Goal: Task Accomplishment & Management: Manage account settings

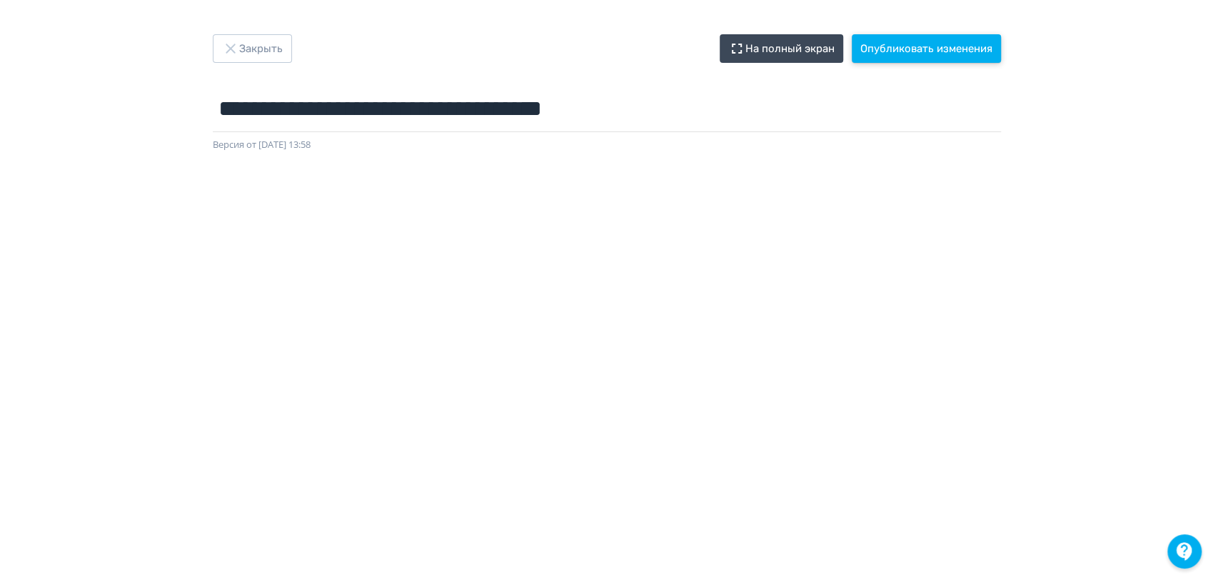
click at [922, 42] on button "Опубликовать изменения" at bounding box center [926, 48] width 149 height 29
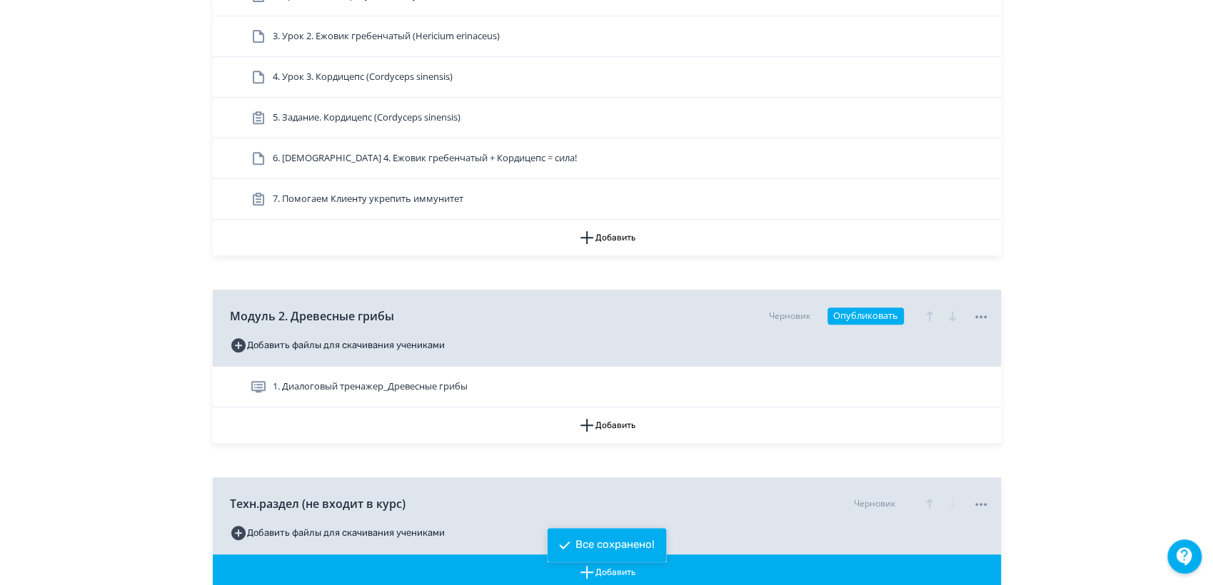
scroll to position [514, 0]
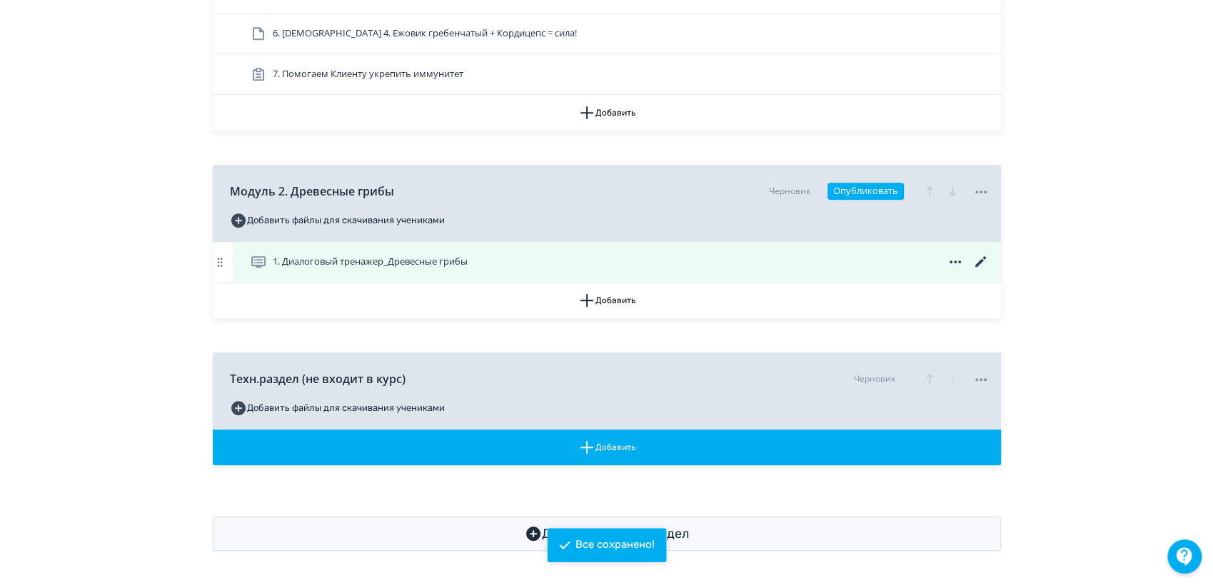
click at [979, 263] on icon at bounding box center [979, 261] width 11 height 11
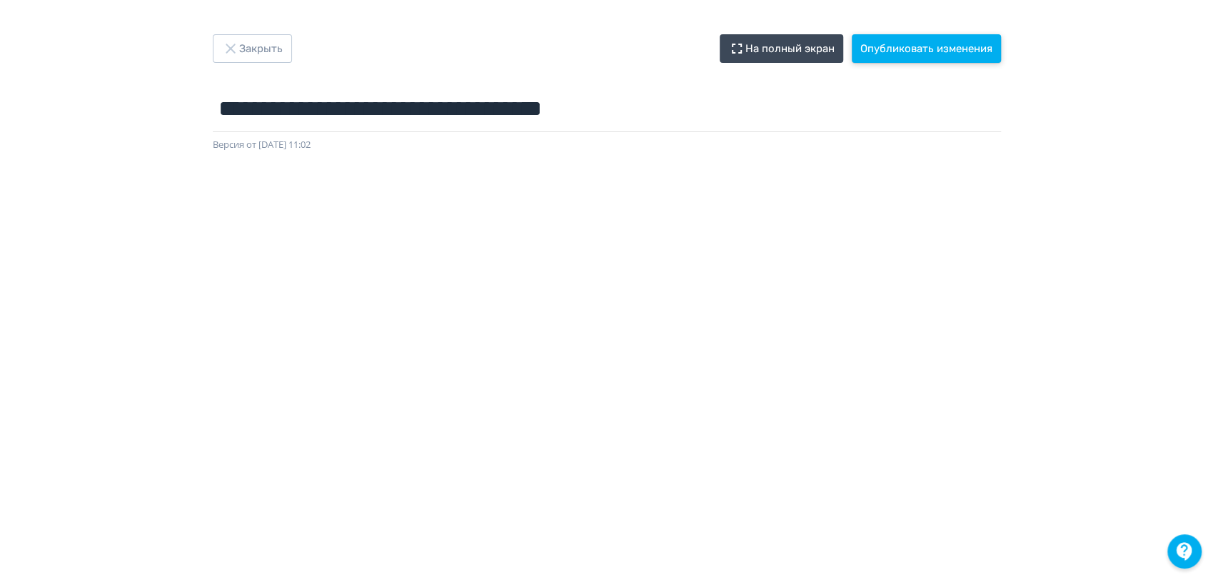
click at [916, 46] on button "Опубликовать изменения" at bounding box center [926, 48] width 149 height 29
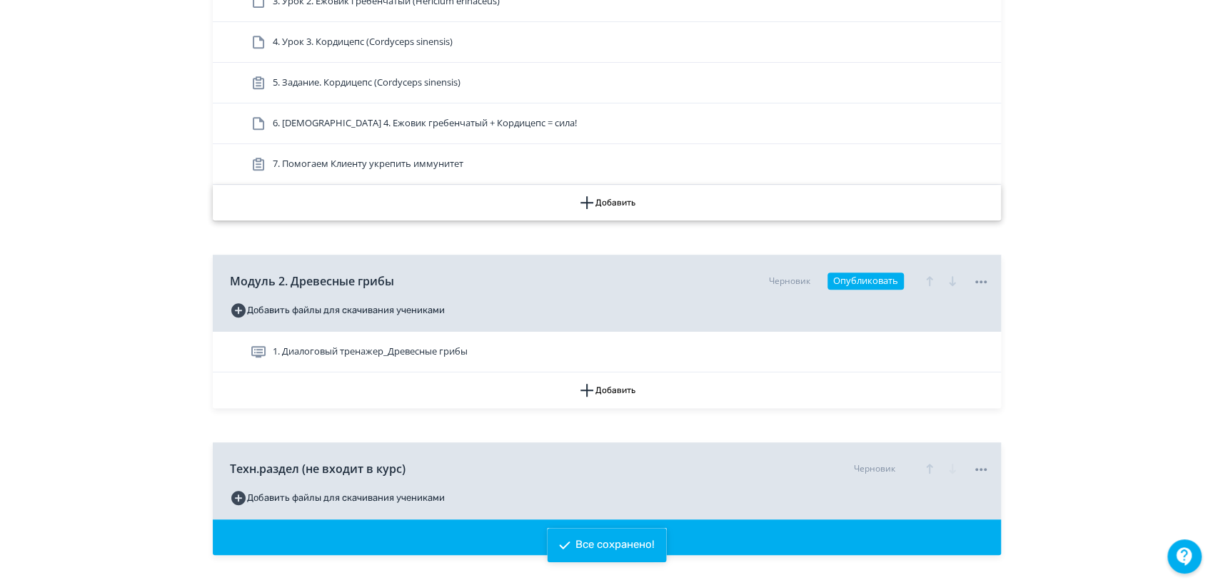
scroll to position [514, 0]
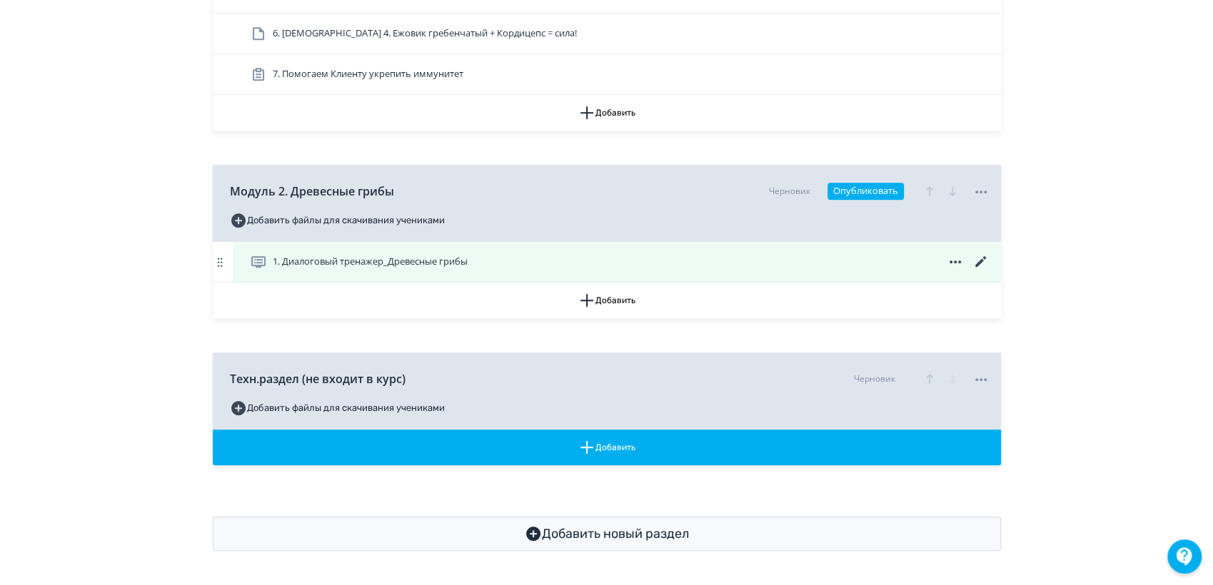
click at [982, 261] on icon at bounding box center [979, 261] width 11 height 11
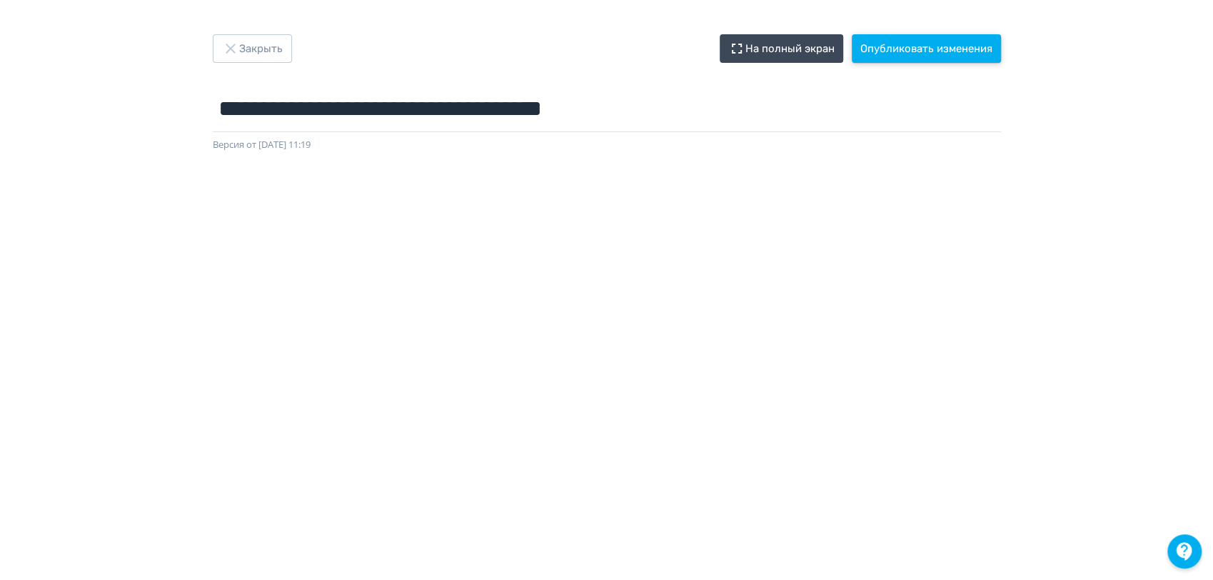
click at [905, 42] on button "Опубликовать изменения" at bounding box center [926, 48] width 149 height 29
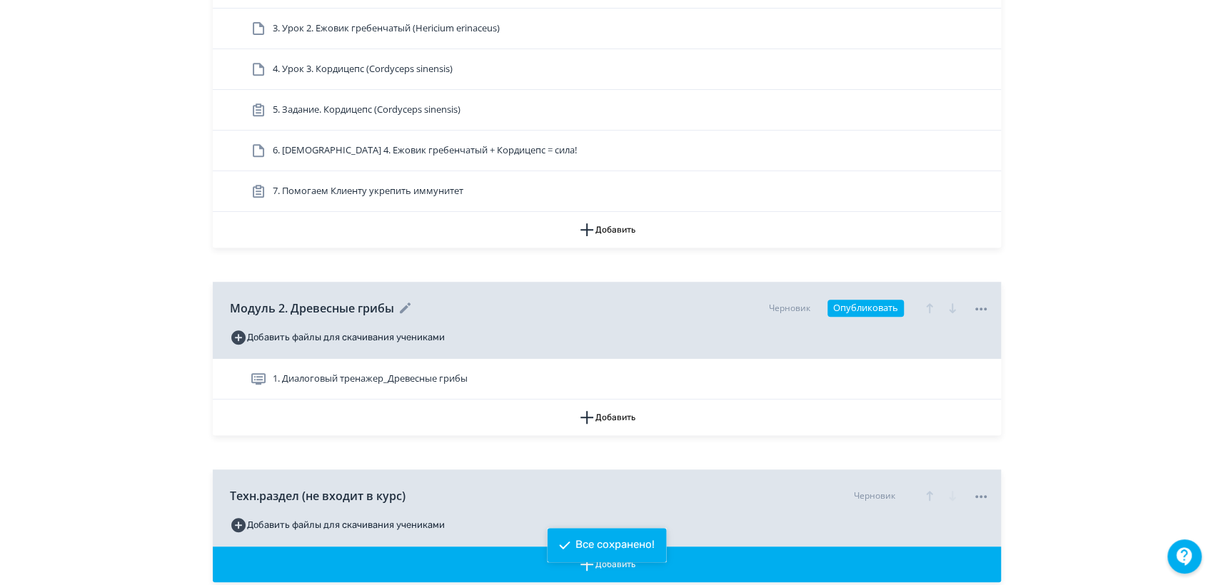
scroll to position [475, 0]
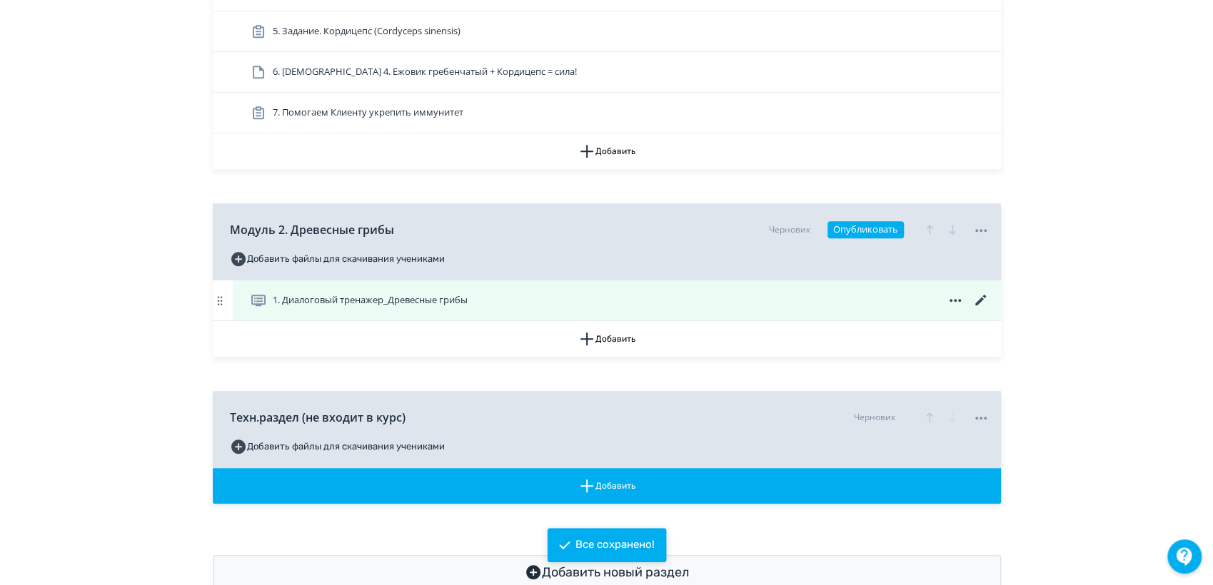
click at [352, 299] on span "1. Диалоговый тренажер_Древесные грибы" at bounding box center [370, 300] width 195 height 14
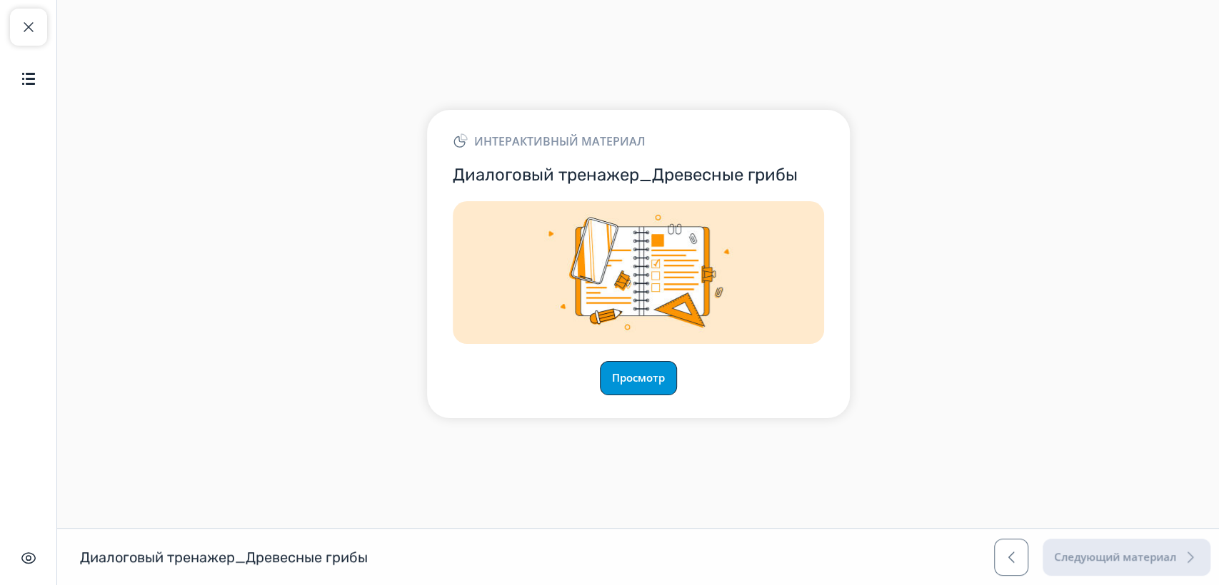
click at [631, 381] on button "Просмотр" at bounding box center [638, 378] width 77 height 34
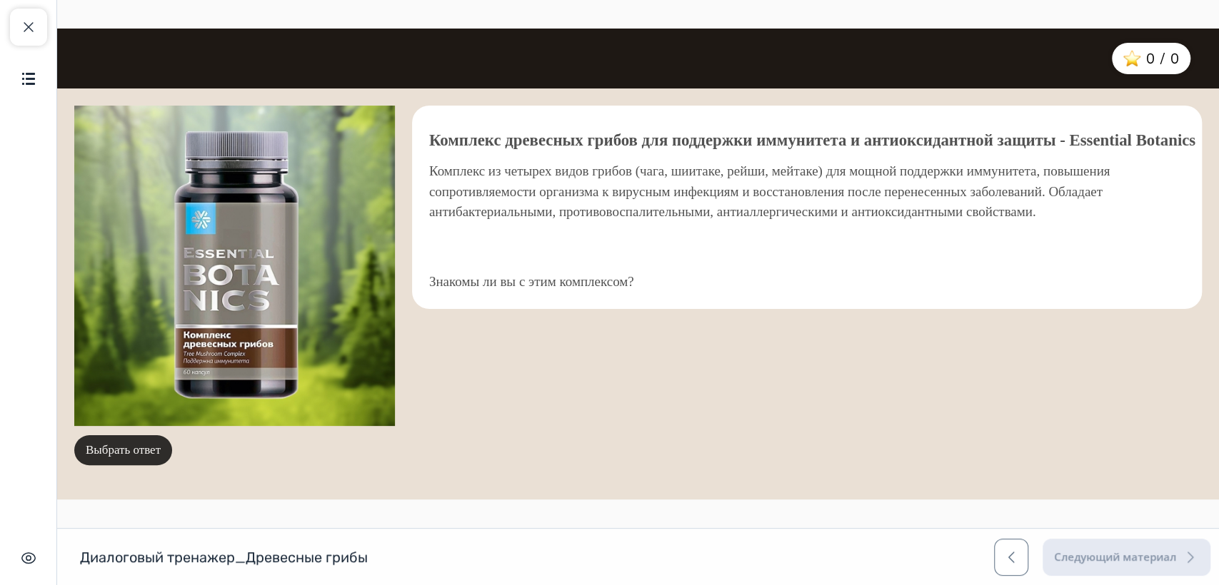
click at [154, 447] on button "Выбрать ответ" at bounding box center [123, 450] width 98 height 30
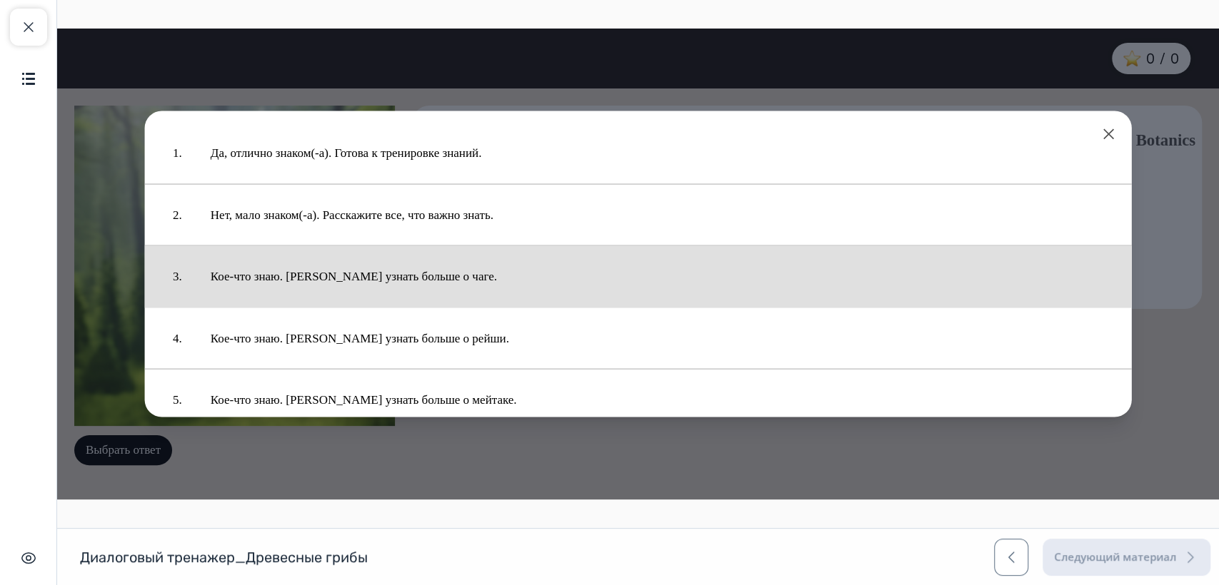
click at [356, 280] on button "Кое-что знаю. [PERSON_NAME] узнать больше о чаге." at bounding box center [656, 276] width 921 height 47
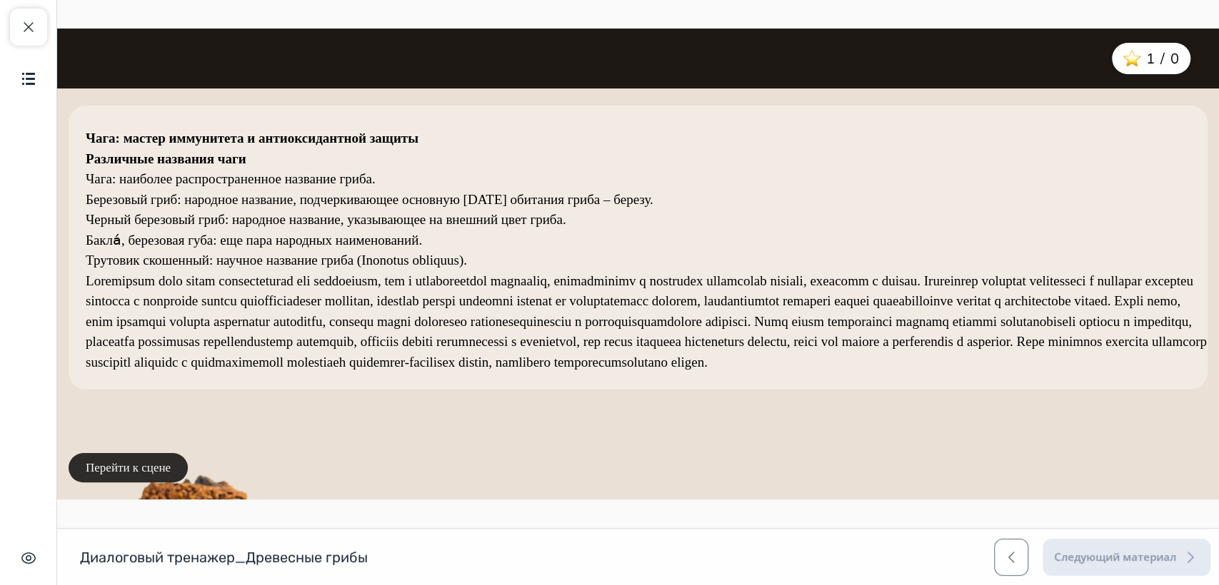
click at [163, 465] on button "Перейти к сцене" at bounding box center [128, 468] width 119 height 30
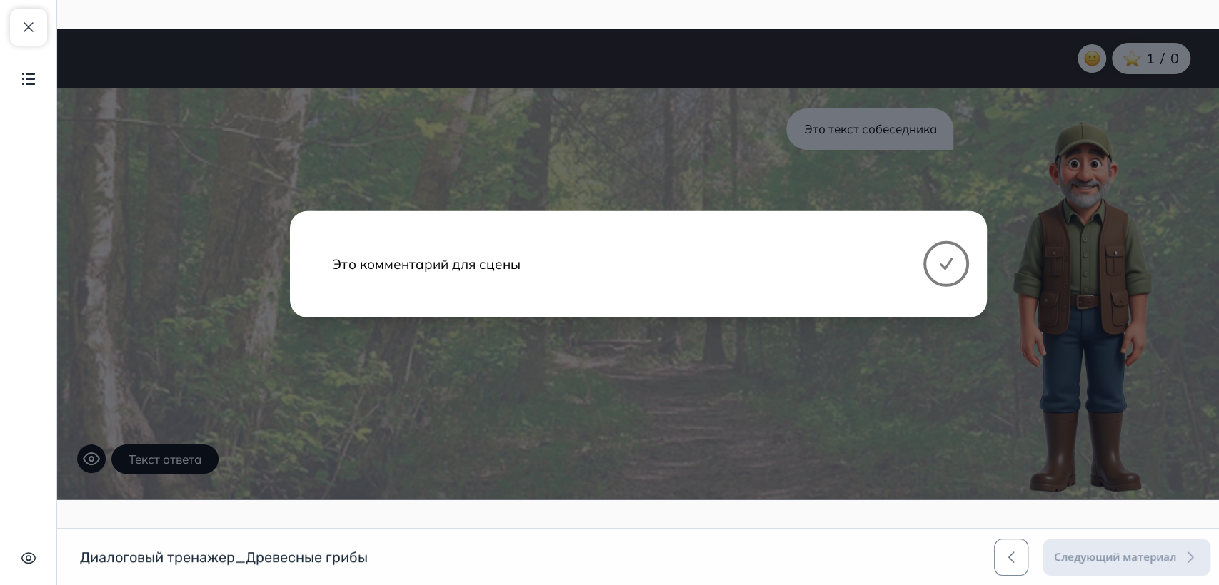
click at [937, 265] on icon at bounding box center [945, 264] width 17 height 17
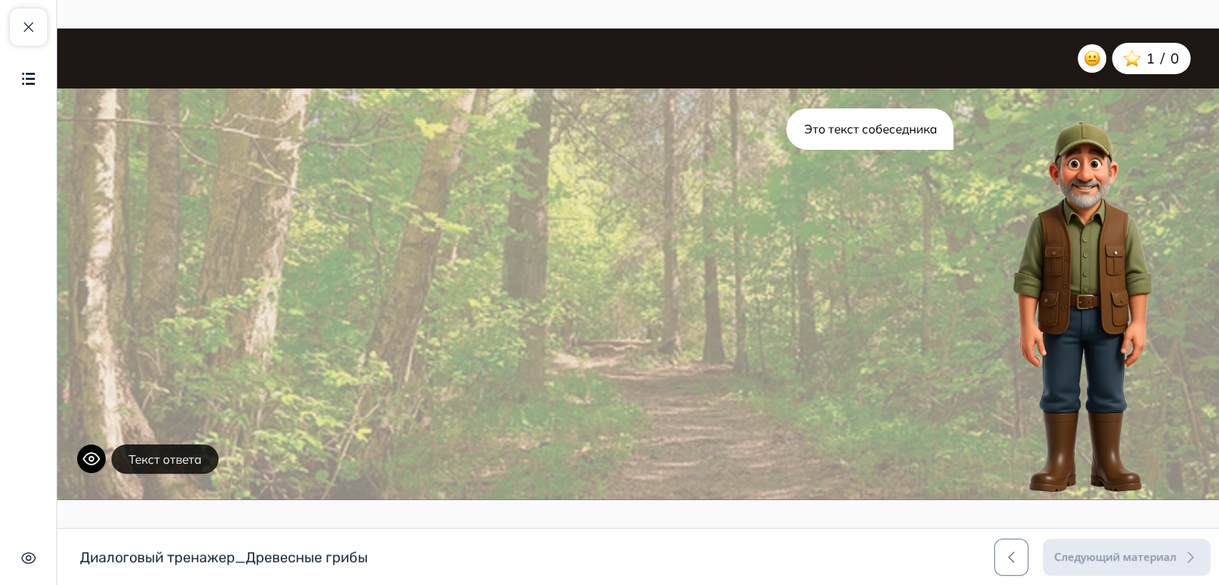
click at [160, 459] on button "Текст ответа" at bounding box center [164, 460] width 107 height 30
click at [91, 459] on icon at bounding box center [91, 458] width 17 height 17
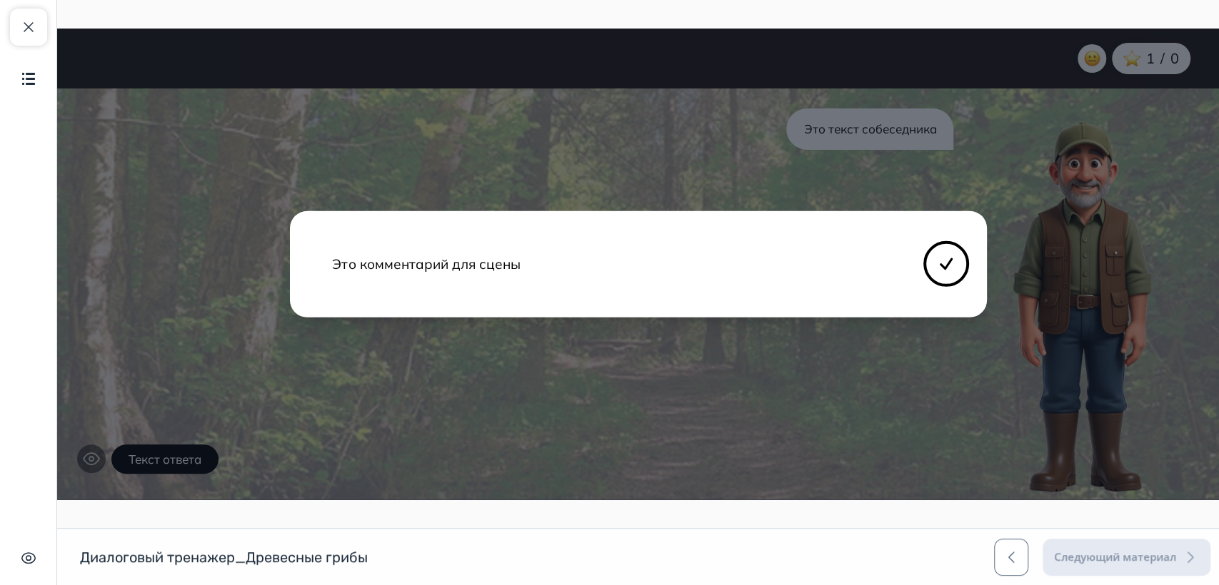
click at [91, 459] on div "Это комментарий для сцены" at bounding box center [637, 264] width 1161 height 471
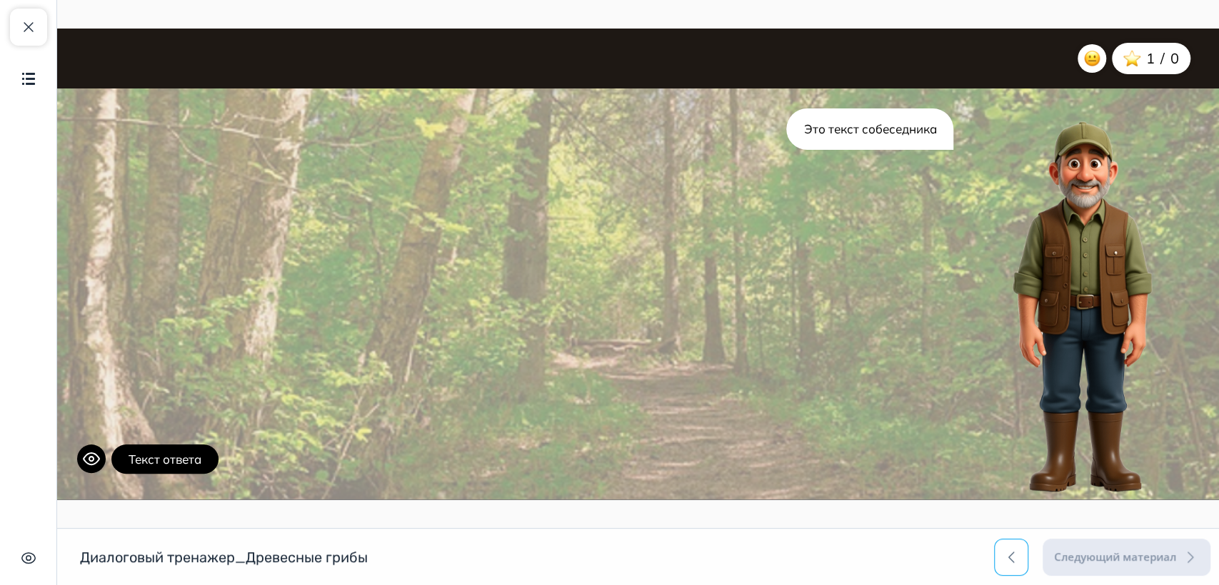
click at [1011, 555] on span "button" at bounding box center [1010, 557] width 17 height 17
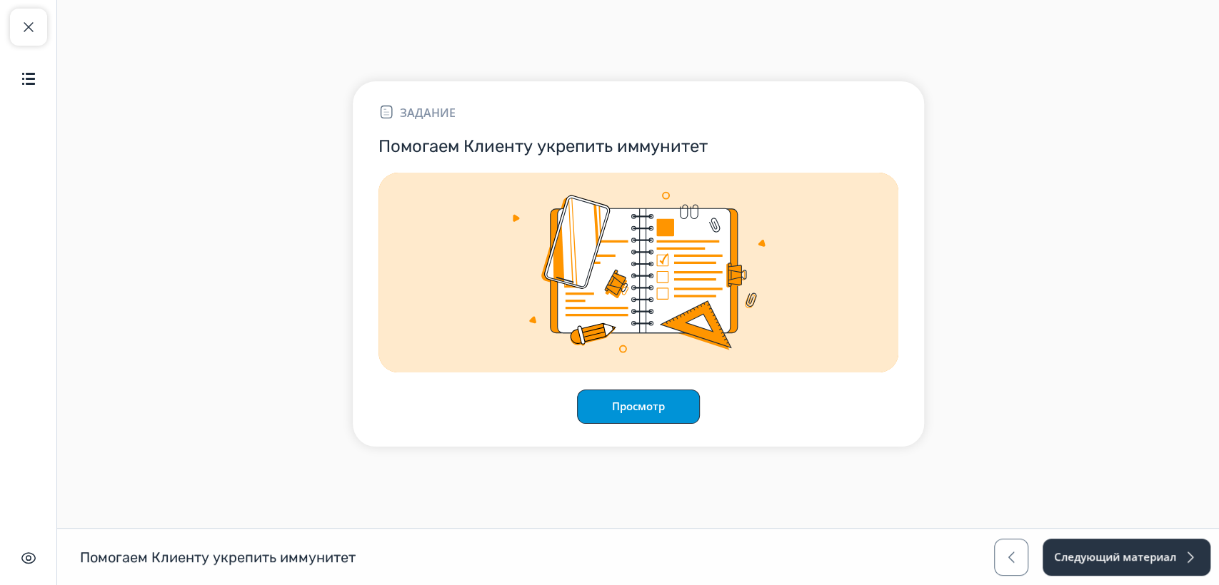
click at [639, 405] on button "Просмотр" at bounding box center [638, 407] width 123 height 34
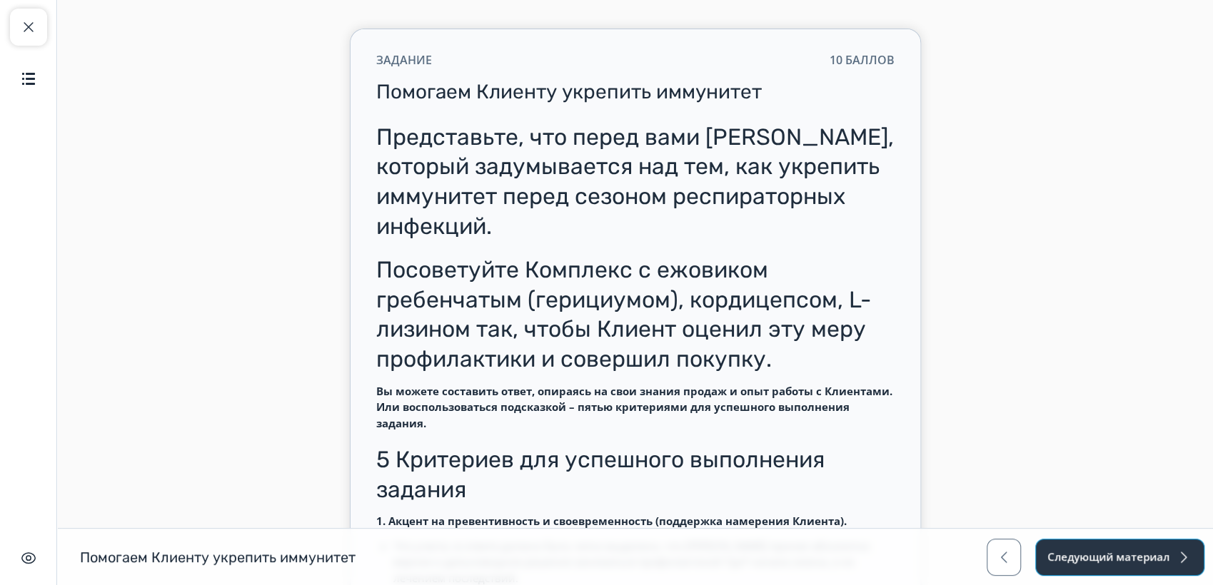
click at [1126, 555] on button "Следующий материал" at bounding box center [1119, 557] width 169 height 37
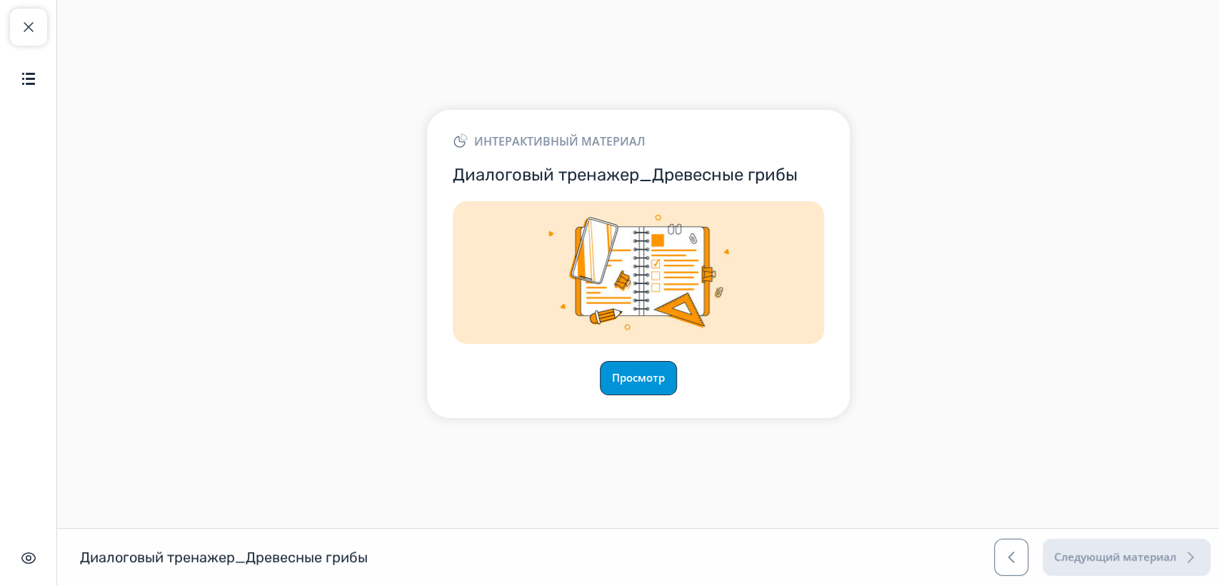
click at [652, 378] on button "Просмотр" at bounding box center [638, 378] width 77 height 34
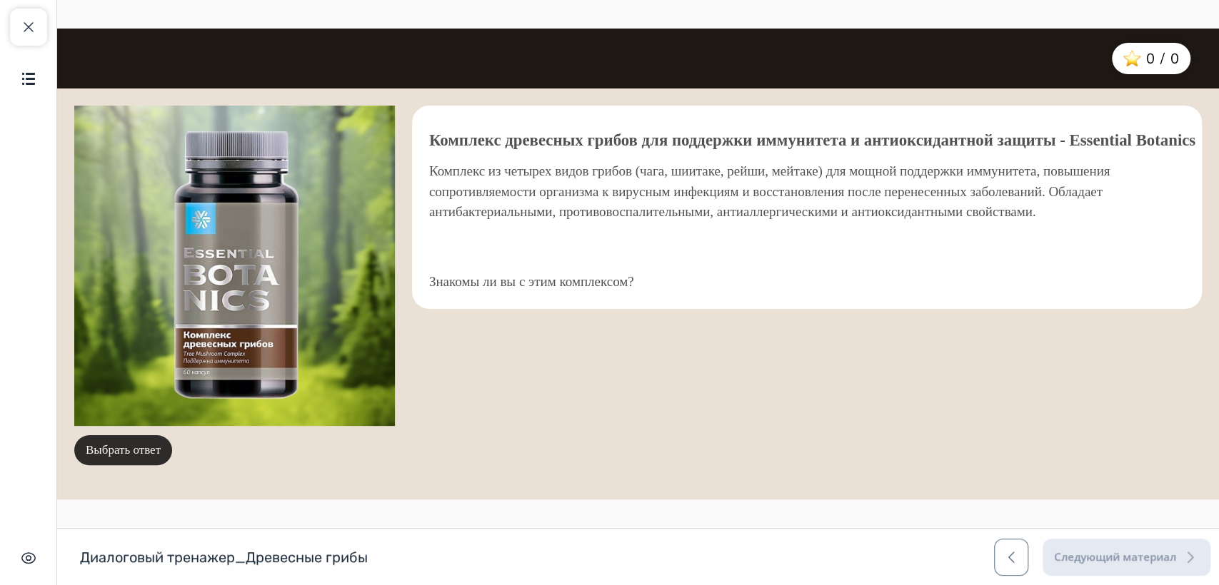
click at [151, 451] on button "Выбрать ответ" at bounding box center [123, 450] width 98 height 30
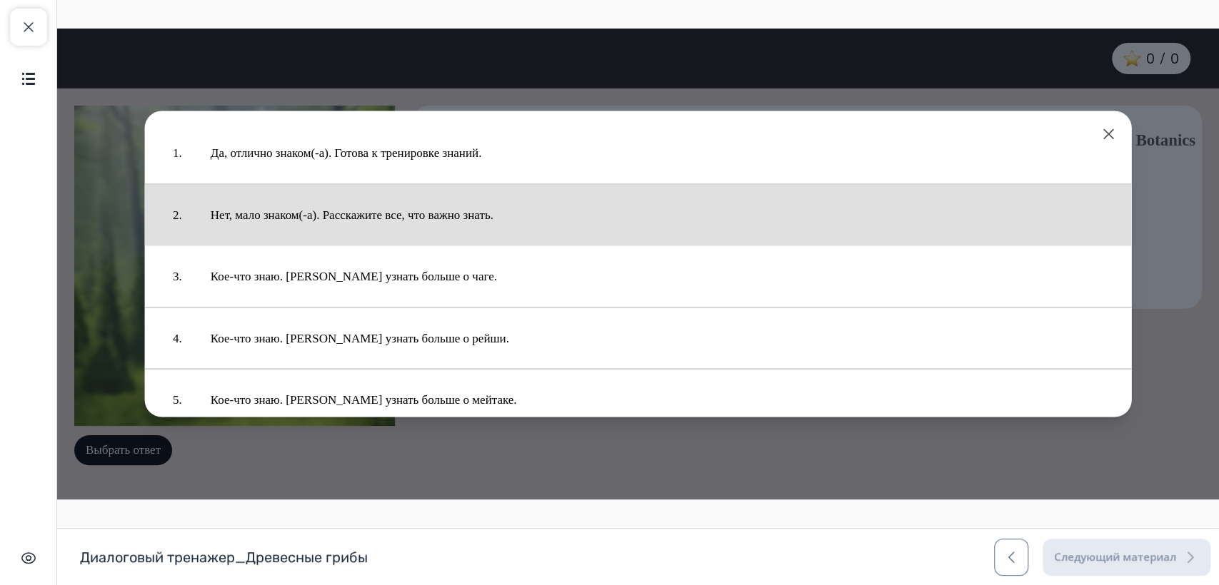
click at [337, 211] on button "Нет, мало знаком(-а). Расскажите все, что важно знать." at bounding box center [656, 214] width 921 height 47
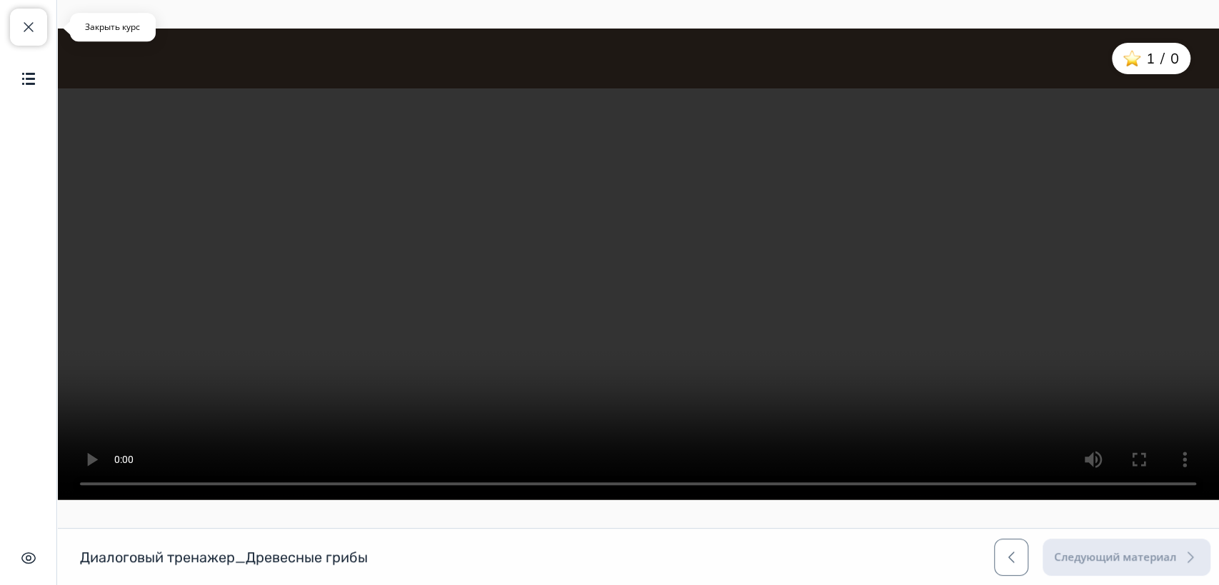
click at [19, 24] on button "Закрыть курс" at bounding box center [28, 27] width 37 height 37
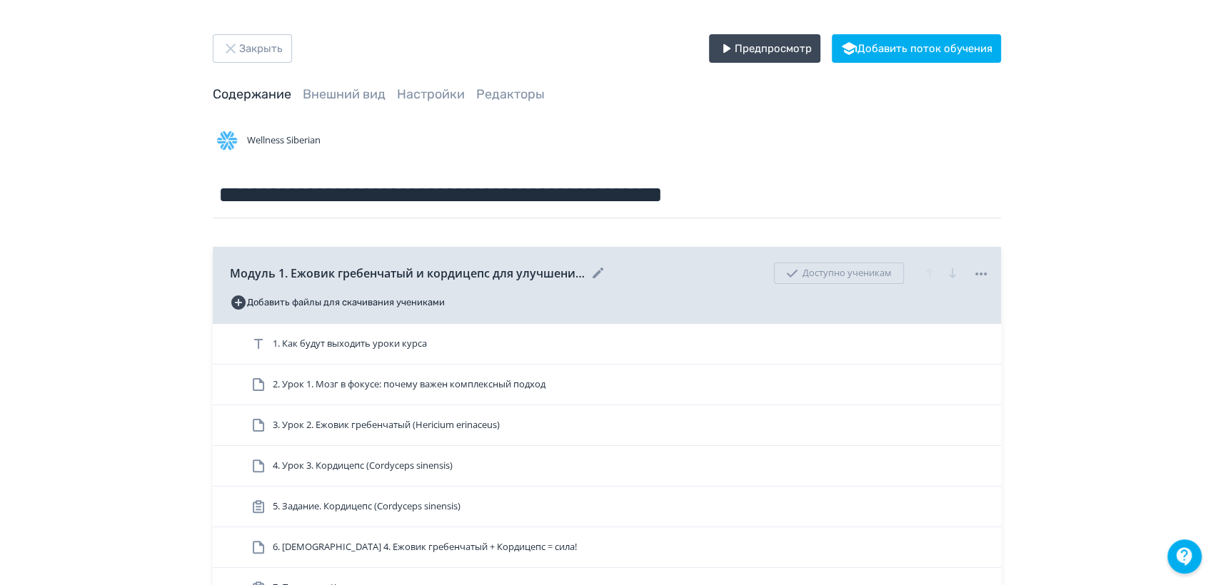
scroll to position [514, 0]
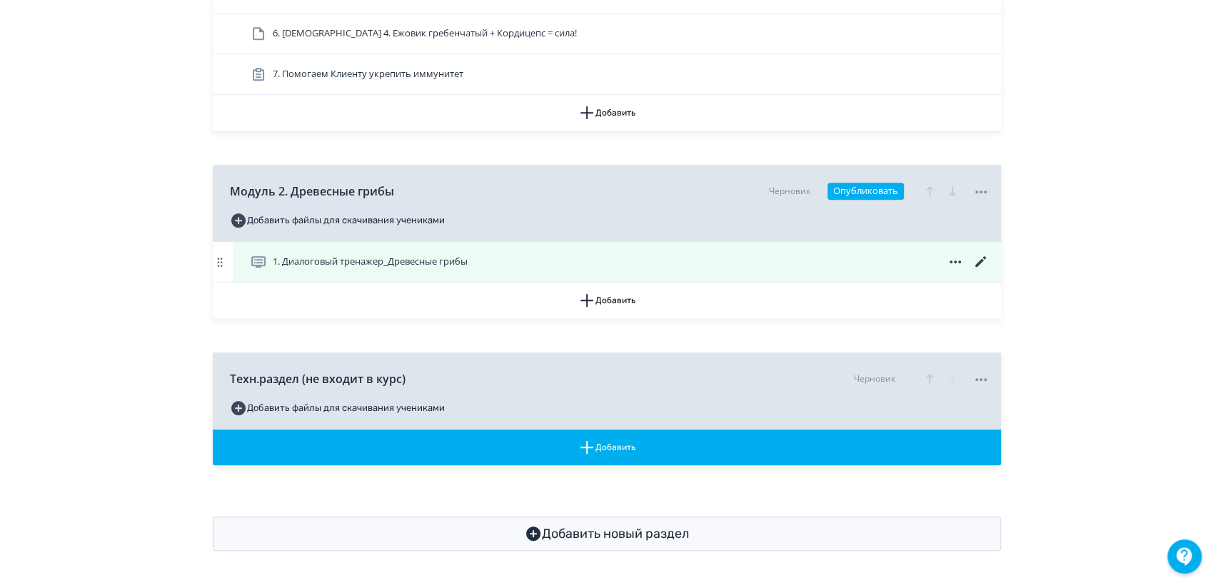
click at [979, 259] on icon at bounding box center [980, 261] width 17 height 17
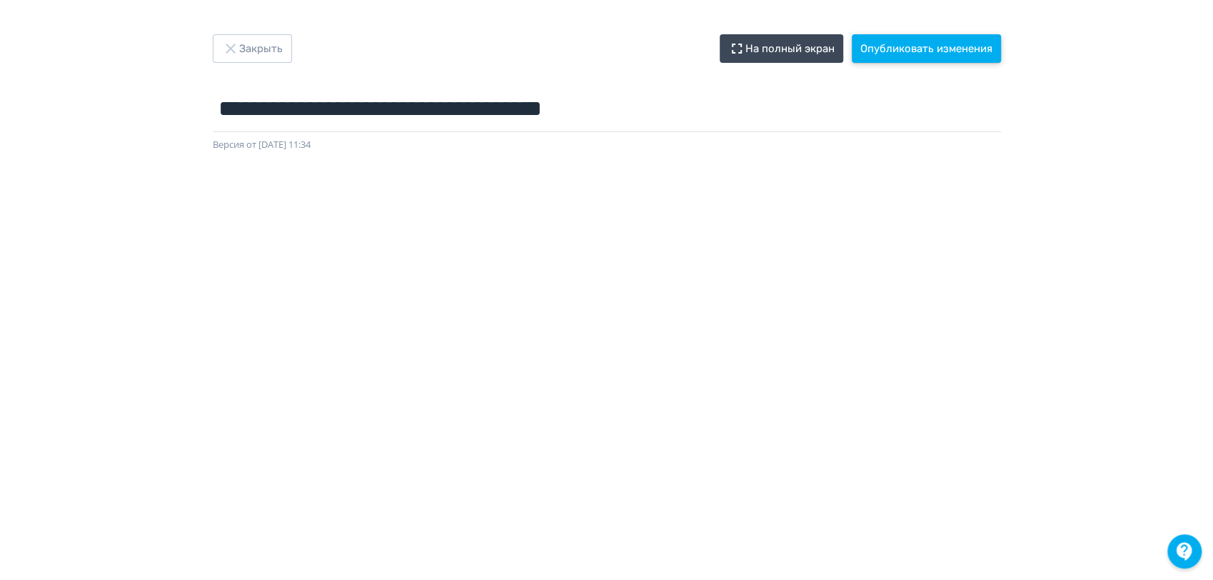
click at [941, 50] on button "Опубликовать изменения" at bounding box center [926, 48] width 149 height 29
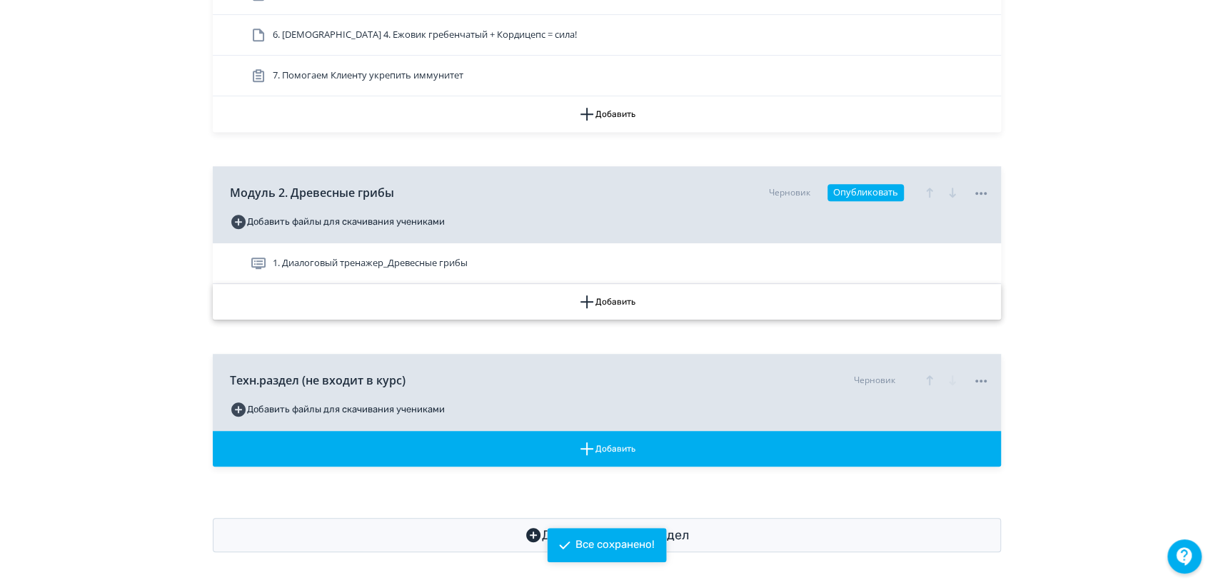
scroll to position [514, 0]
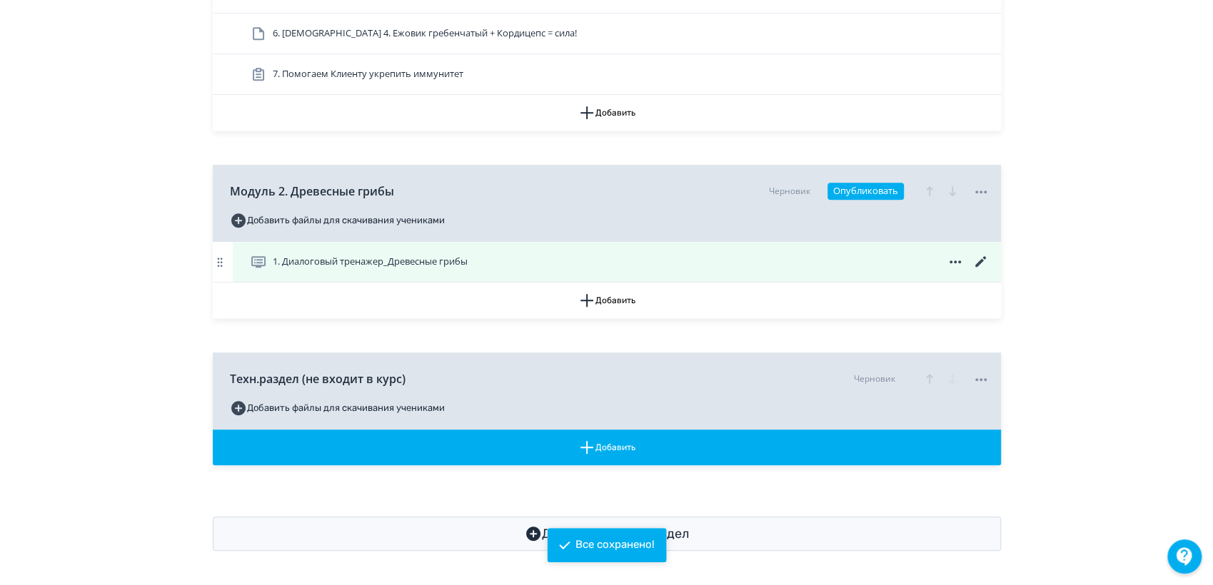
click at [410, 262] on span "1. Диалоговый тренажер_Древесные грибы" at bounding box center [370, 262] width 195 height 14
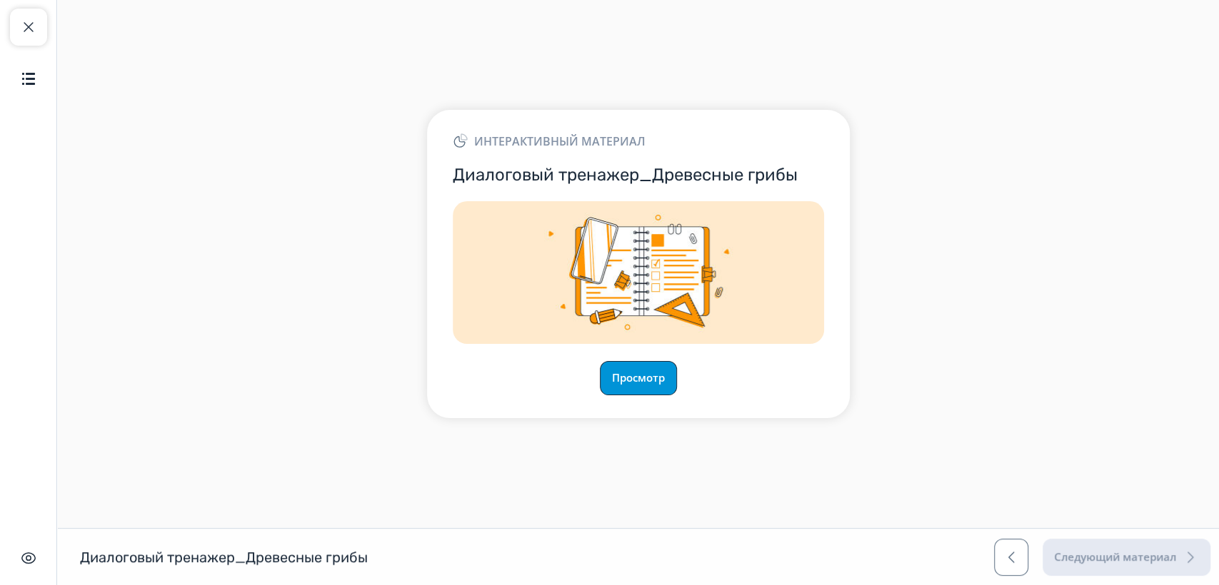
click at [634, 389] on button "Просмотр" at bounding box center [638, 378] width 77 height 34
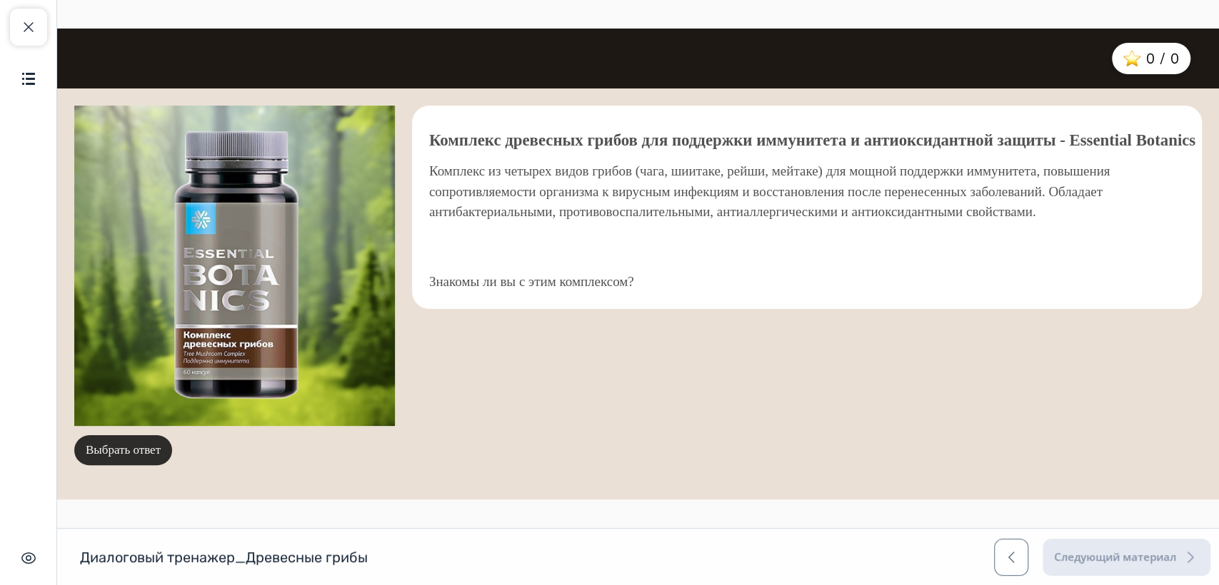
click at [133, 452] on button "Выбрать ответ" at bounding box center [123, 450] width 98 height 30
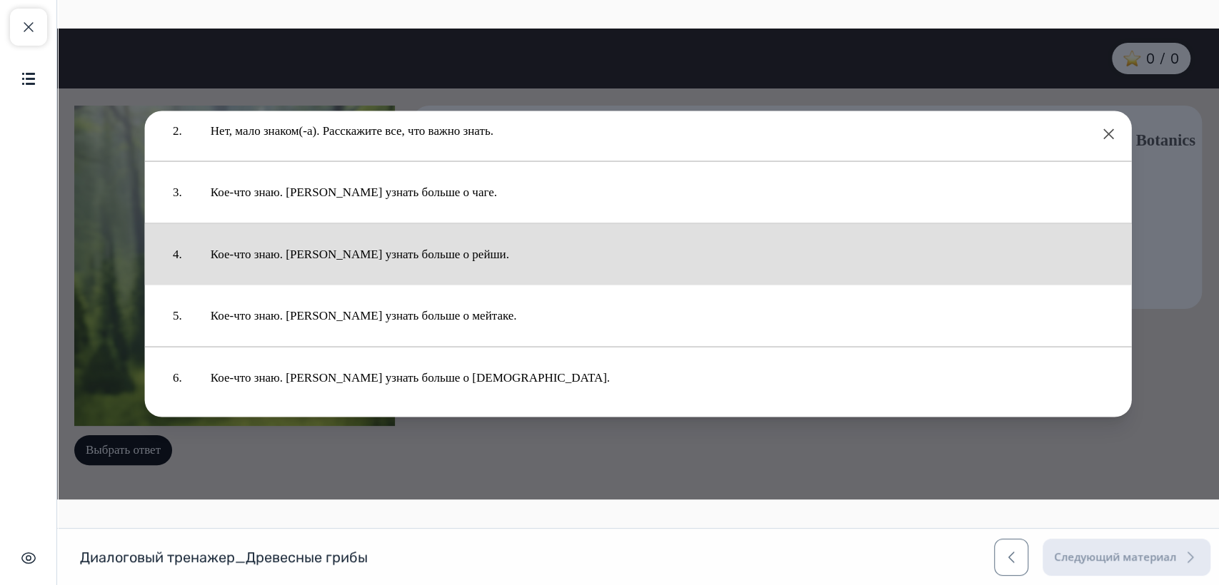
scroll to position [86, 0]
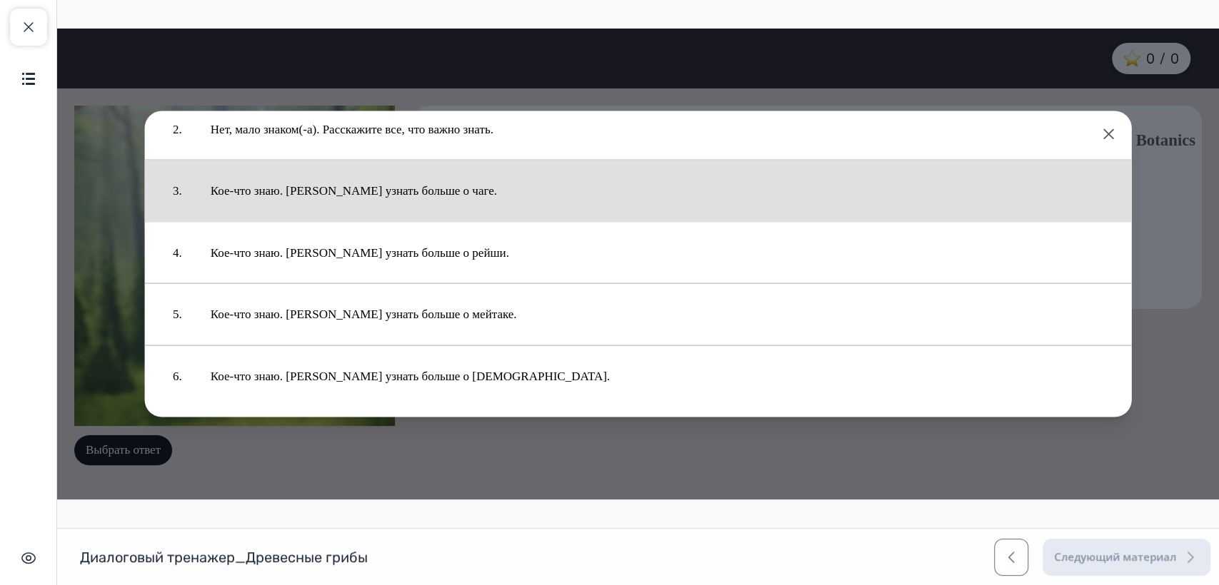
click at [355, 184] on button "Кое-что знаю. [PERSON_NAME] узнать больше о чаге." at bounding box center [656, 191] width 921 height 47
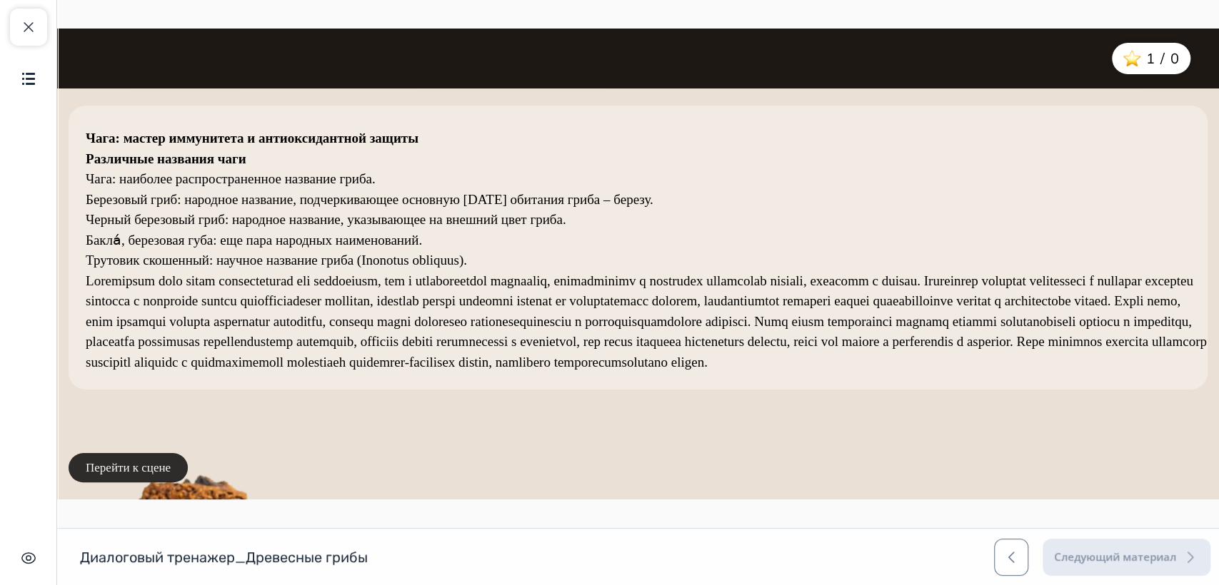
click at [156, 467] on button "Перейти к сцене" at bounding box center [128, 468] width 119 height 30
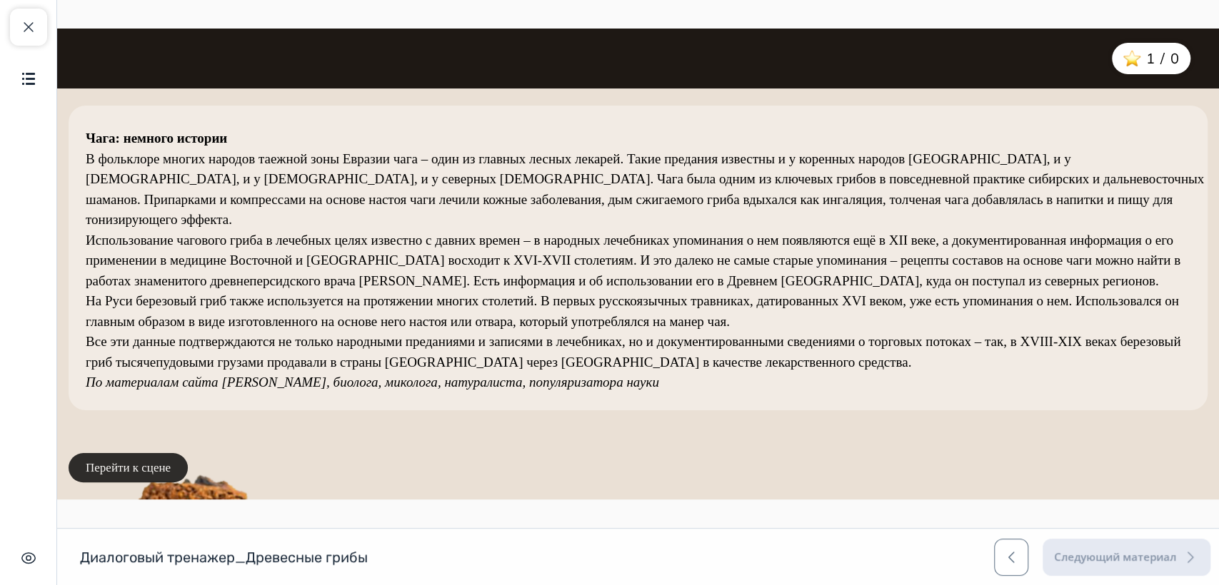
click at [148, 467] on button "Перейти к сцене" at bounding box center [128, 468] width 119 height 30
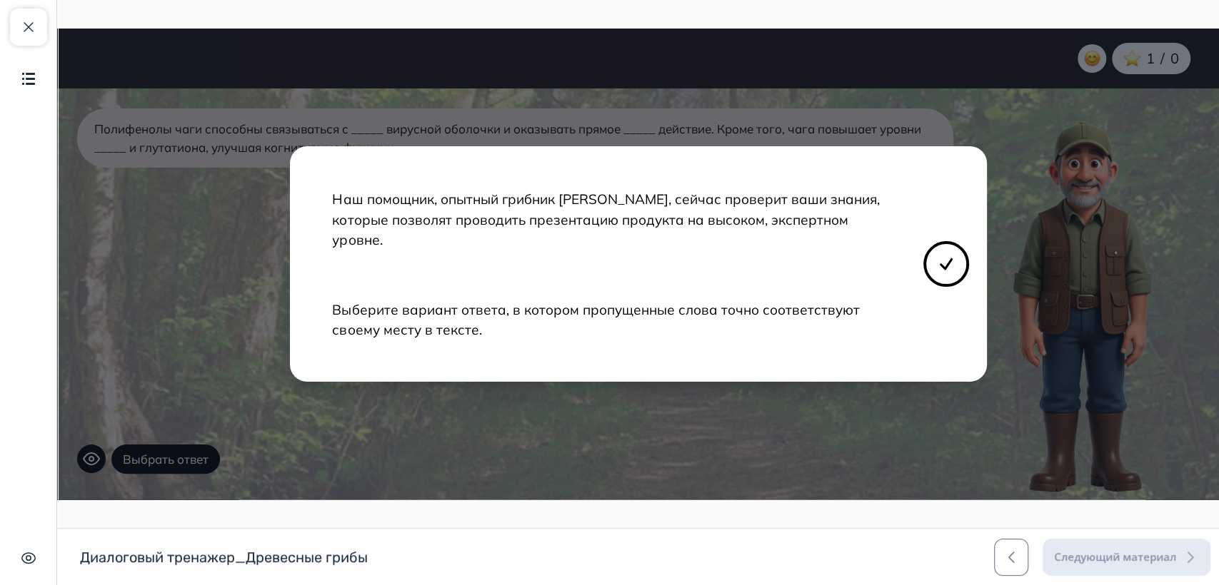
scroll to position [0, 0]
click at [948, 260] on icon at bounding box center [945, 264] width 17 height 17
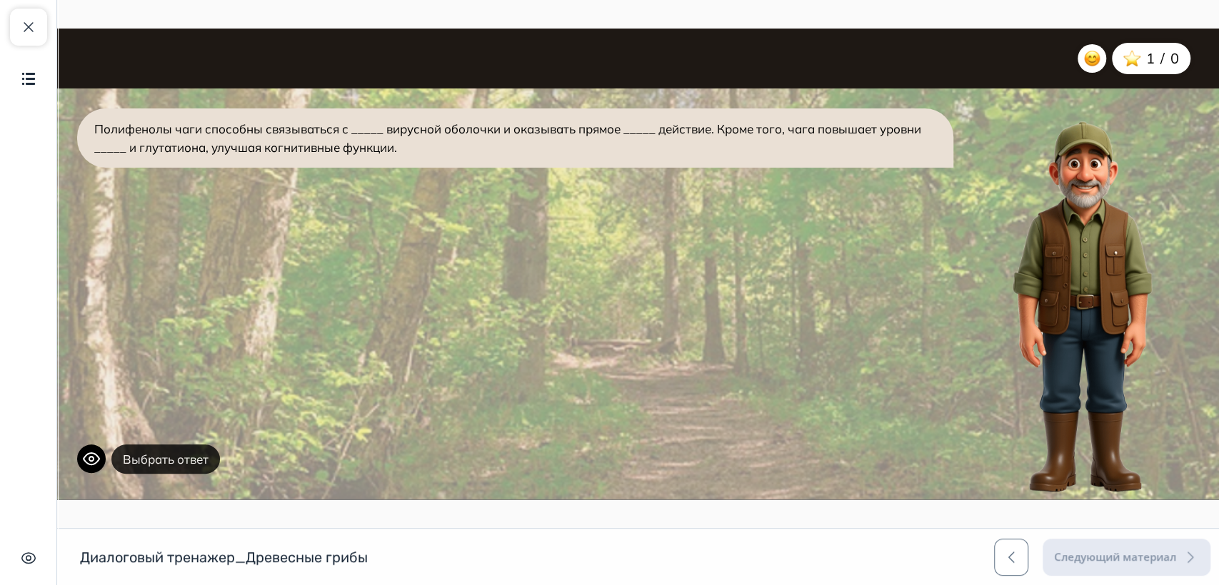
click at [185, 463] on button "Выбрать ответ" at bounding box center [165, 460] width 109 height 30
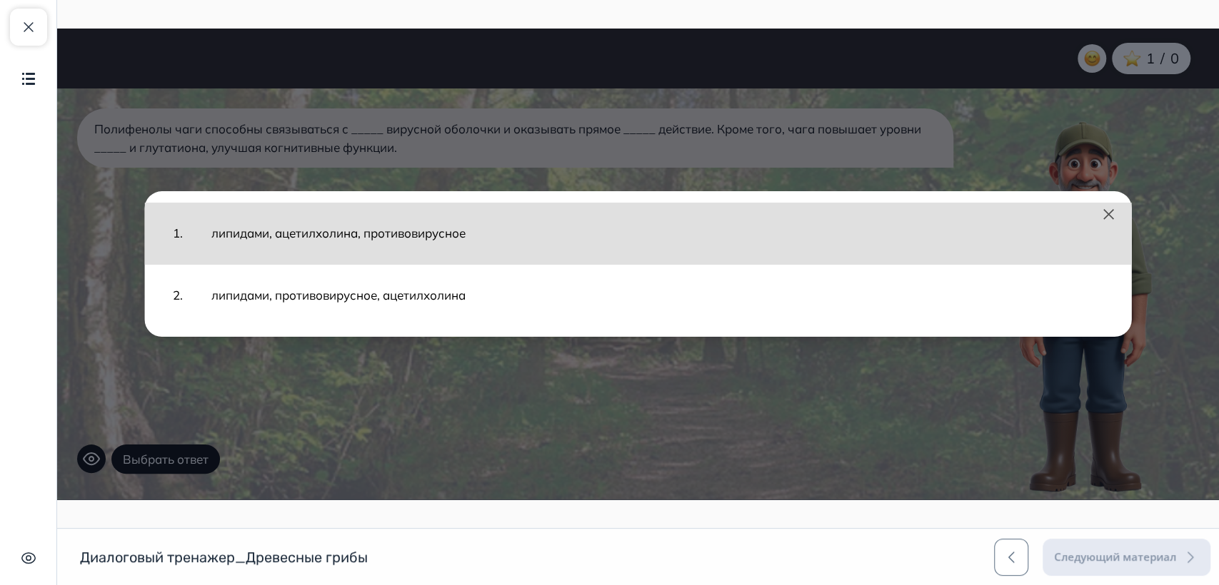
click at [419, 233] on button "липидами, ацетилхолина, противовирусное" at bounding box center [657, 233] width 920 height 47
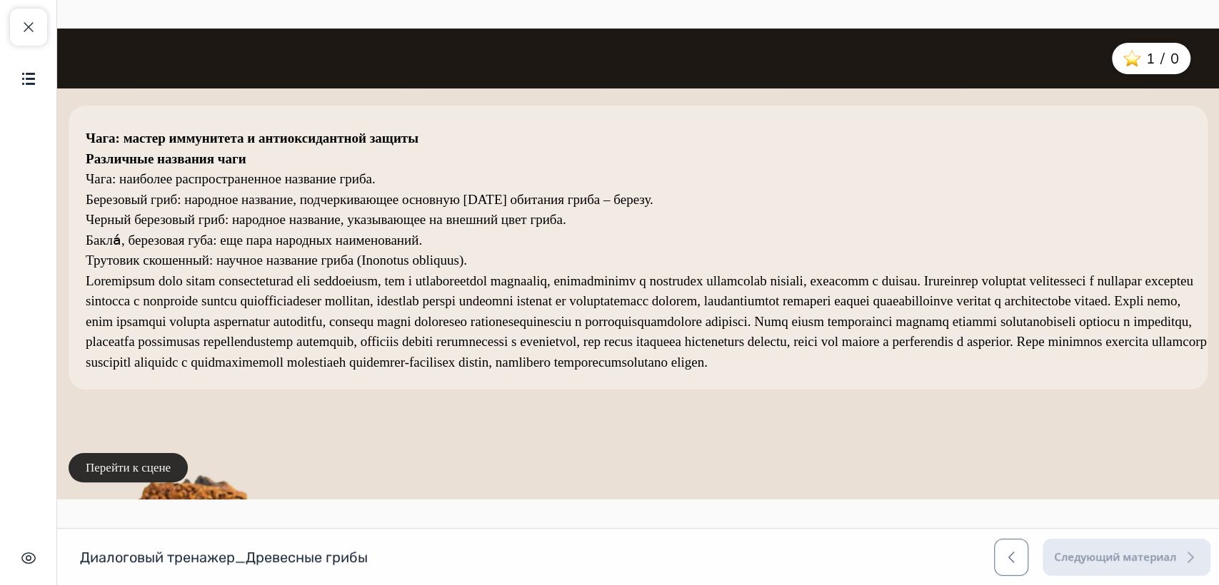
click at [137, 470] on button "Перейти к сцене" at bounding box center [128, 468] width 119 height 30
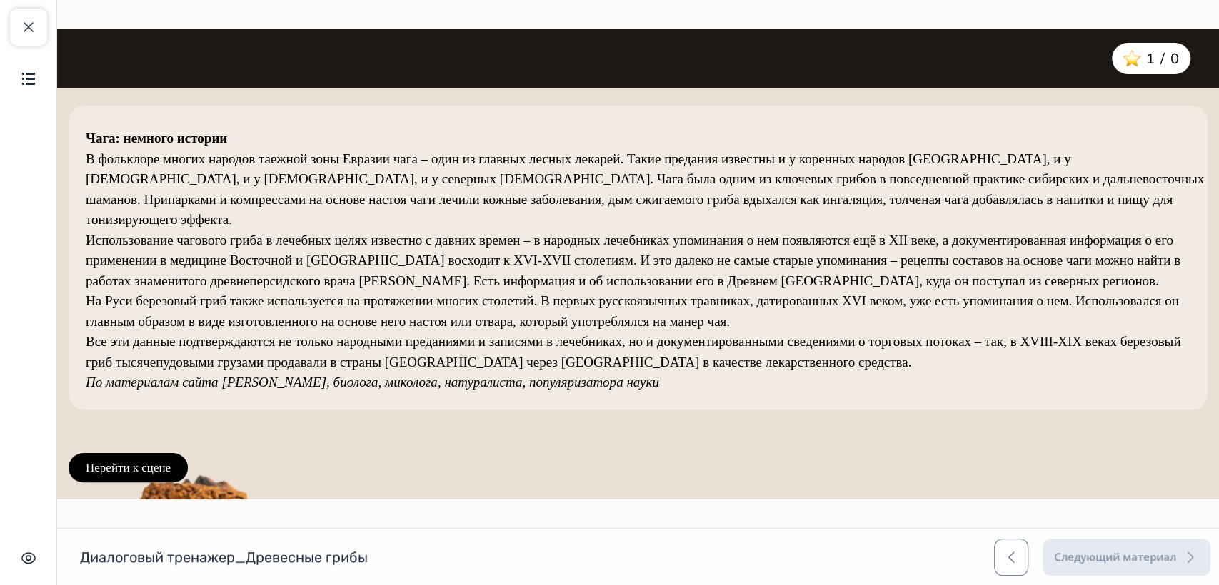
click at [137, 470] on button "Перейти к сцене" at bounding box center [128, 468] width 119 height 30
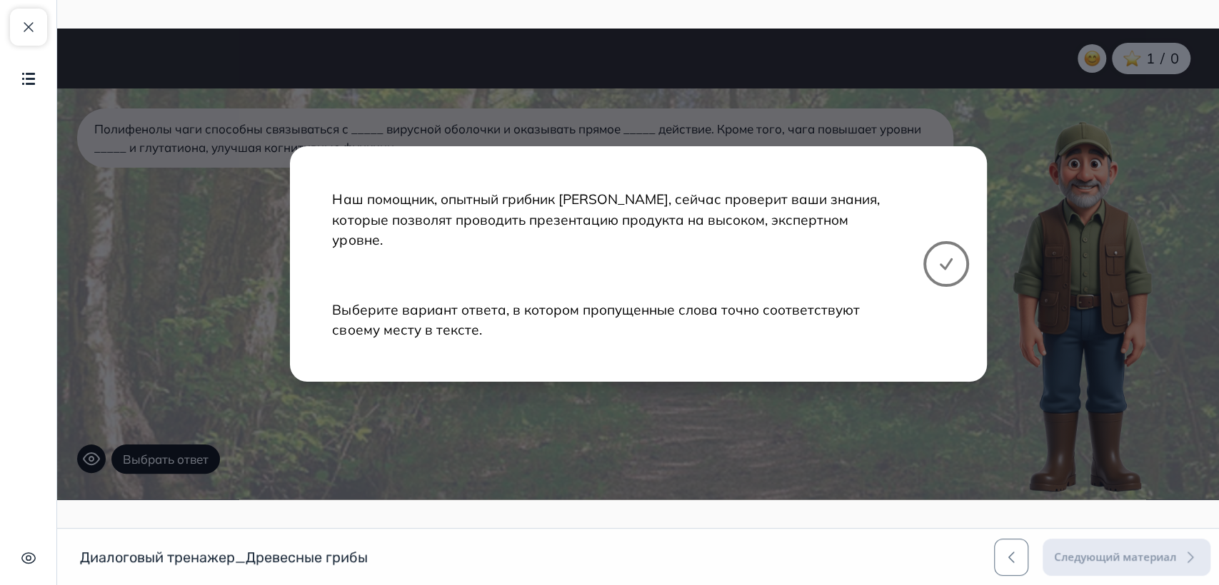
click at [942, 265] on icon at bounding box center [945, 264] width 17 height 17
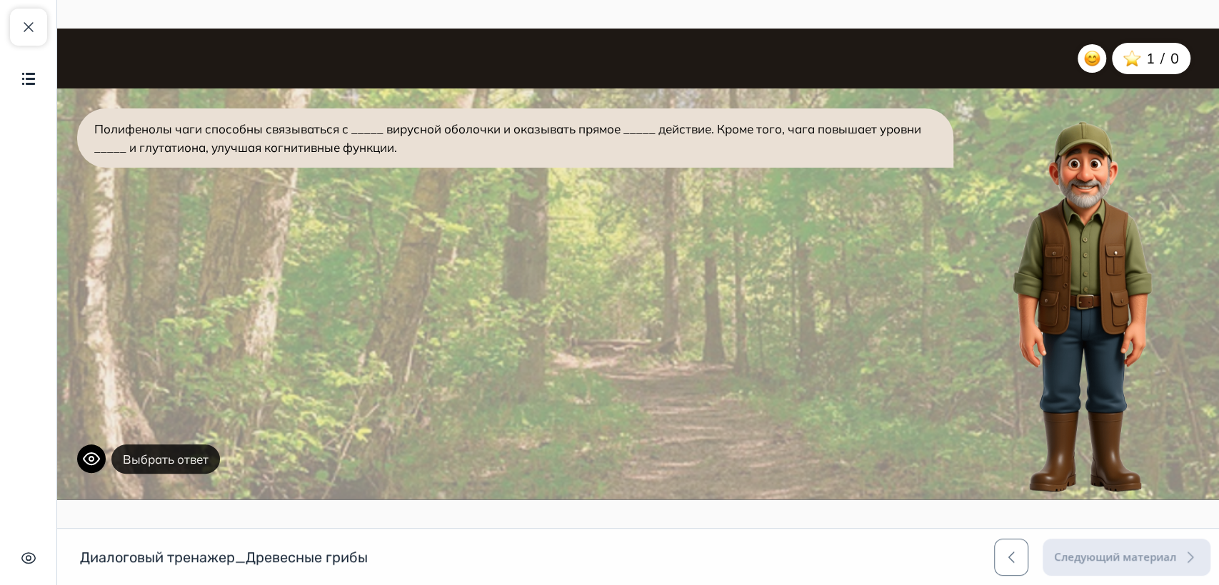
click at [178, 464] on button "Выбрать ответ" at bounding box center [165, 460] width 109 height 30
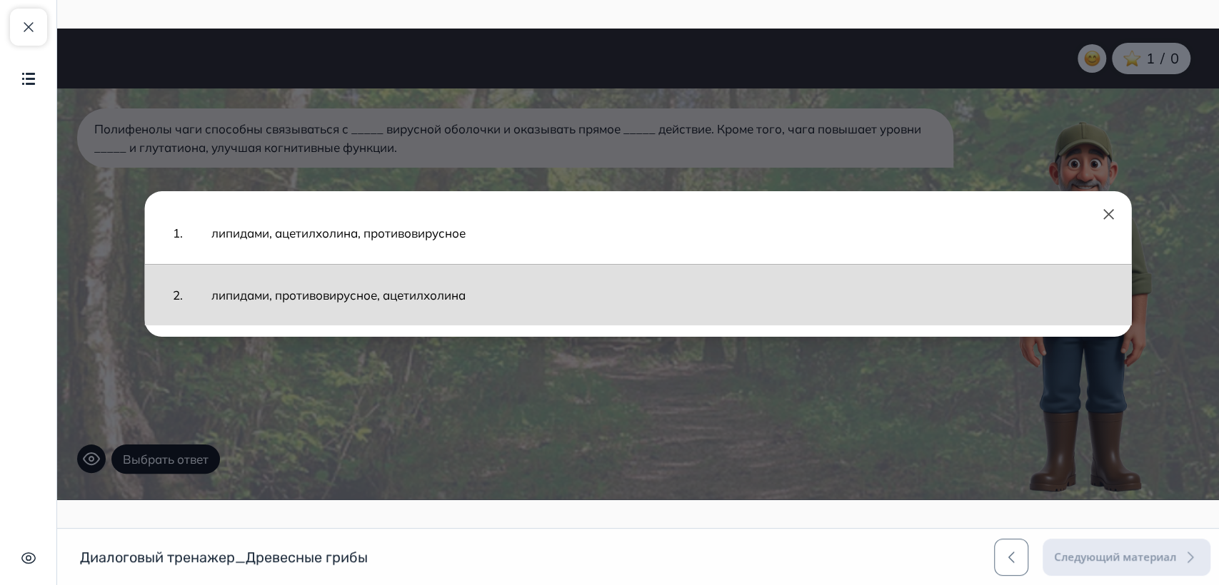
click at [333, 298] on button "липидами, противовирусное, ацетилхолина" at bounding box center [657, 295] width 920 height 47
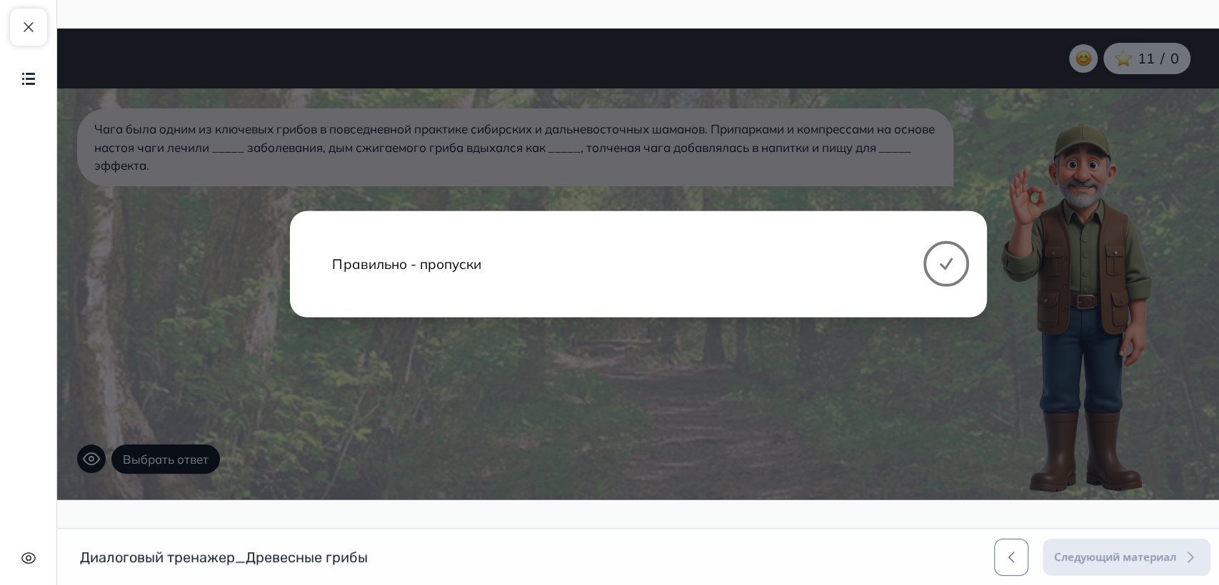
click at [947, 264] on icon at bounding box center [945, 264] width 11 height 10
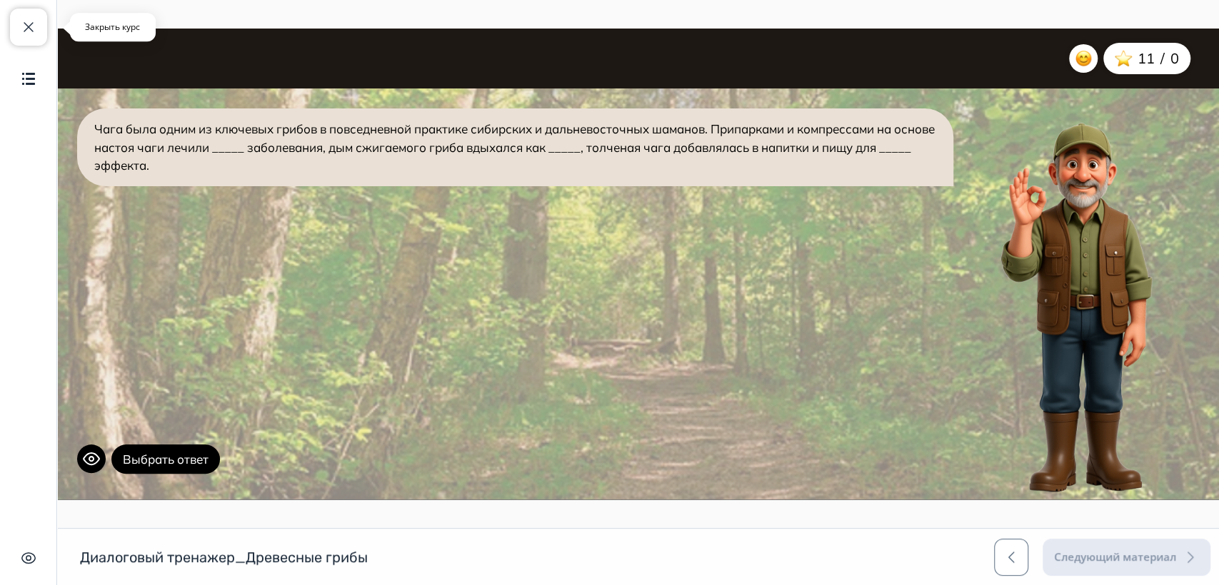
click at [30, 21] on span "button" at bounding box center [28, 27] width 17 height 17
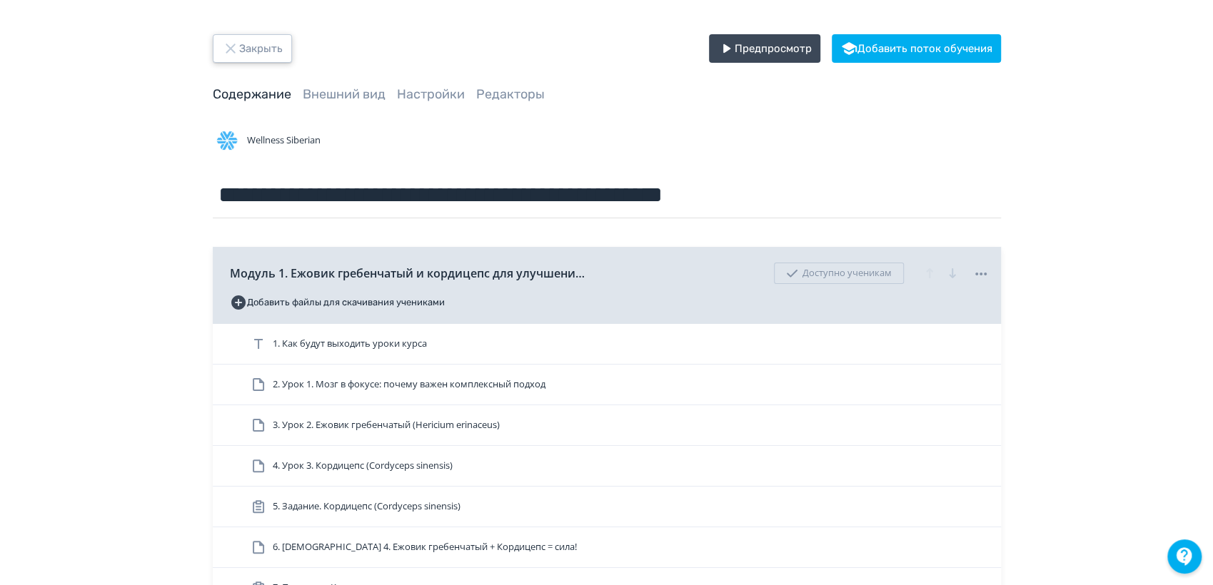
click at [242, 40] on button "Закрыть" at bounding box center [252, 48] width 79 height 29
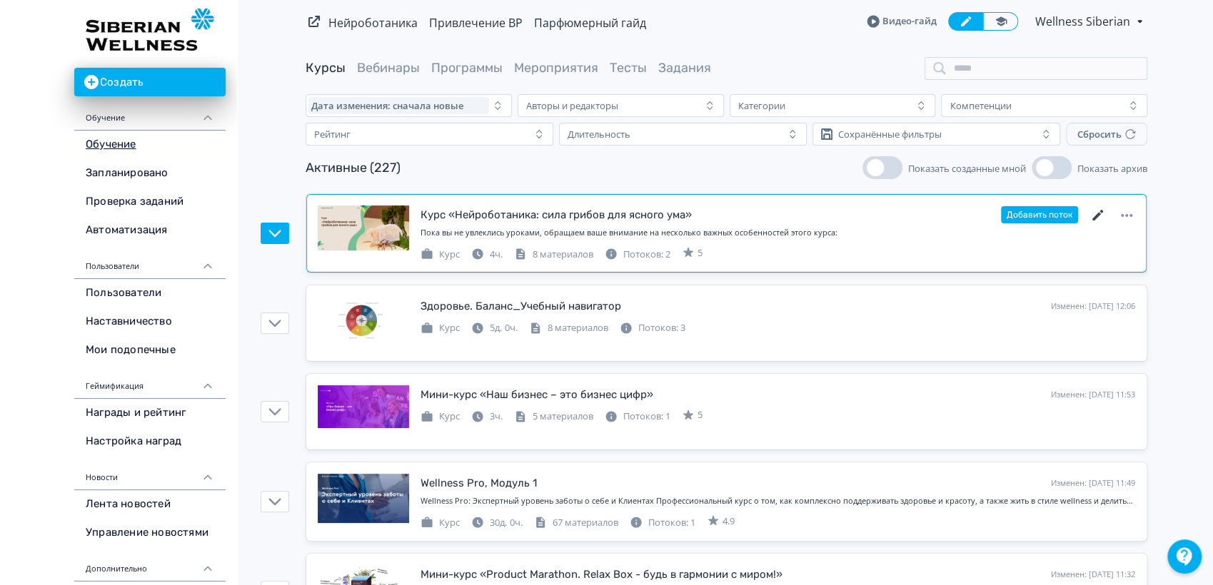
click at [1096, 215] on icon at bounding box center [1097, 215] width 11 height 11
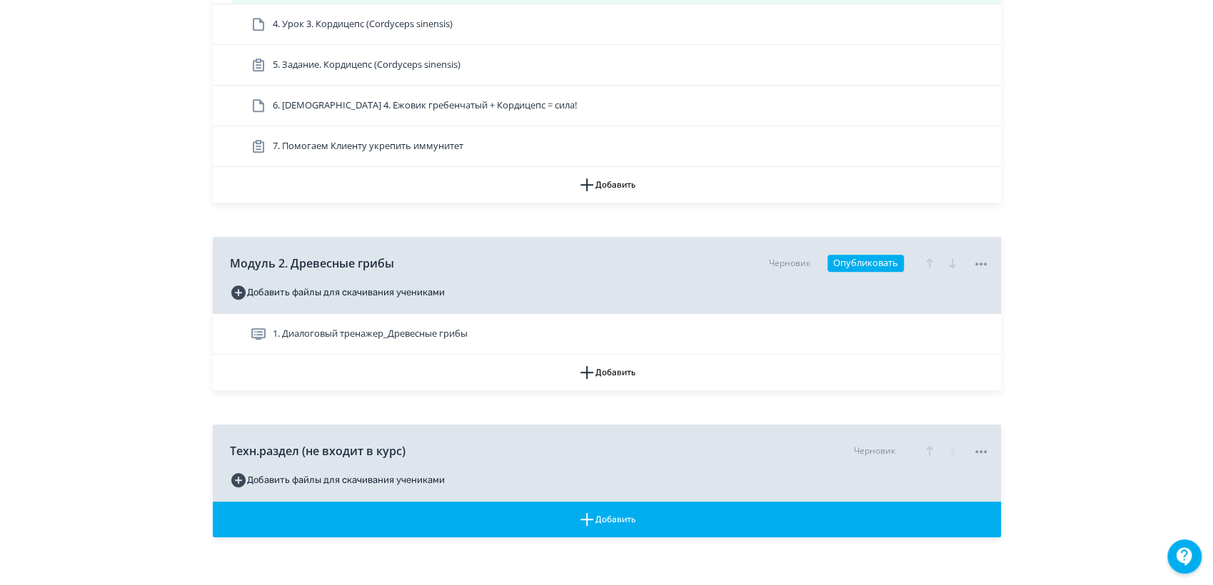
scroll to position [514, 0]
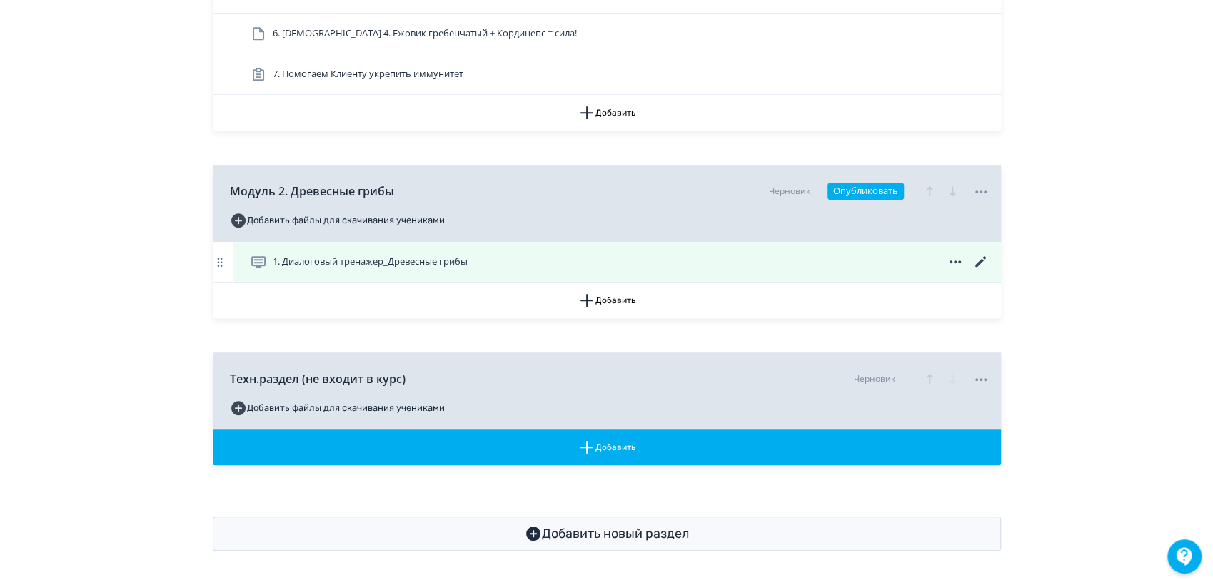
click at [977, 262] on icon at bounding box center [980, 261] width 17 height 17
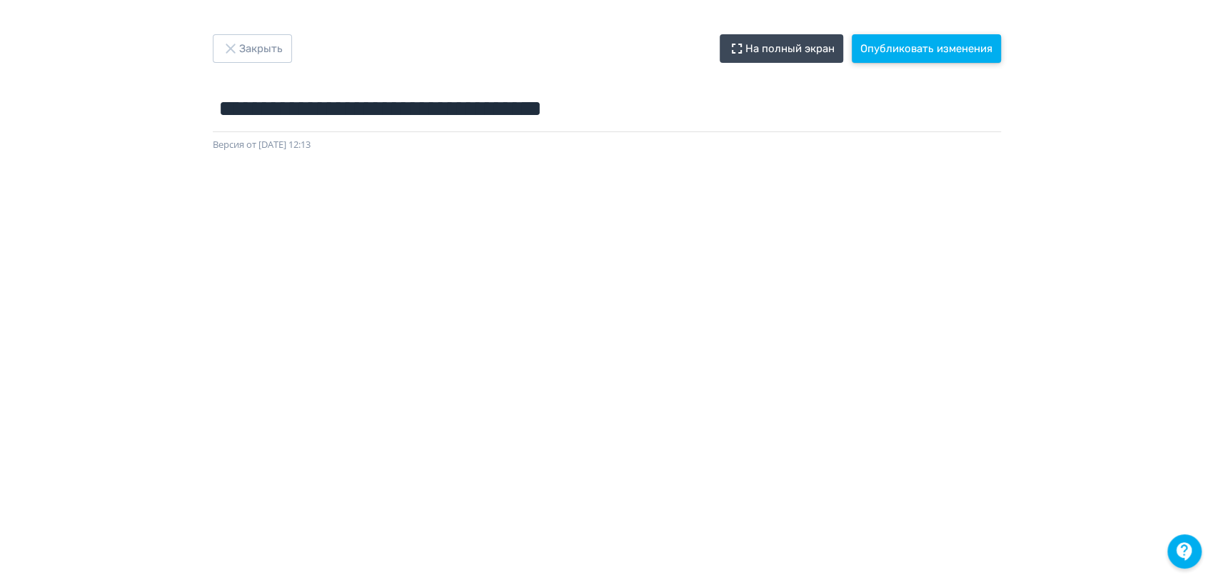
click at [959, 40] on button "Опубликовать изменения" at bounding box center [926, 48] width 149 height 29
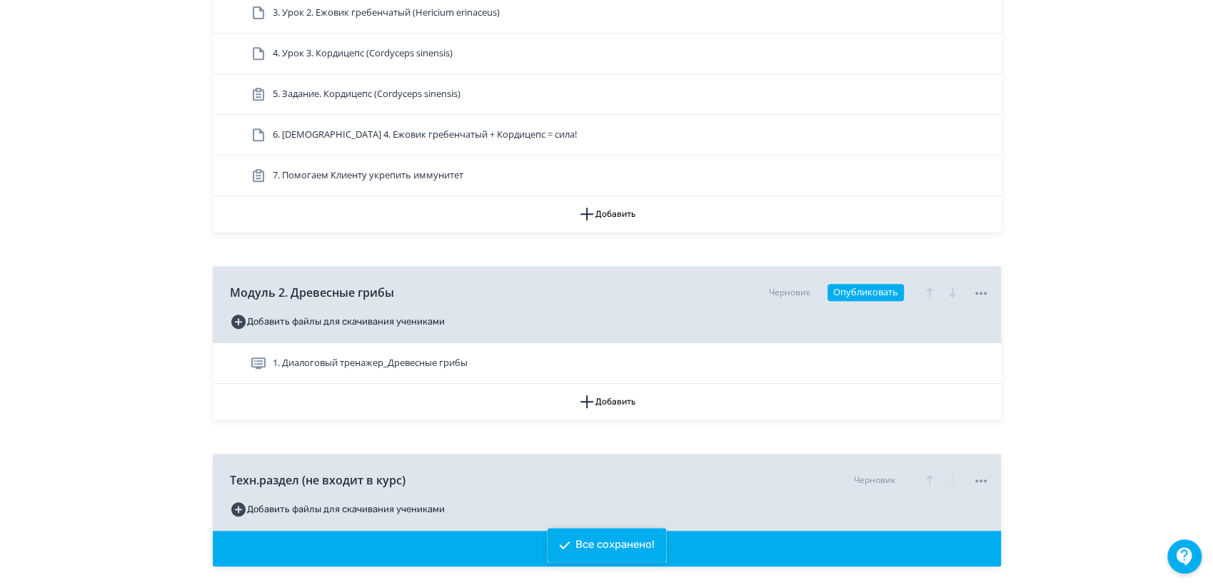
scroll to position [514, 0]
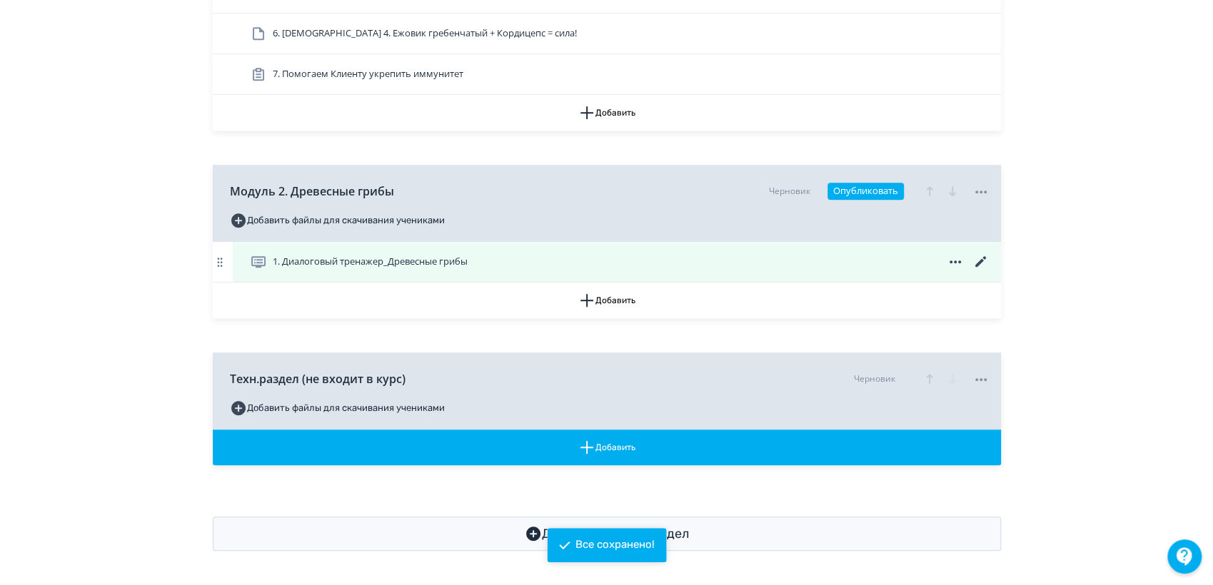
click at [414, 265] on span "1. Диалоговый тренажер_Древесные грибы" at bounding box center [370, 262] width 195 height 14
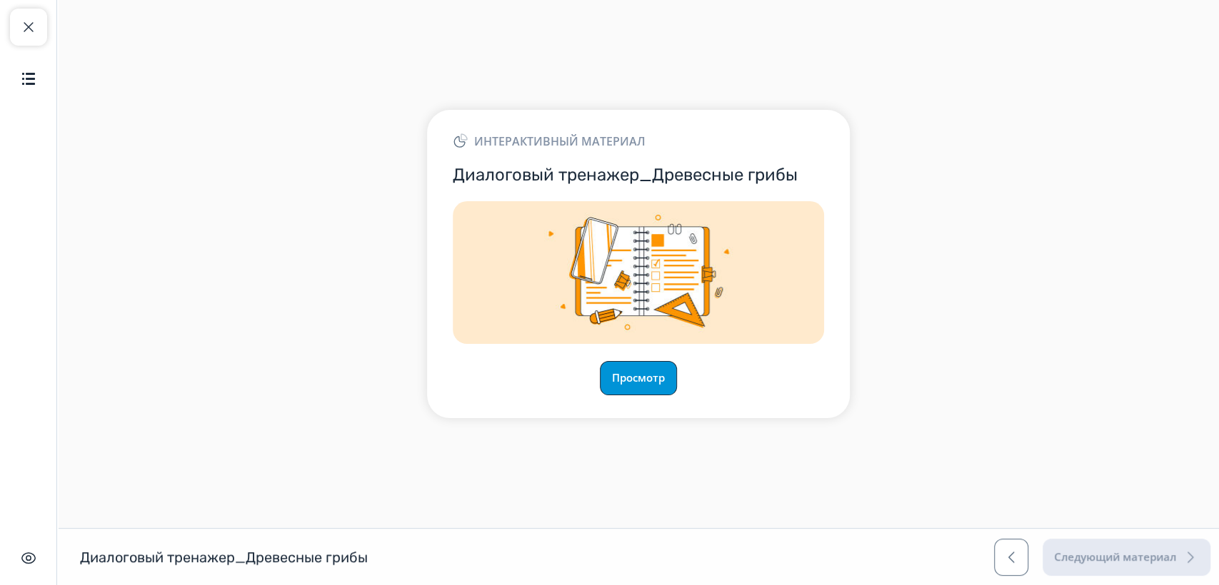
click at [646, 391] on button "Просмотр" at bounding box center [638, 378] width 77 height 34
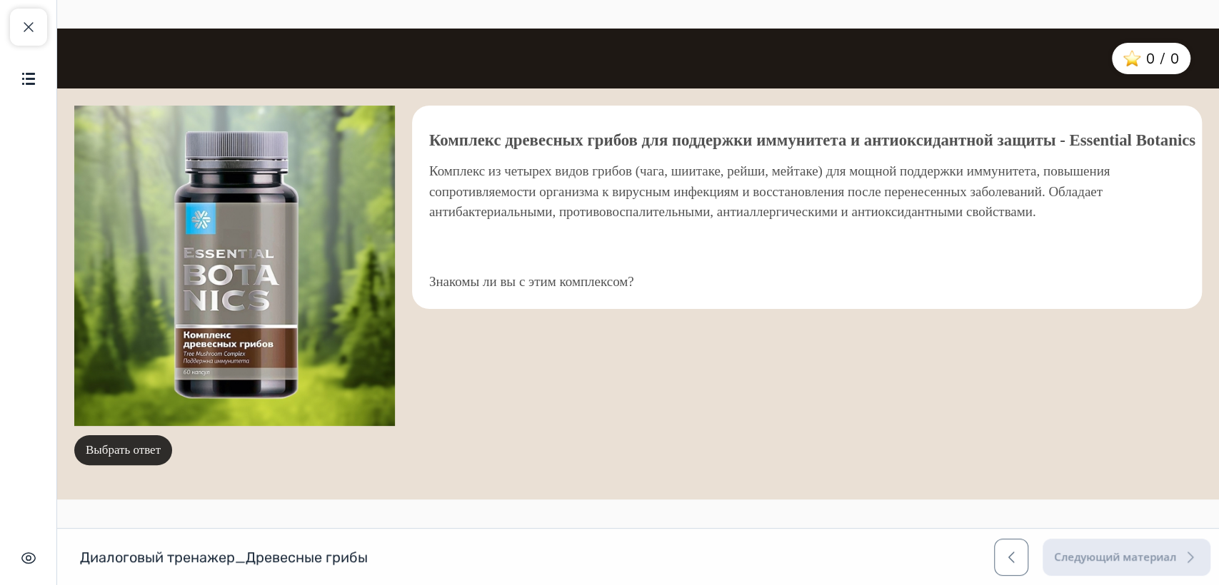
click at [144, 453] on button "Выбрать ответ" at bounding box center [123, 450] width 98 height 30
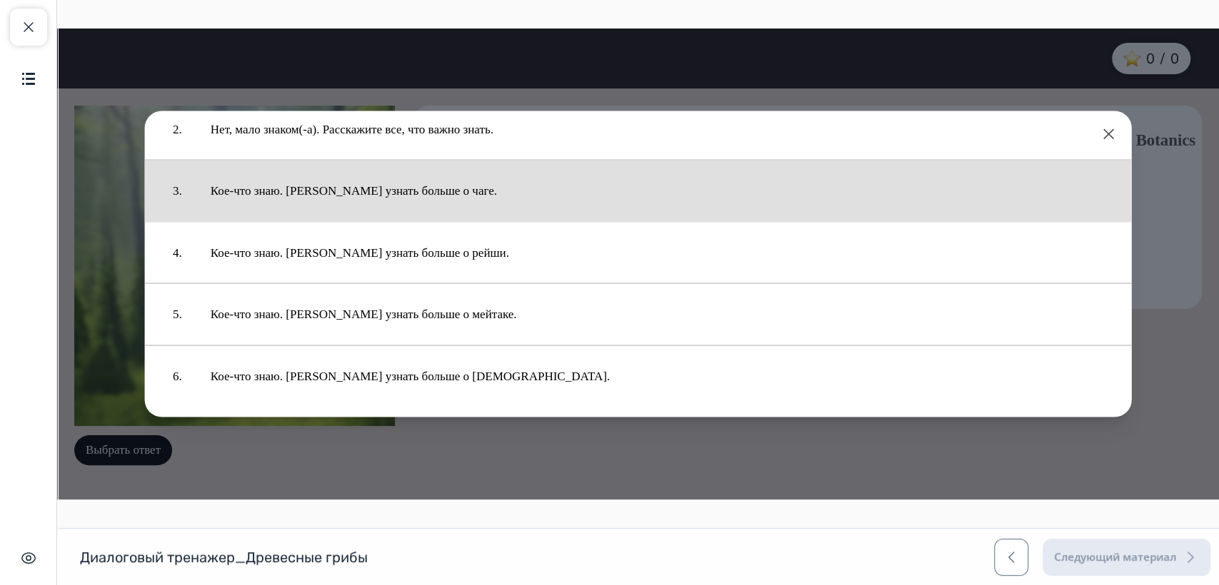
scroll to position [86, 0]
click at [418, 192] on button "Кое-что знаю. [PERSON_NAME] узнать больше о чаге." at bounding box center [656, 191] width 921 height 47
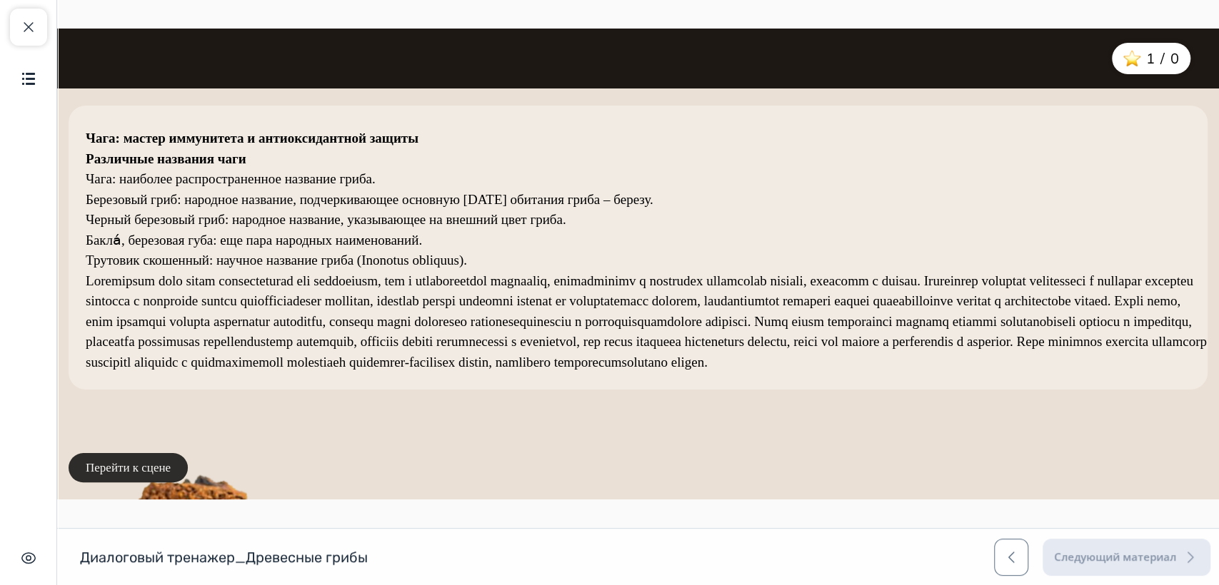
click at [131, 466] on button "Перейти к сцене" at bounding box center [128, 468] width 119 height 30
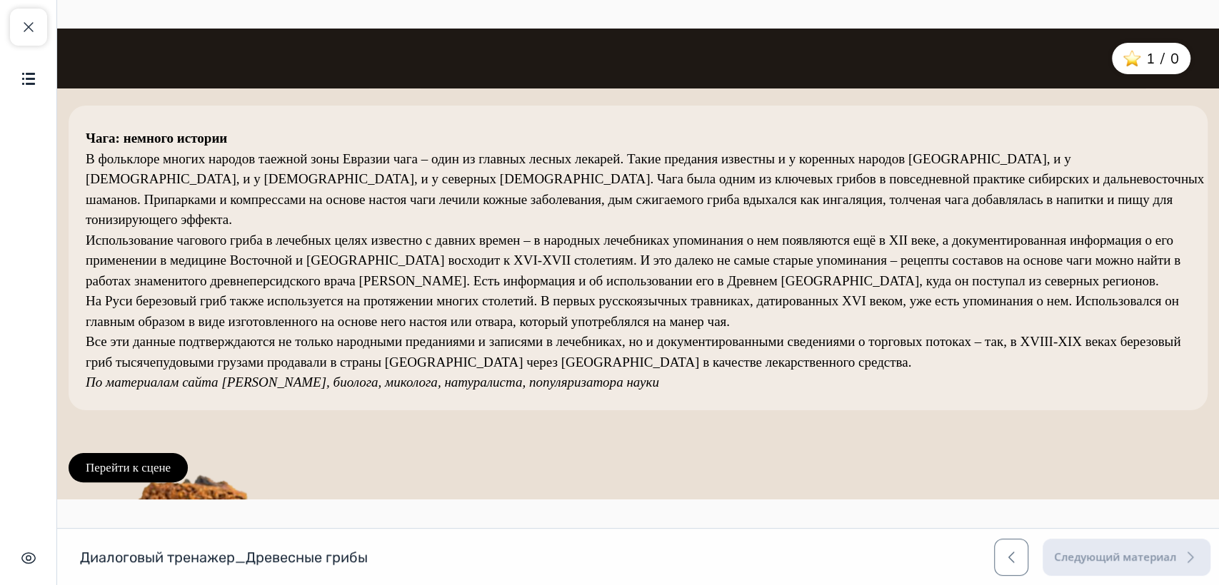
click at [131, 466] on button "Перейти к сцене" at bounding box center [128, 468] width 119 height 30
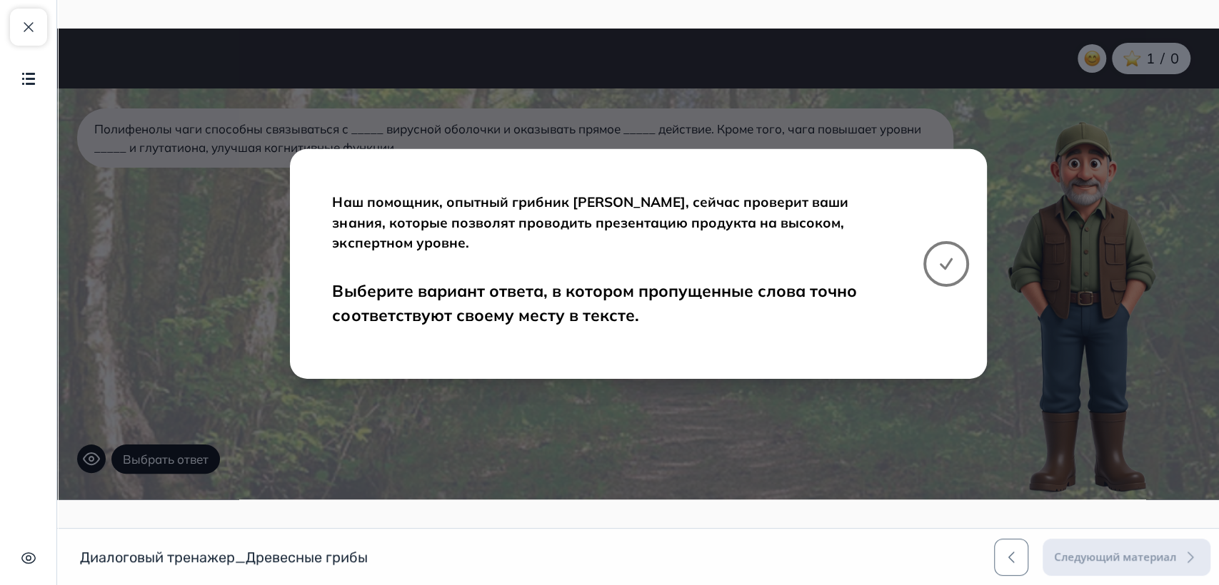
click at [948, 261] on icon at bounding box center [945, 264] width 17 height 17
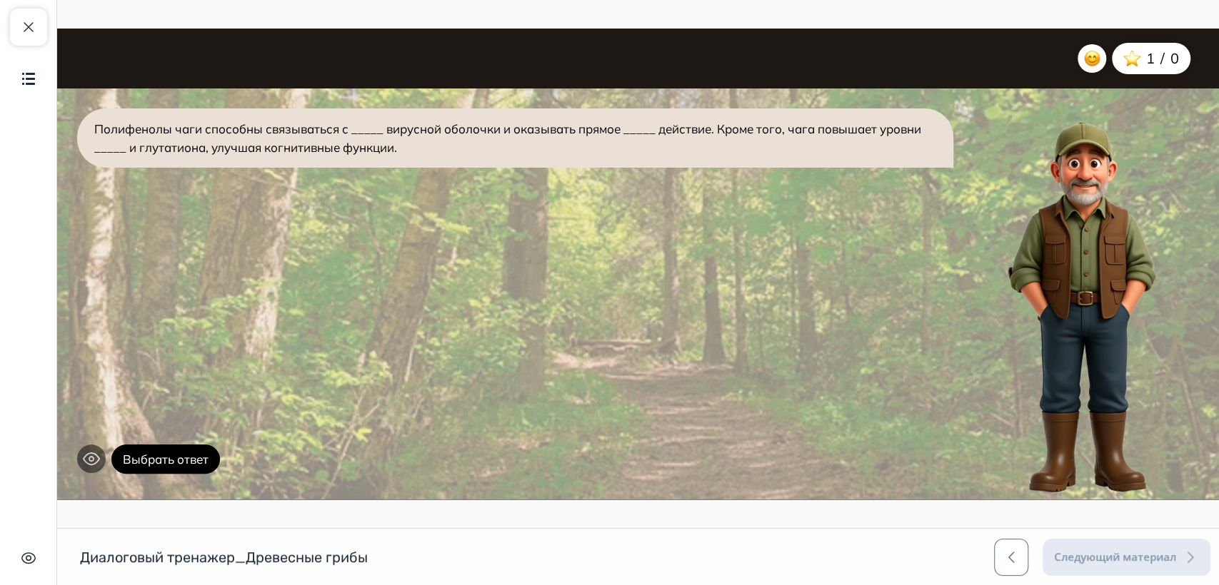
click at [89, 460] on icon at bounding box center [92, 459] width 6 height 6
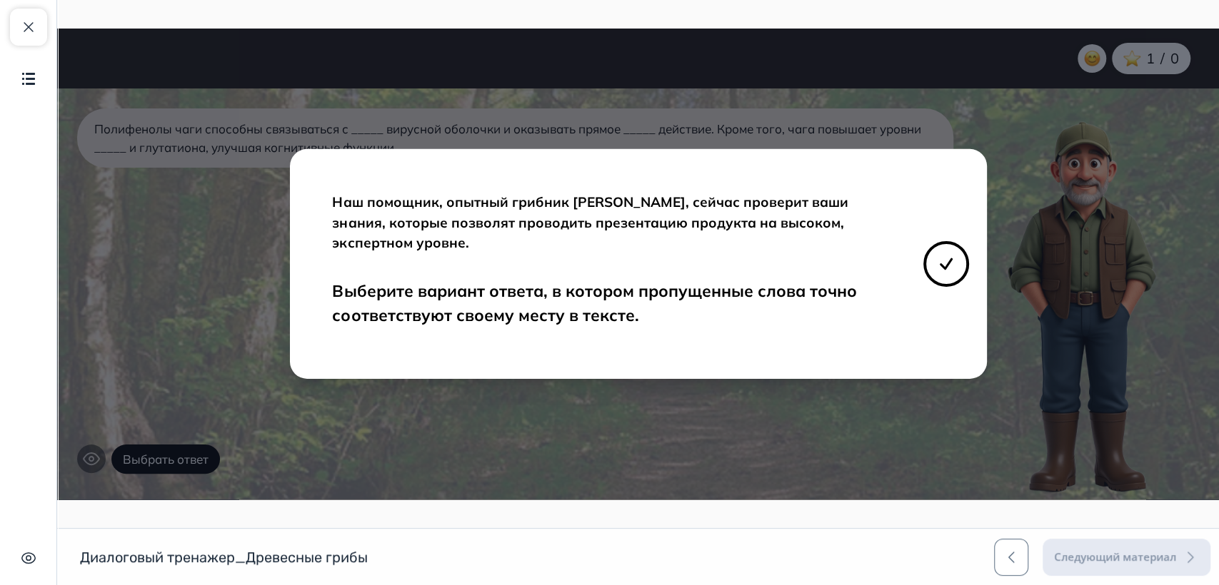
click at [89, 460] on div "Наш помощник, опытный грибник [PERSON_NAME], сейчас проверит ваши знания, котор…" at bounding box center [637, 264] width 1161 height 471
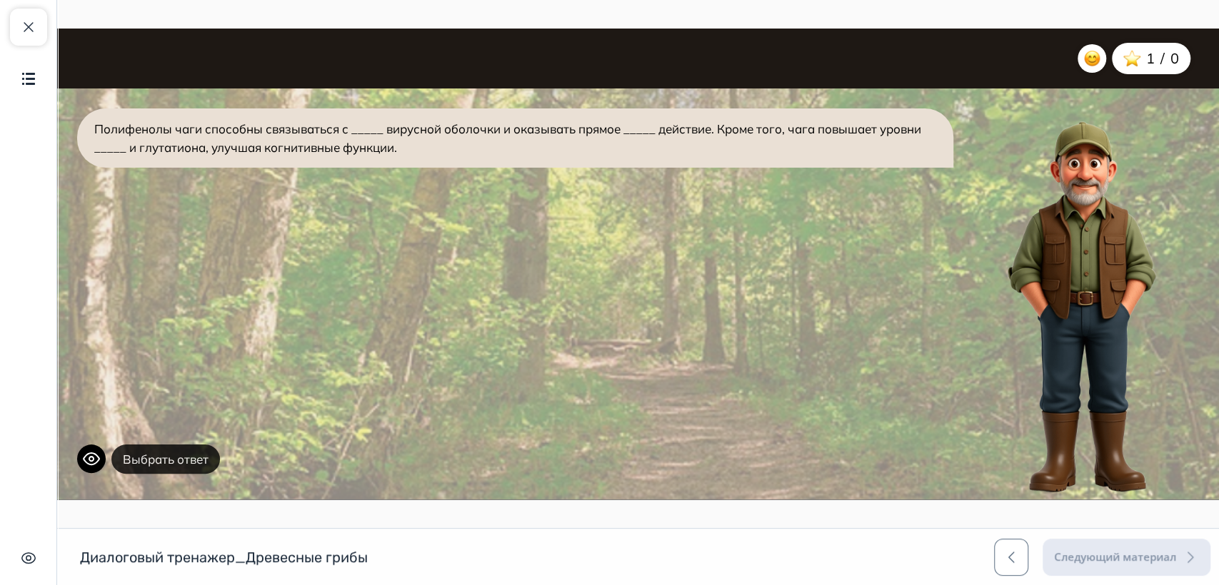
click at [160, 460] on button "Выбрать ответ" at bounding box center [165, 460] width 109 height 30
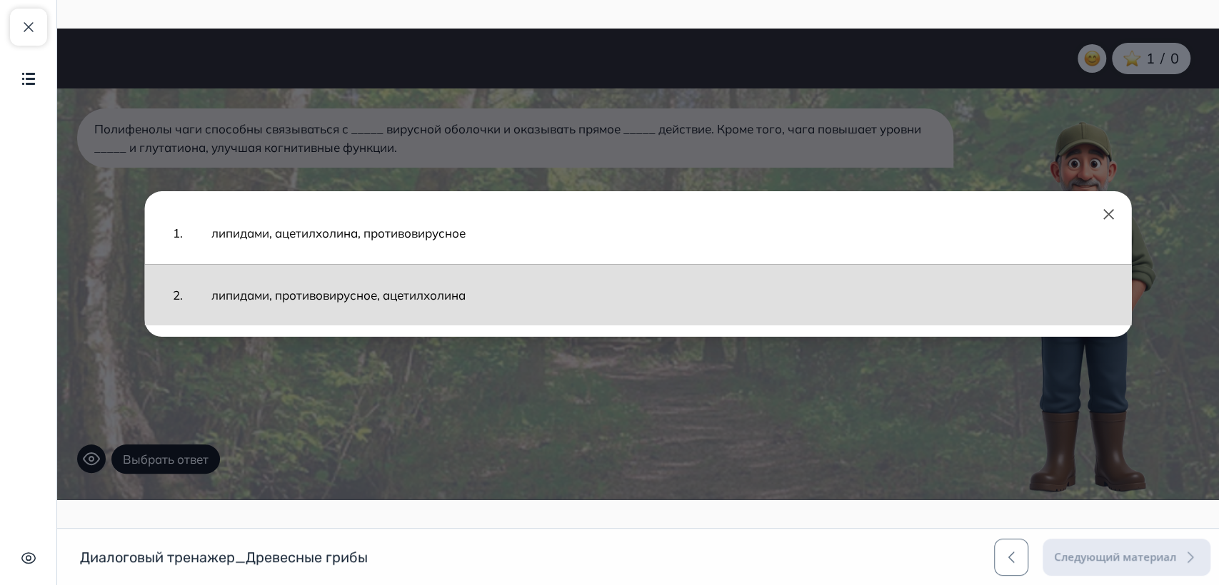
click at [343, 297] on button "липидами, противовирусное, ацетилхолина" at bounding box center [657, 295] width 920 height 47
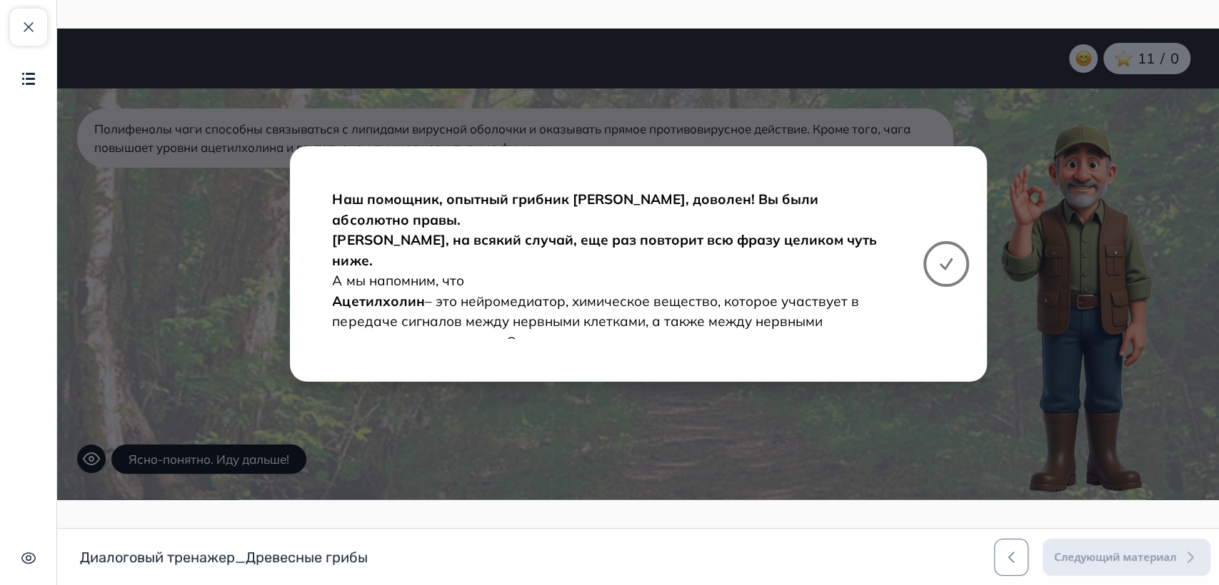
click at [959, 269] on button at bounding box center [946, 264] width 46 height 46
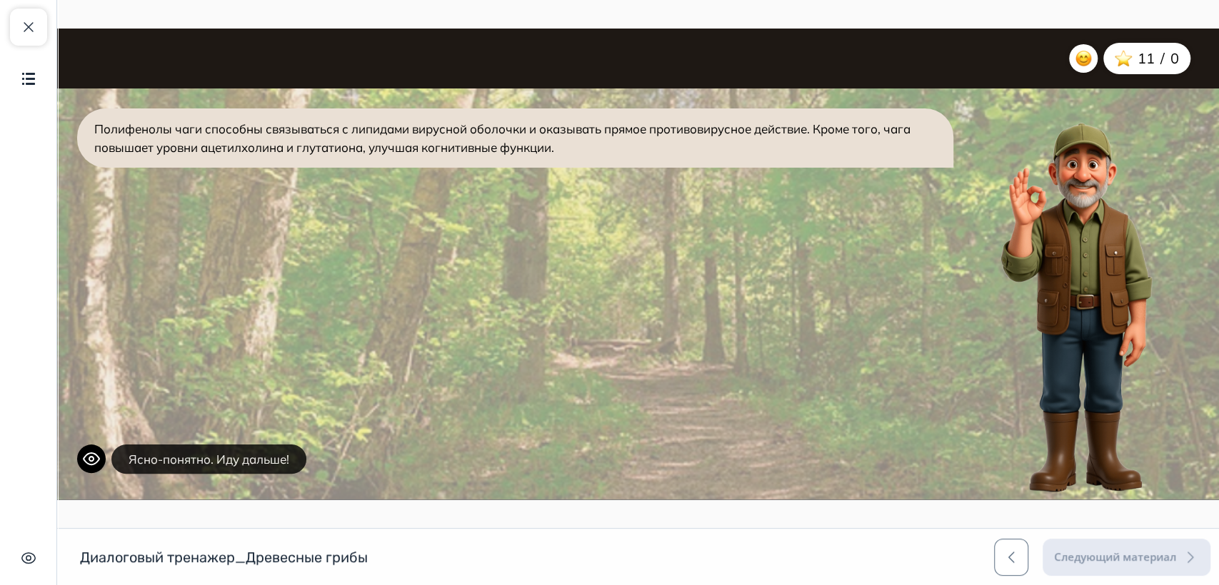
click at [230, 461] on button "Ясно-понятно. Иду дальше!" at bounding box center [208, 460] width 195 height 30
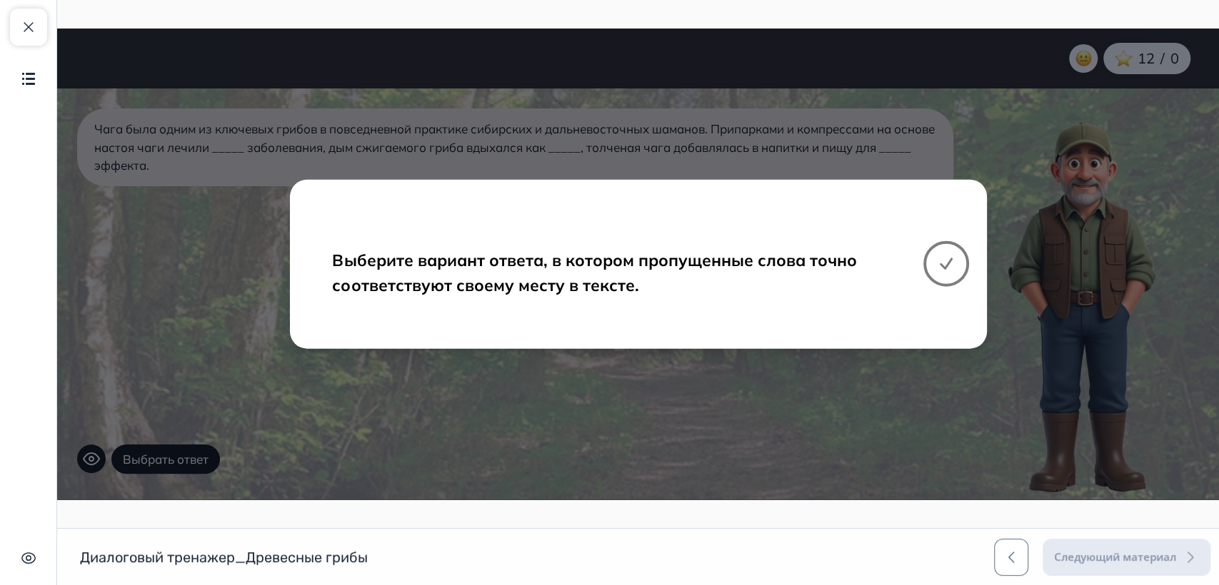
click at [934, 266] on button at bounding box center [946, 264] width 46 height 46
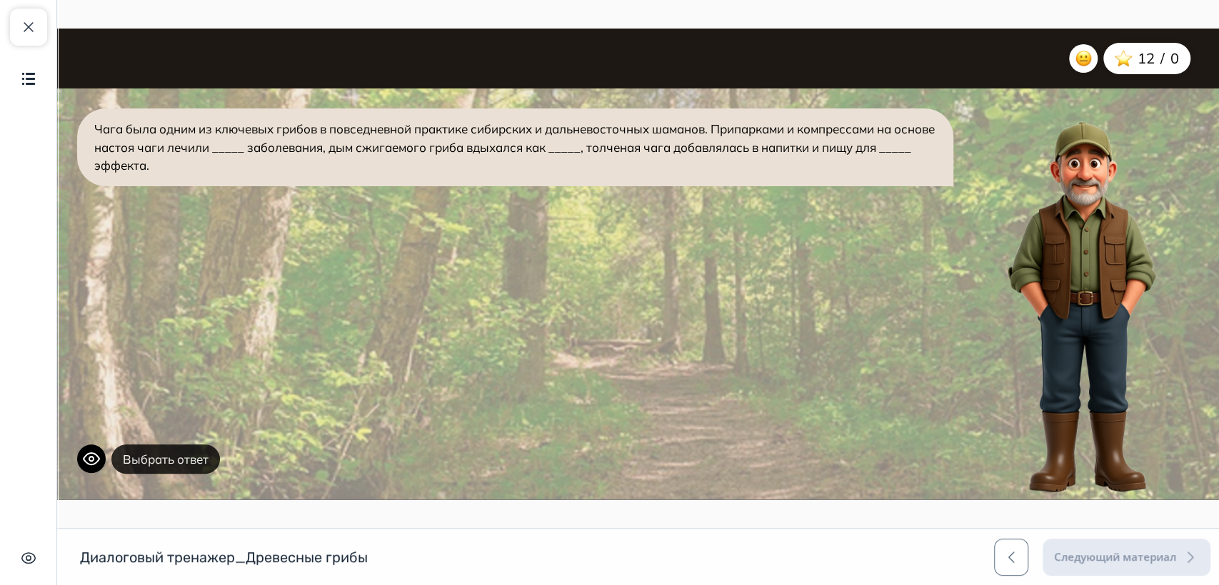
click at [183, 468] on button "Выбрать ответ" at bounding box center [165, 460] width 109 height 30
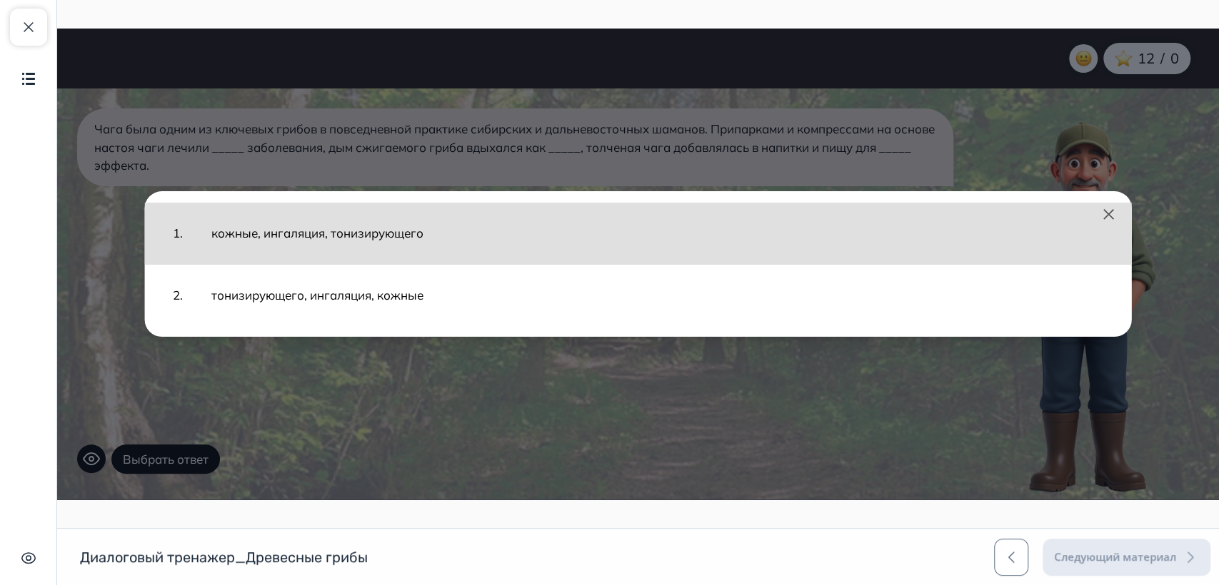
click at [326, 236] on button "кожные, ингаляция, тонизирующего" at bounding box center [657, 233] width 920 height 47
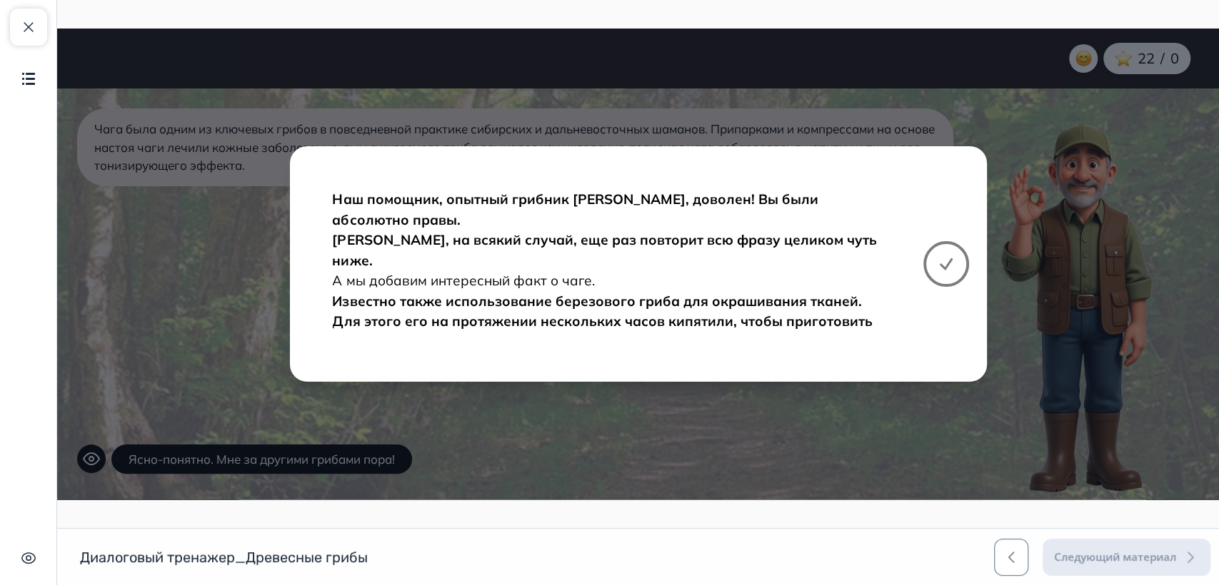
click at [940, 256] on icon at bounding box center [945, 264] width 17 height 17
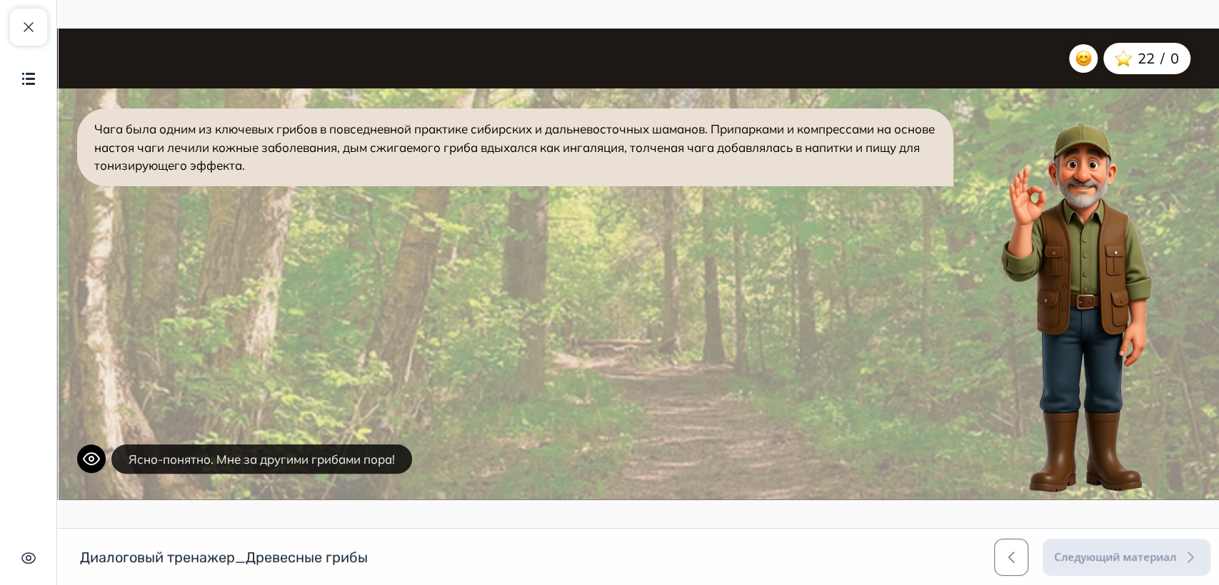
click at [398, 457] on button "Ясно-понятно. Мне за другими грибами пора!" at bounding box center [261, 460] width 301 height 30
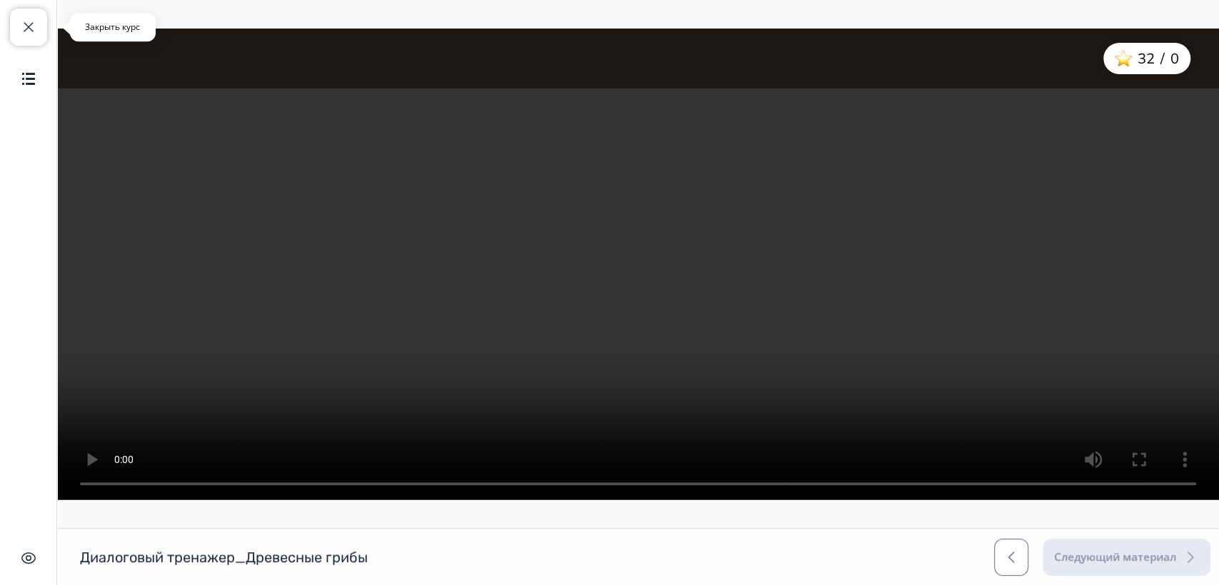
click at [41, 25] on button "Закрыть курс" at bounding box center [28, 27] width 37 height 37
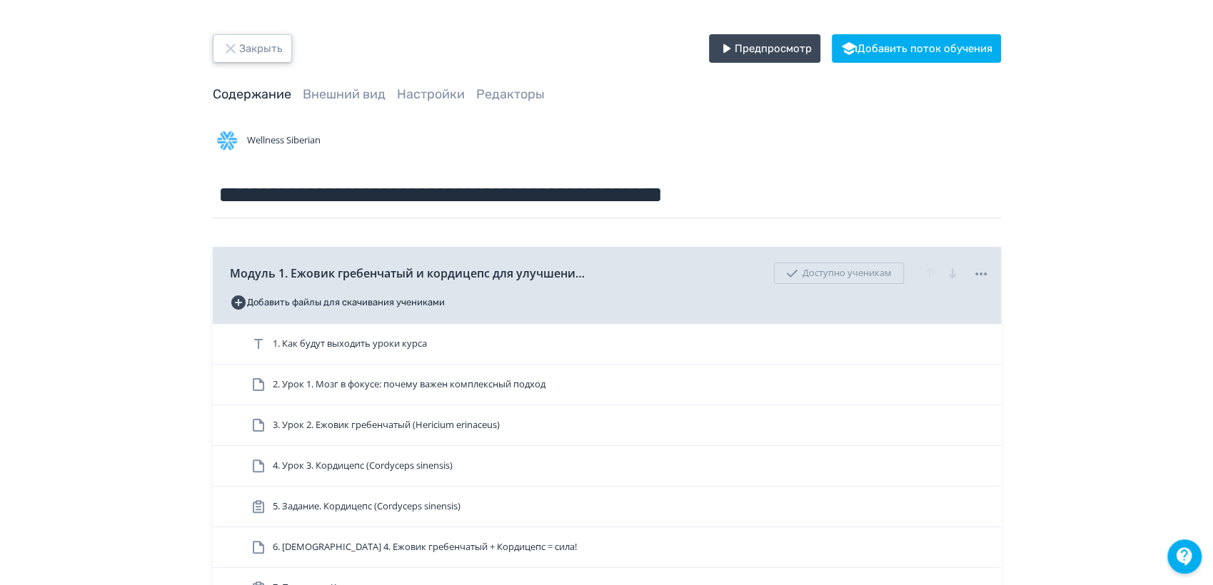
click at [241, 43] on button "Закрыть" at bounding box center [252, 48] width 79 height 29
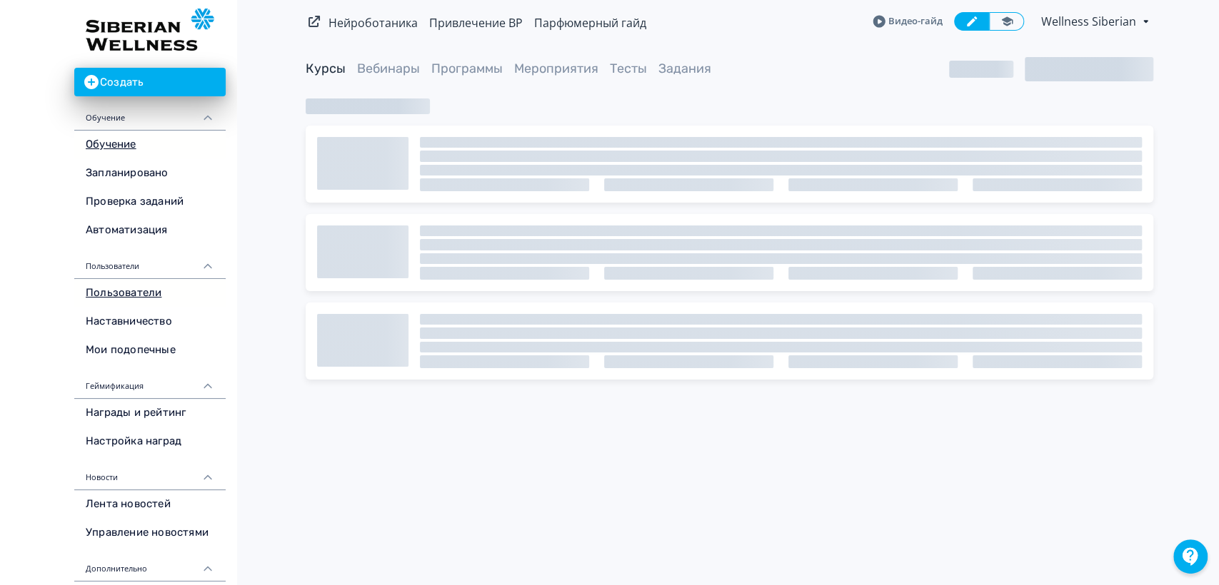
click at [148, 296] on link "Пользователи" at bounding box center [149, 293] width 151 height 29
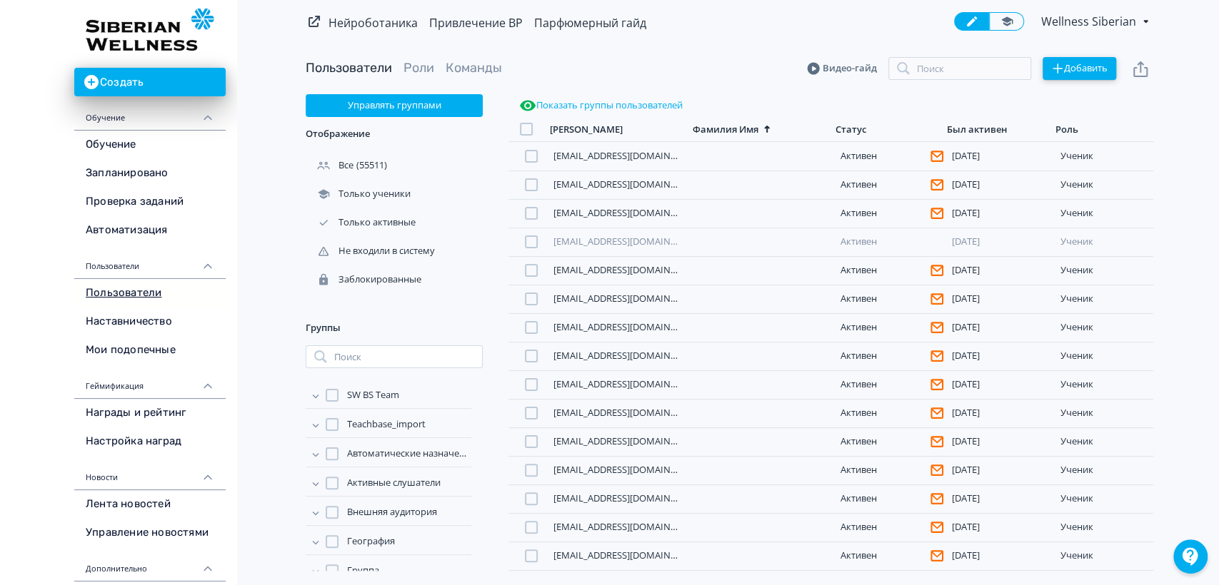
click at [1076, 68] on button "Добавить" at bounding box center [1079, 68] width 74 height 23
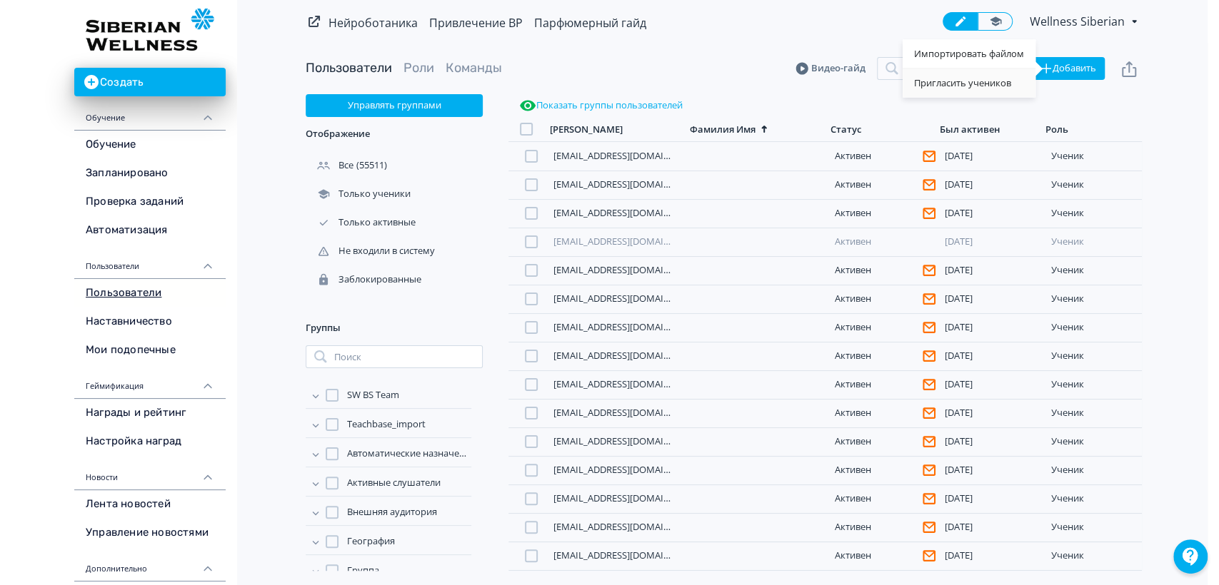
click at [948, 80] on div "Пригласить учеников" at bounding box center [968, 83] width 133 height 29
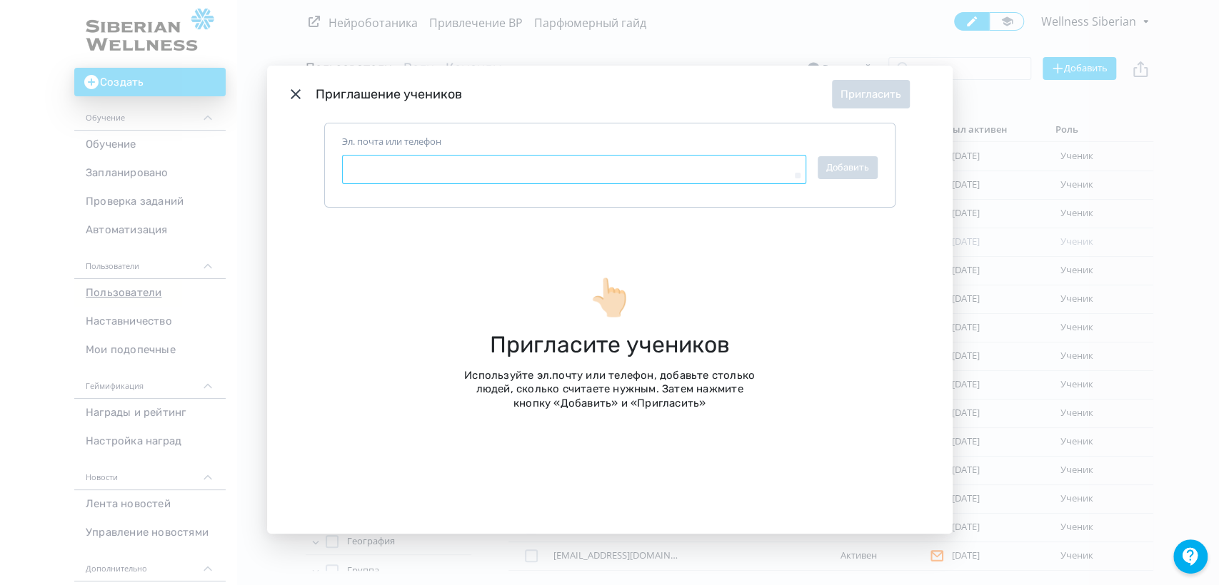
type textarea "*"
click at [437, 167] on textarea "Эл. почта или телефон" at bounding box center [574, 170] width 464 height 30
paste textarea "**********"
type textarea "**********"
type textarea "*"
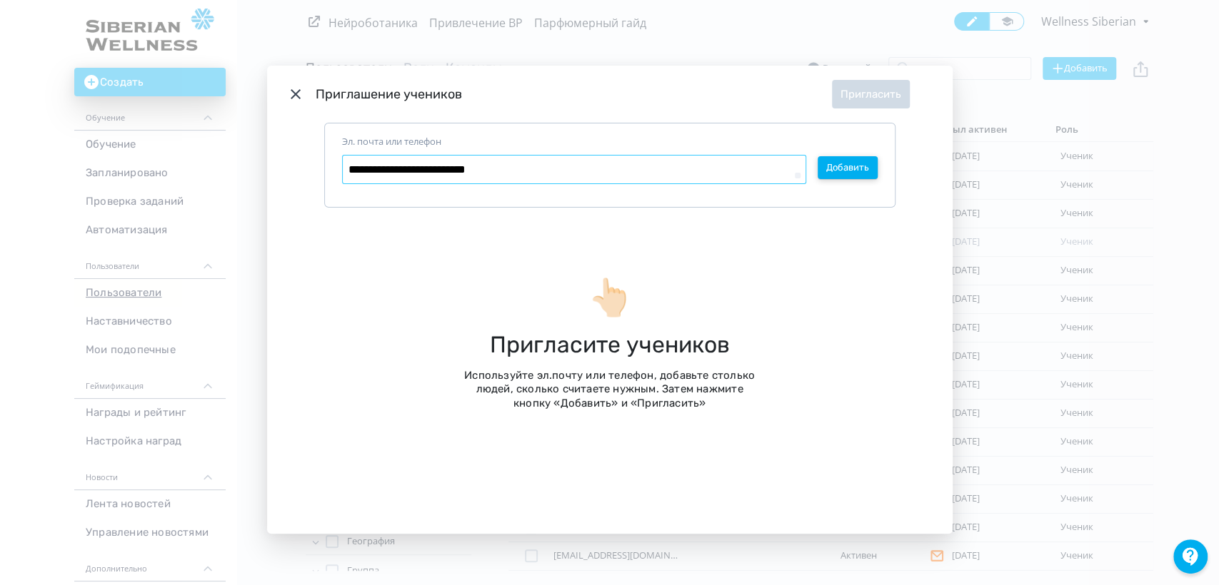
type textarea "**********"
type textarea "*"
click at [858, 169] on button "Добавить" at bounding box center [847, 167] width 60 height 23
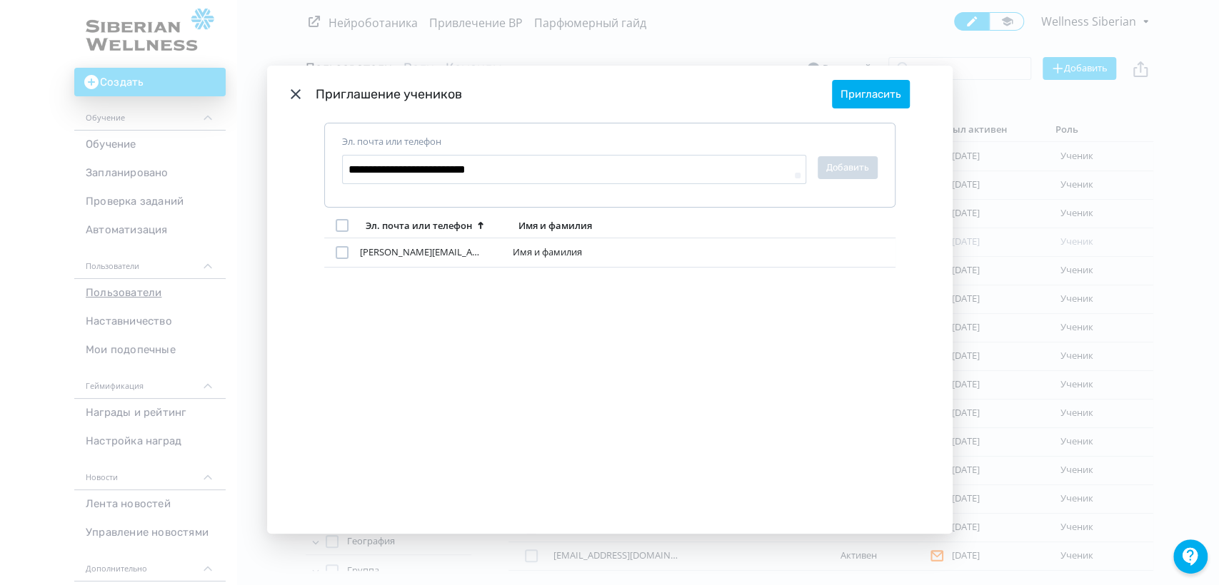
type textarea "*"
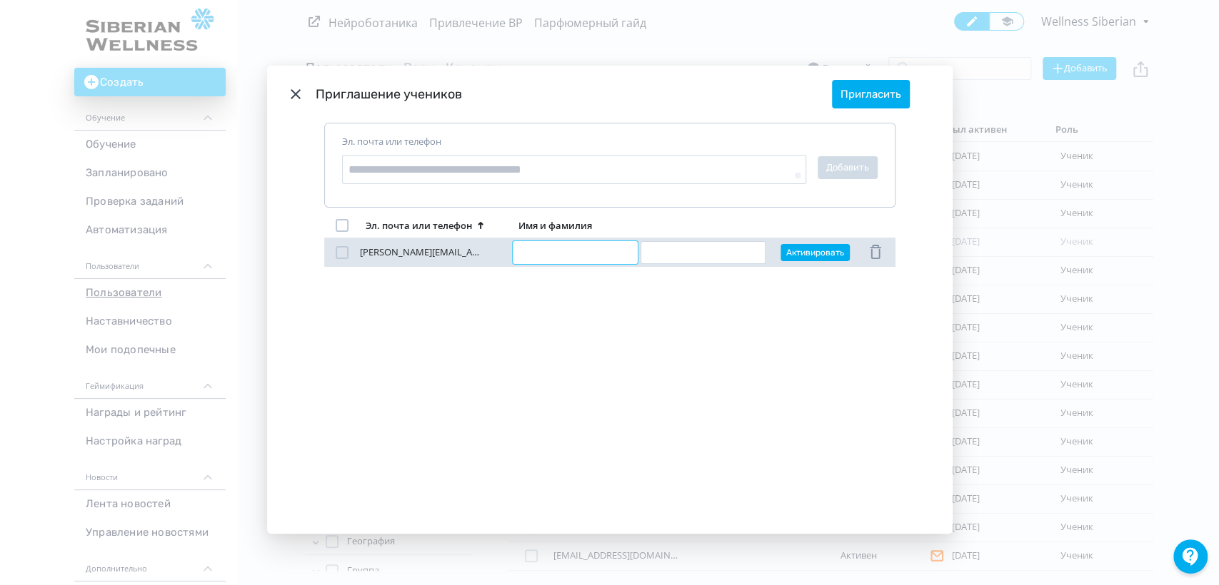
click at [581, 250] on input "Modal" at bounding box center [575, 252] width 125 height 23
type input "*****"
click at [681, 256] on input "Modal" at bounding box center [702, 252] width 125 height 23
type input "*********"
click at [817, 253] on button "Активировать" at bounding box center [814, 252] width 69 height 17
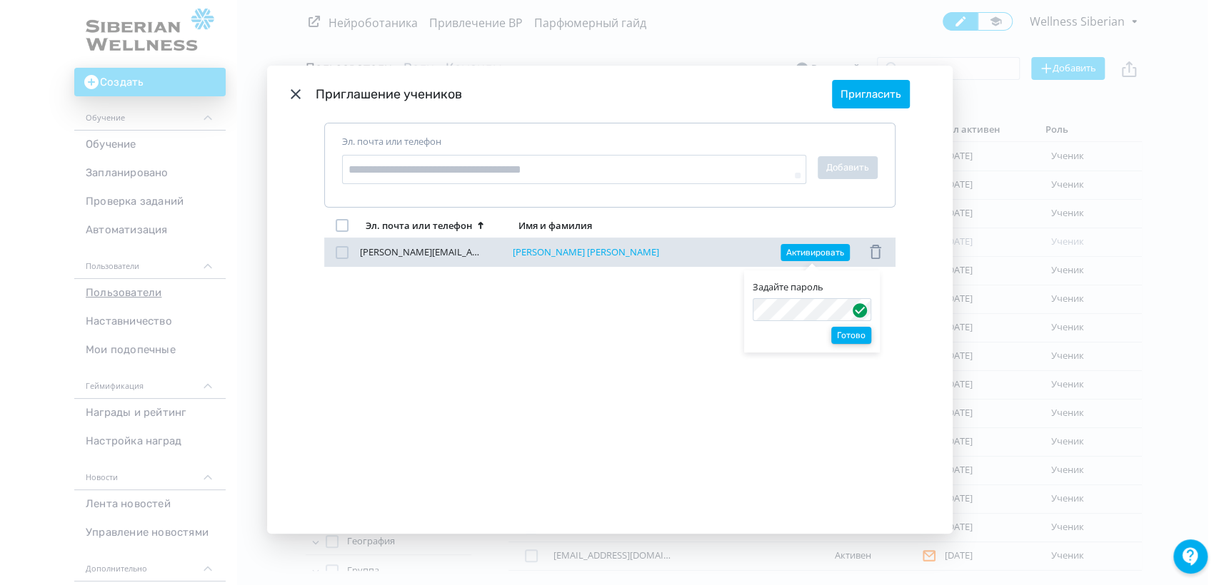
click at [849, 340] on button "Готово" at bounding box center [851, 335] width 40 height 17
click at [852, 336] on button "Сохранить" at bounding box center [853, 335] width 55 height 17
click at [852, 338] on button "Сохранить" at bounding box center [853, 335] width 55 height 17
click at [867, 91] on div "Изменить пароль Деактивировать Сохранить" at bounding box center [609, 292] width 1219 height 585
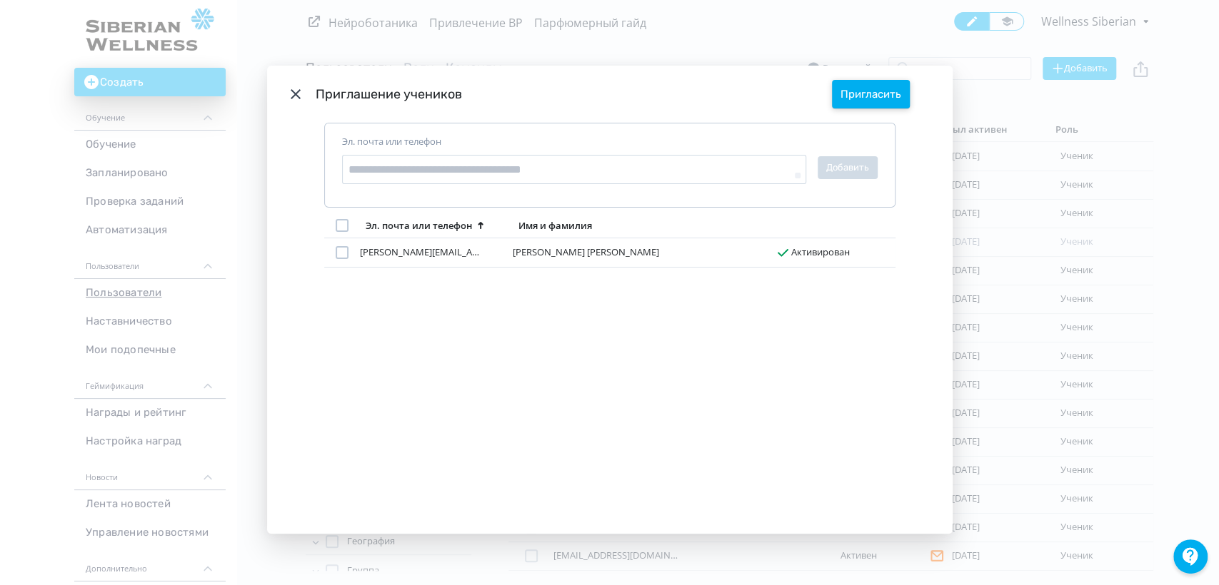
click at [877, 90] on button "Пригласить" at bounding box center [871, 94] width 78 height 29
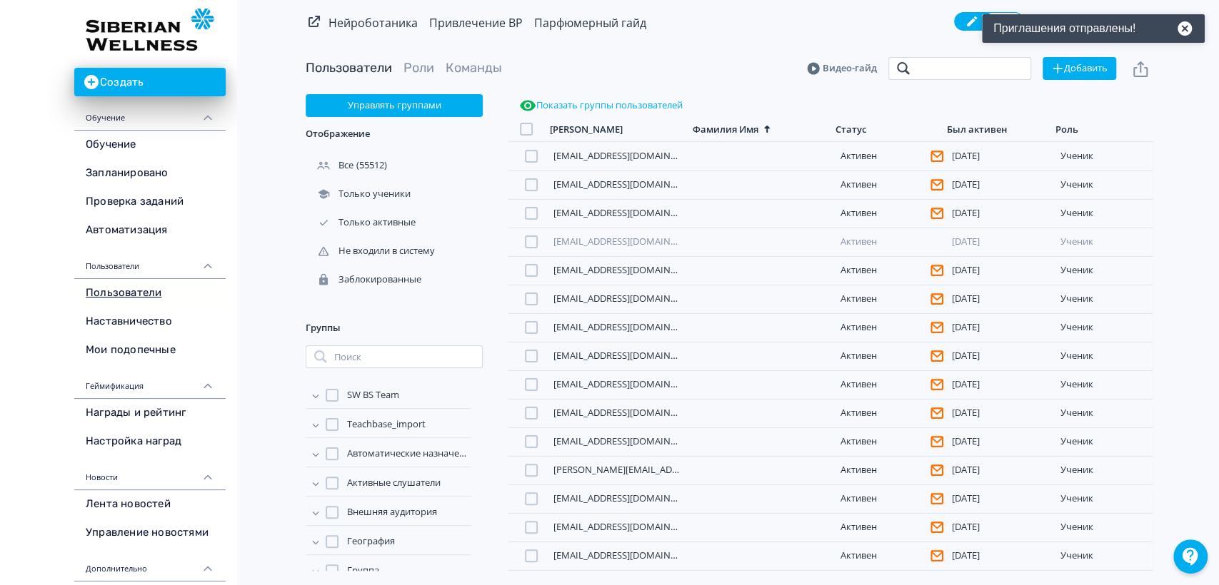
click at [932, 62] on input "search" at bounding box center [959, 68] width 143 height 23
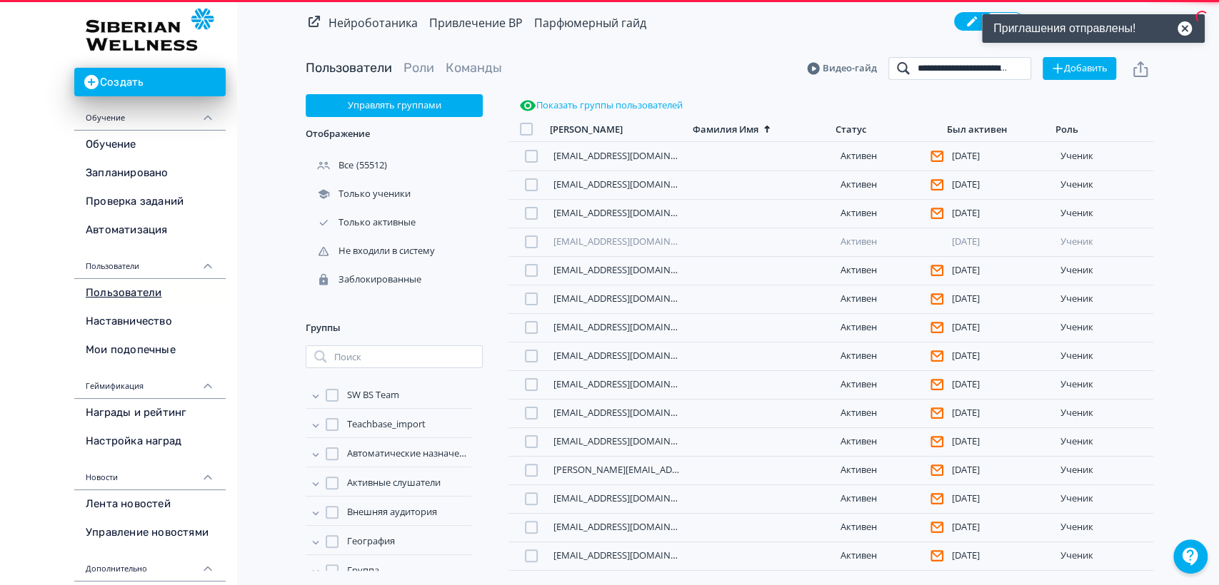
scroll to position [0, 44]
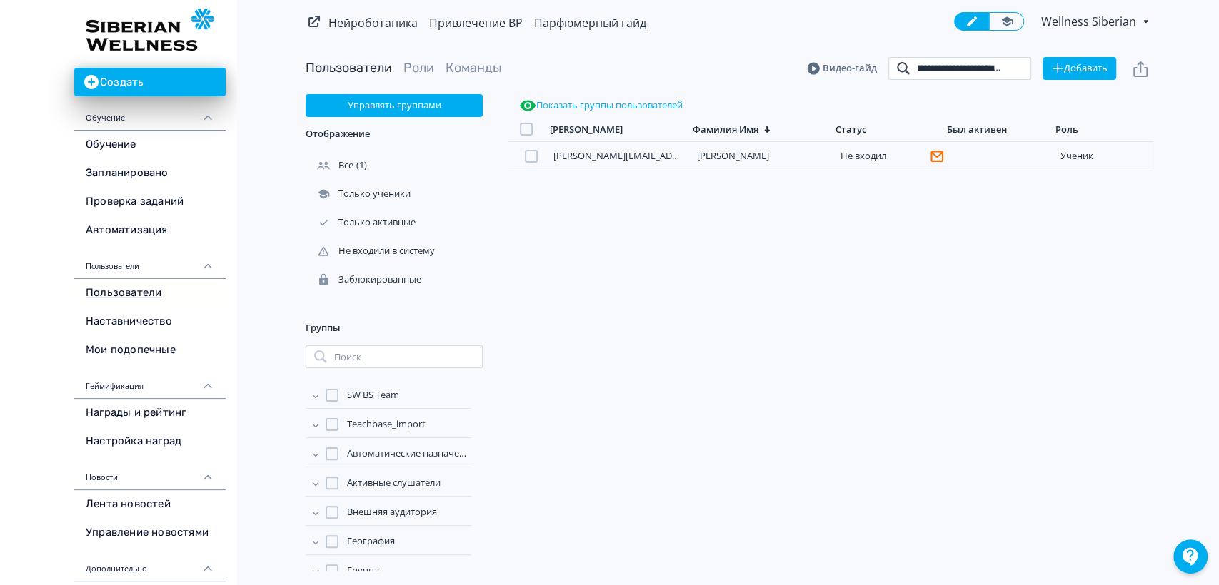
type input "**********"
click at [532, 128] on div at bounding box center [526, 129] width 13 height 13
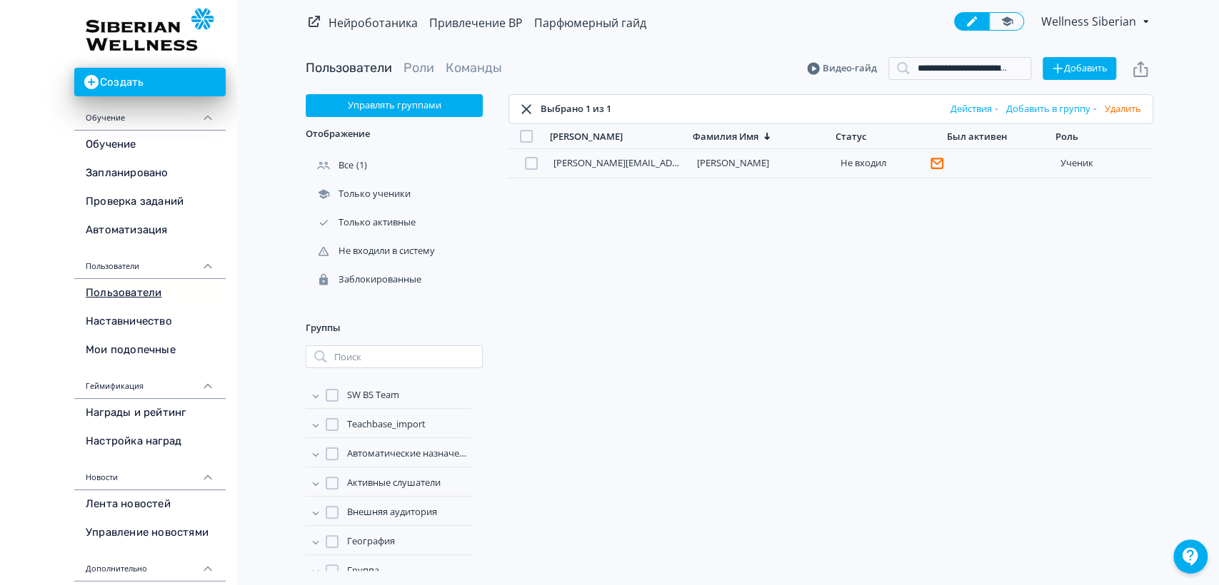
click at [1069, 108] on button "Добавить в группу" at bounding box center [1052, 109] width 99 height 23
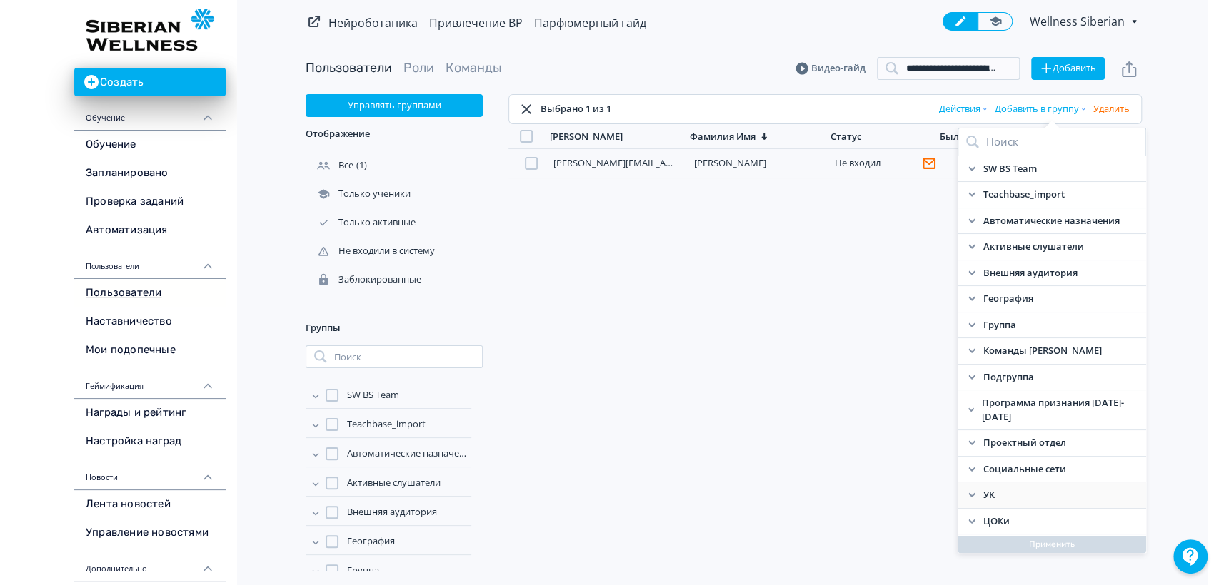
click at [968, 493] on icon at bounding box center [971, 495] width 6 height 4
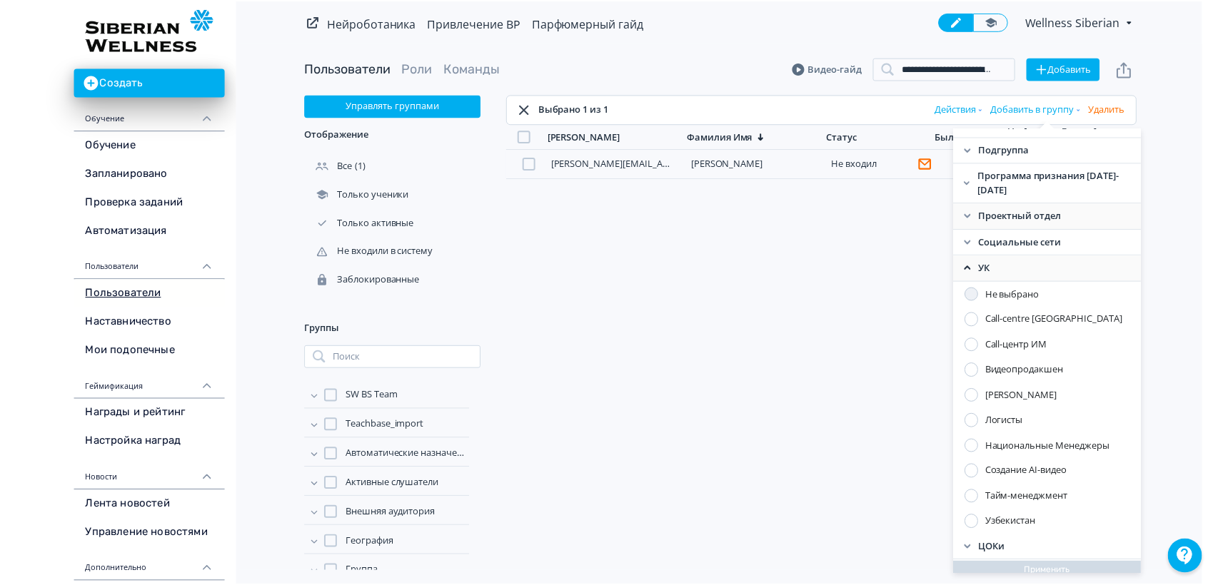
scroll to position [231, 0]
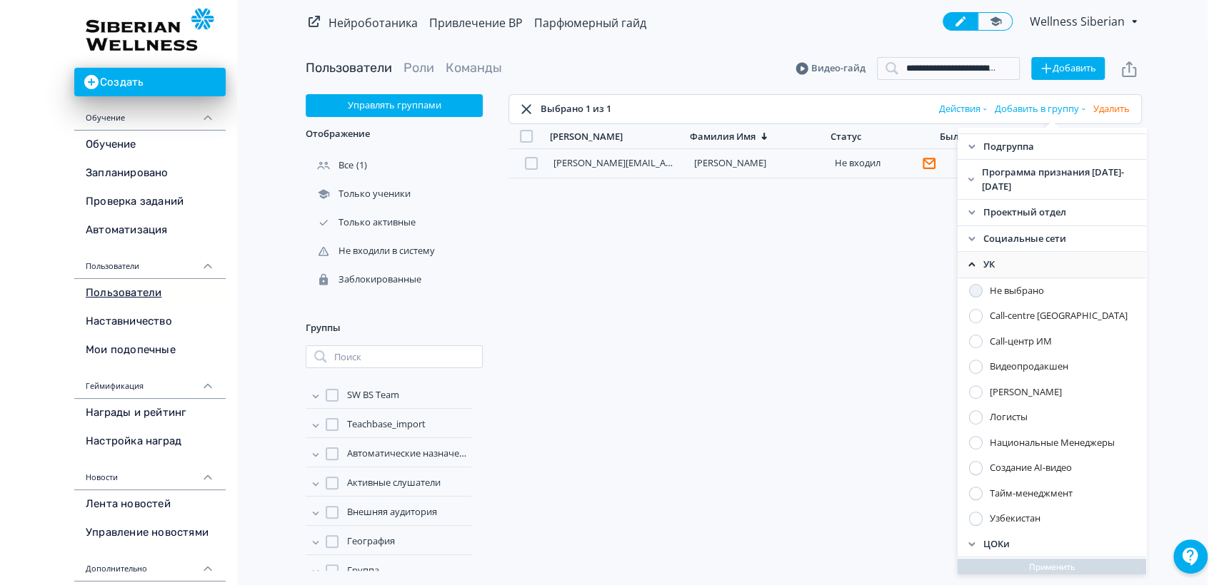
click at [1090, 440] on div "Национальные Менеджеры" at bounding box center [1051, 443] width 125 height 14
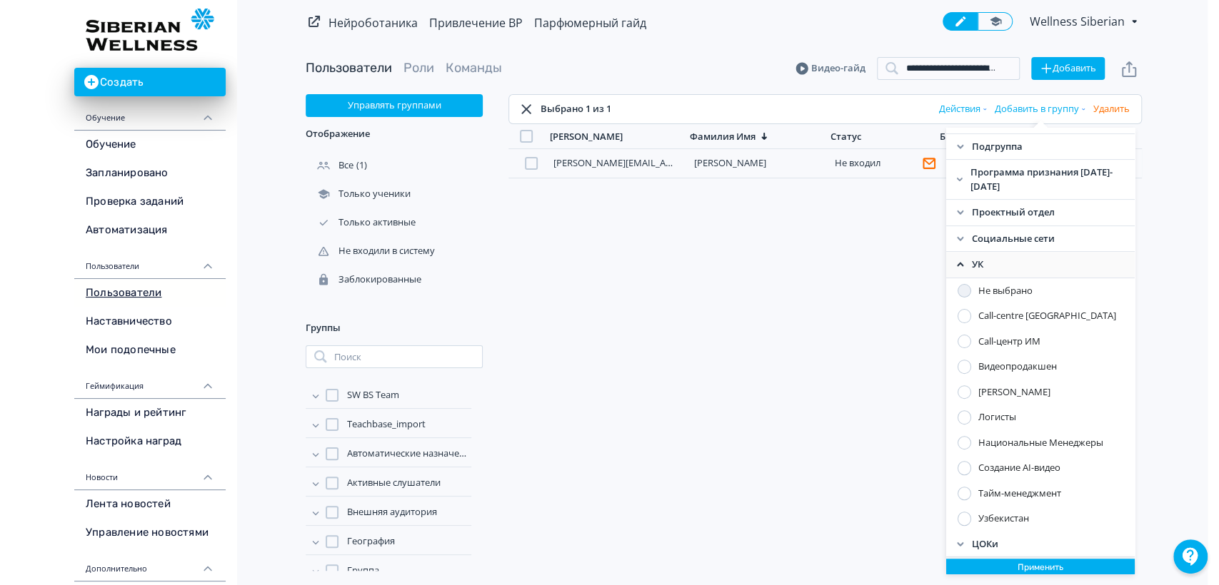
click at [1037, 563] on button "Применить" at bounding box center [1040, 567] width 188 height 17
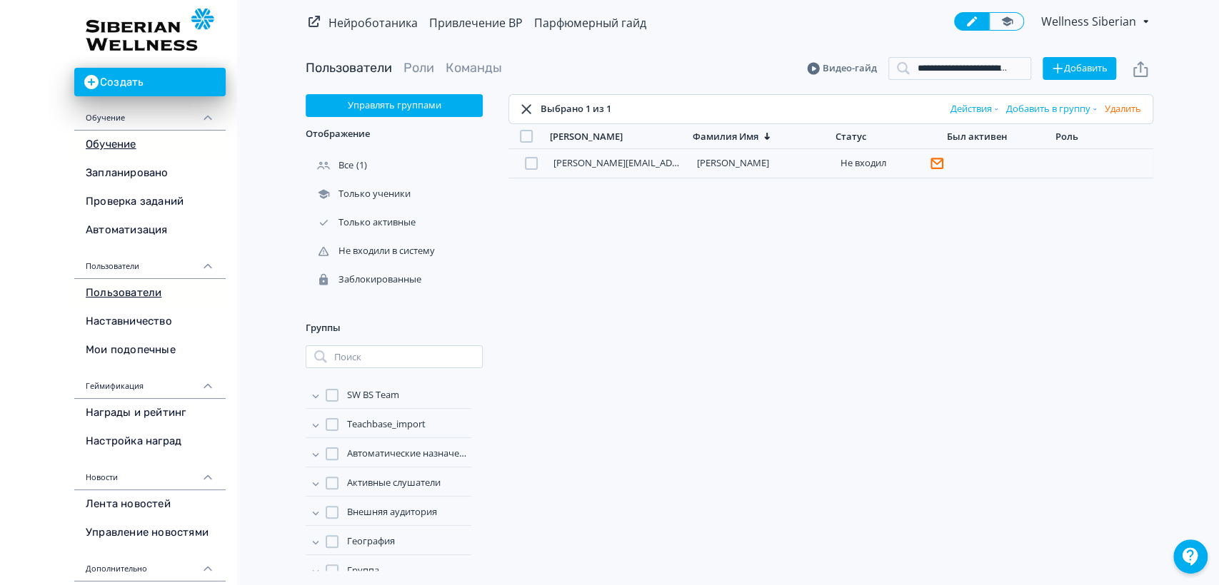
click at [110, 141] on link "Обучение" at bounding box center [149, 145] width 151 height 29
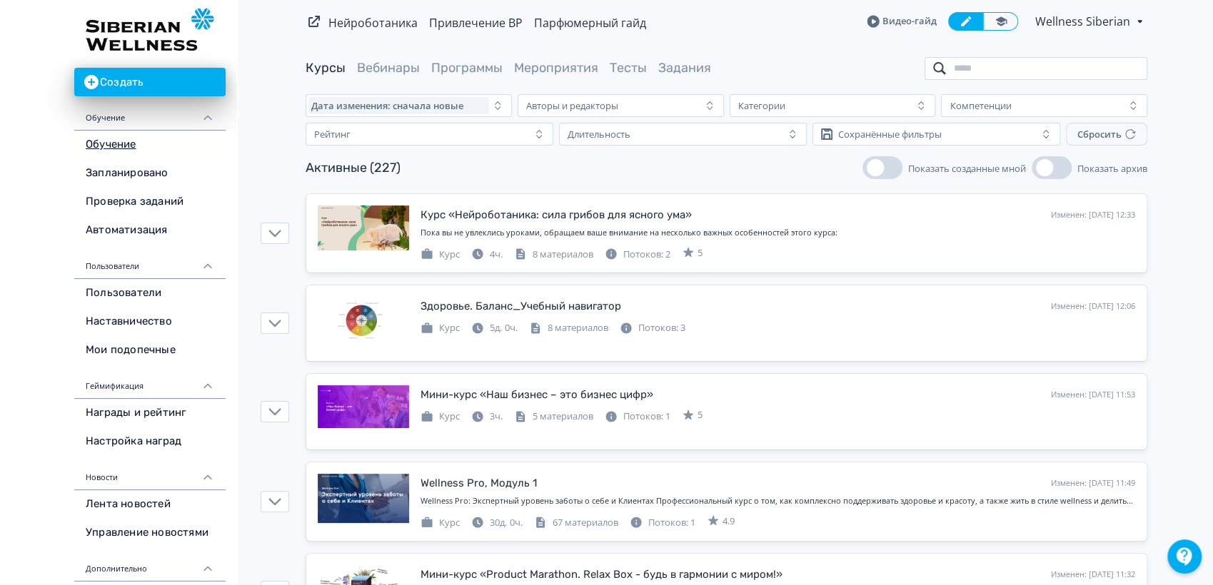
click at [1046, 64] on input "search" at bounding box center [1035, 68] width 223 height 23
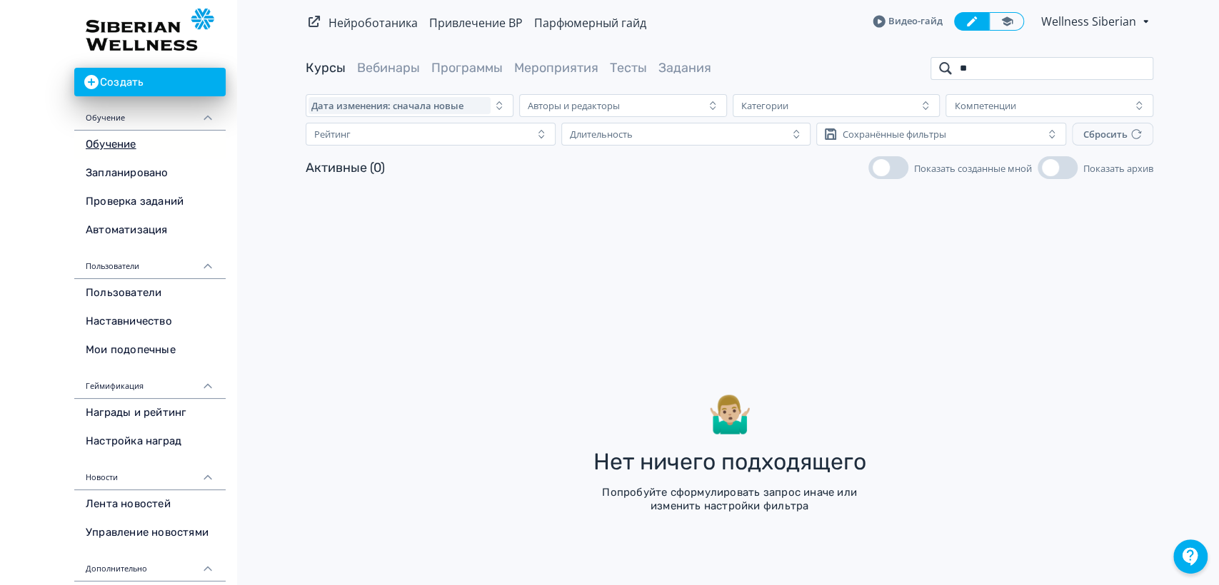
type input "*"
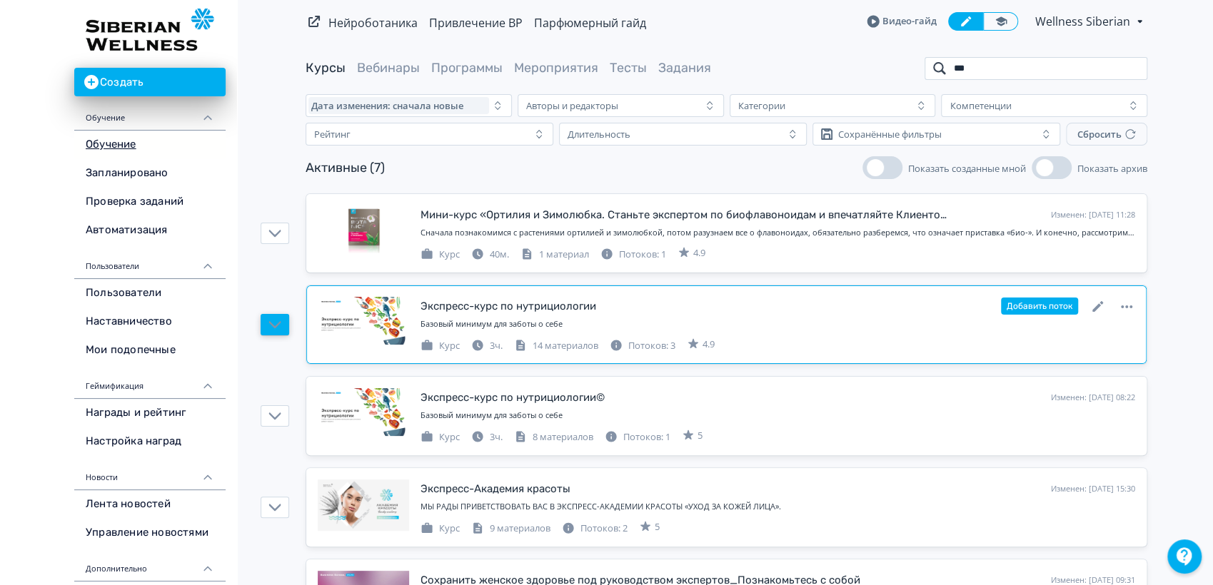
type input "***"
click at [283, 323] on button "button" at bounding box center [275, 324] width 29 height 21
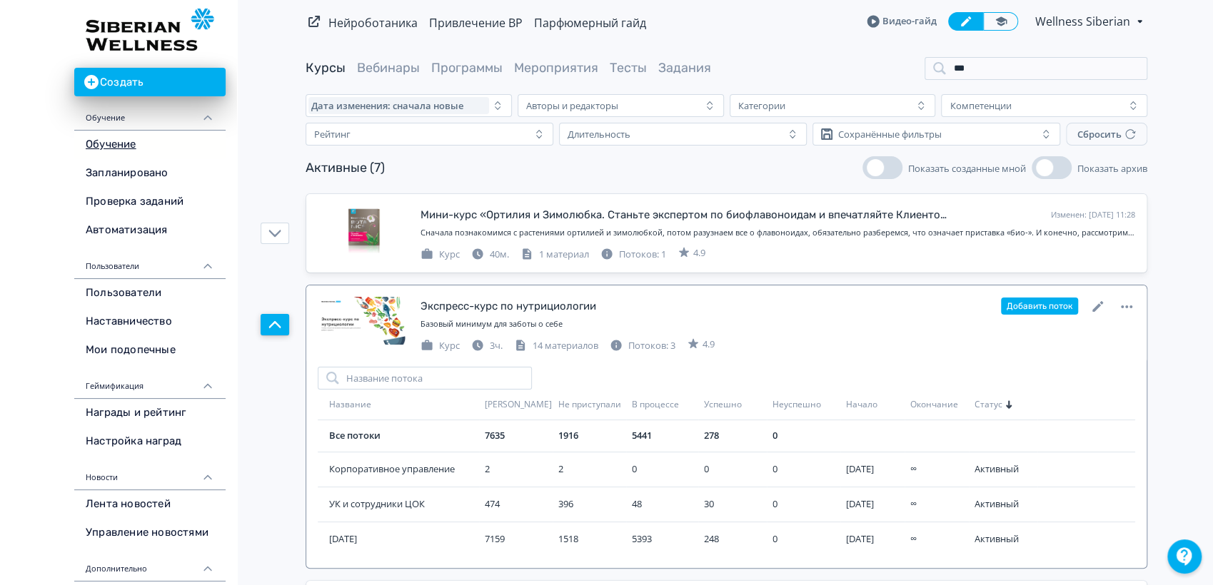
scroll to position [79, 0]
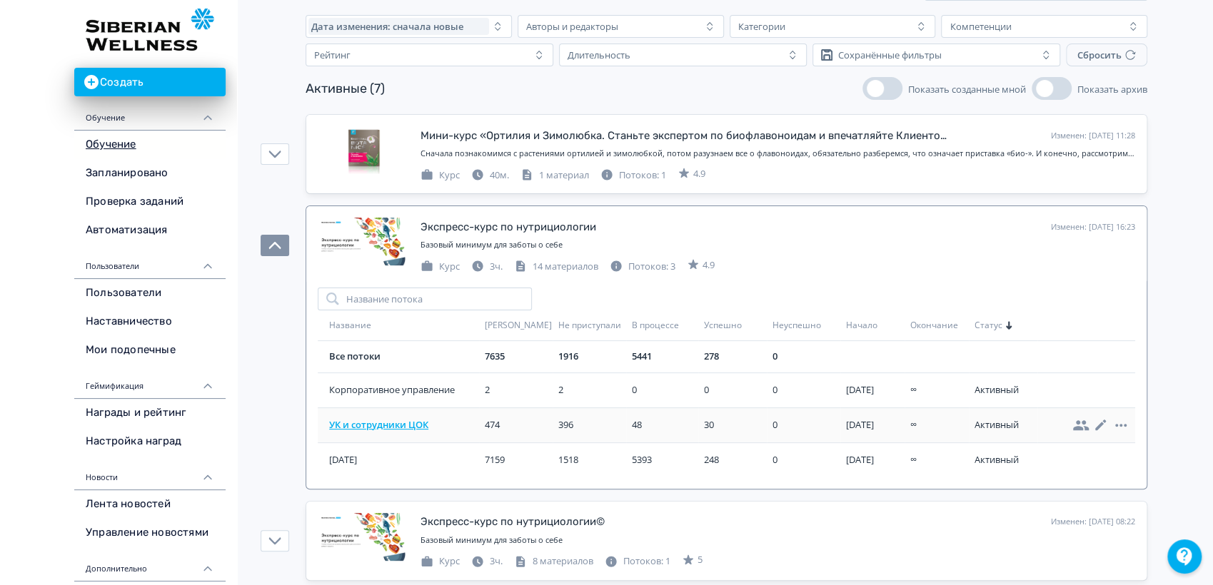
click at [394, 420] on span "УК и сотрудники ЦОК" at bounding box center [404, 425] width 150 height 14
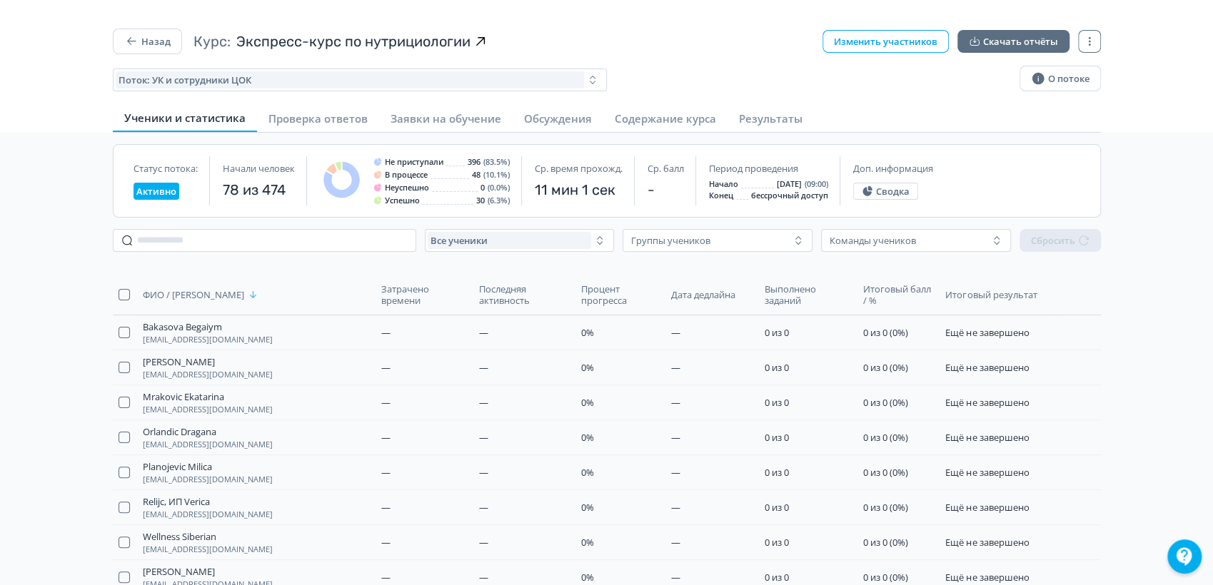
click at [867, 41] on button "Изменить участников" at bounding box center [885, 41] width 126 height 23
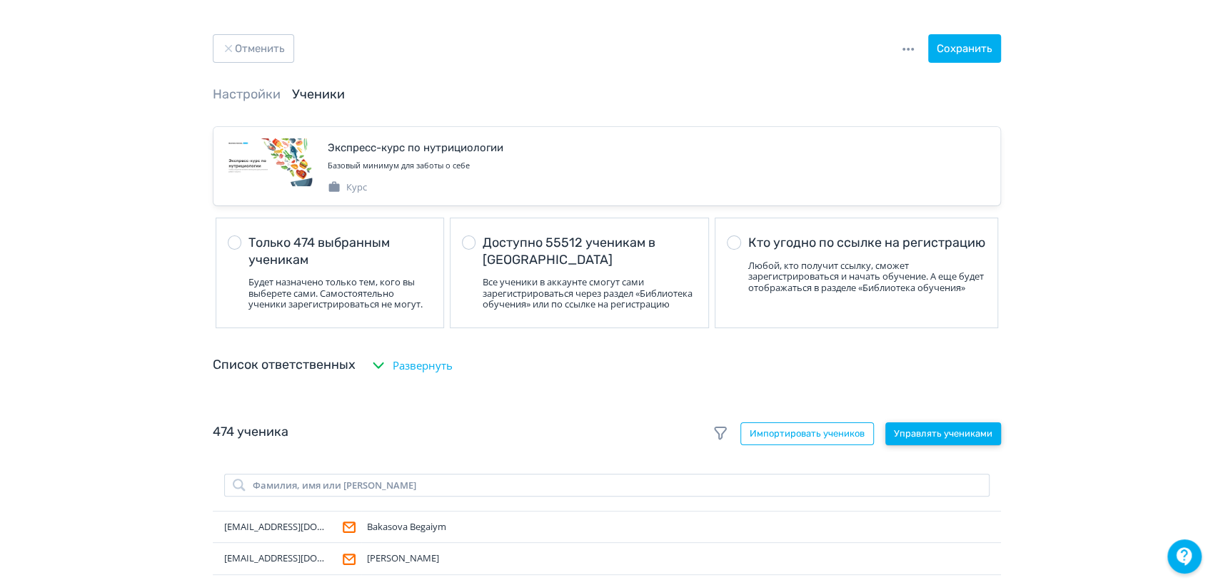
click at [922, 438] on button "Управлять учениками" at bounding box center [943, 434] width 116 height 23
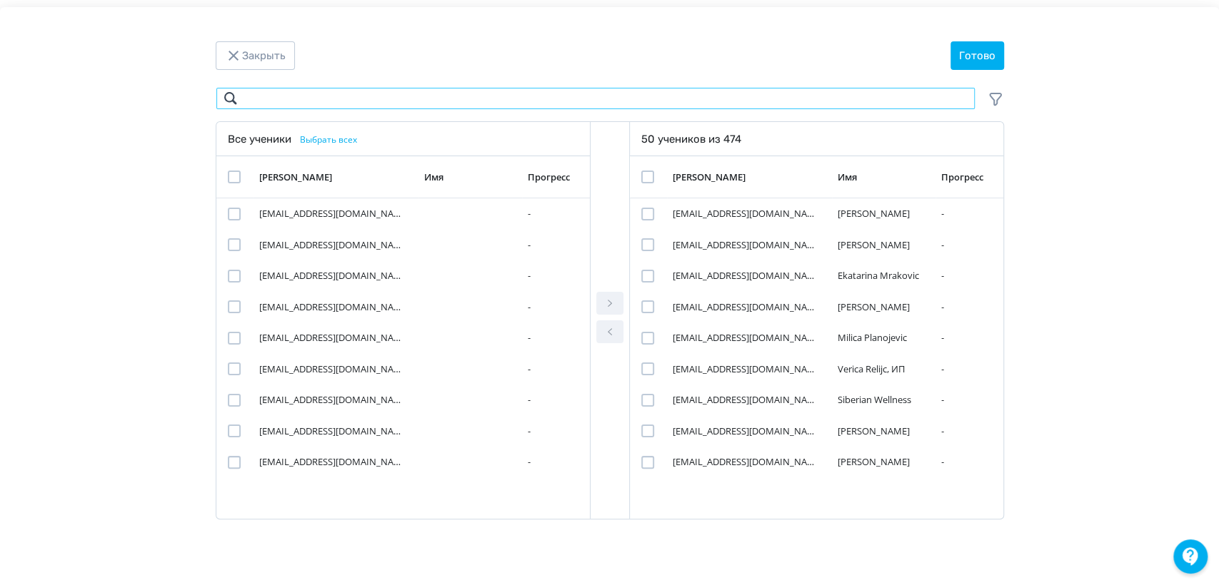
click at [326, 102] on input "Modal" at bounding box center [596, 98] width 760 height 23
paste input "**********"
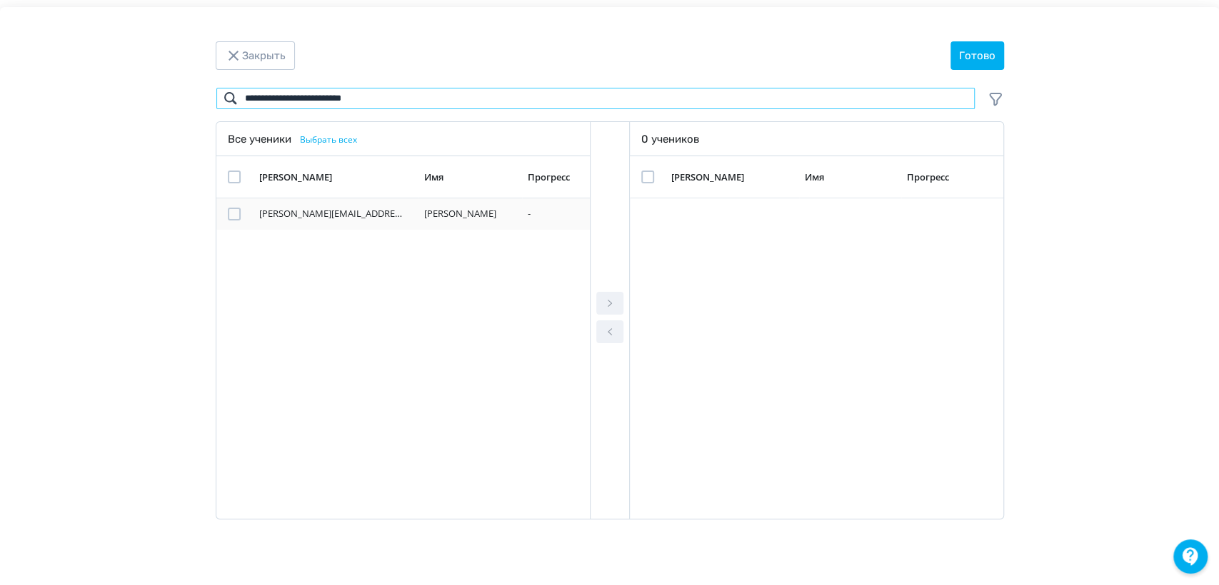
type input "**********"
click at [236, 213] on div "Modal" at bounding box center [234, 214] width 13 height 13
click at [610, 299] on icon "Modal" at bounding box center [609, 303] width 17 height 17
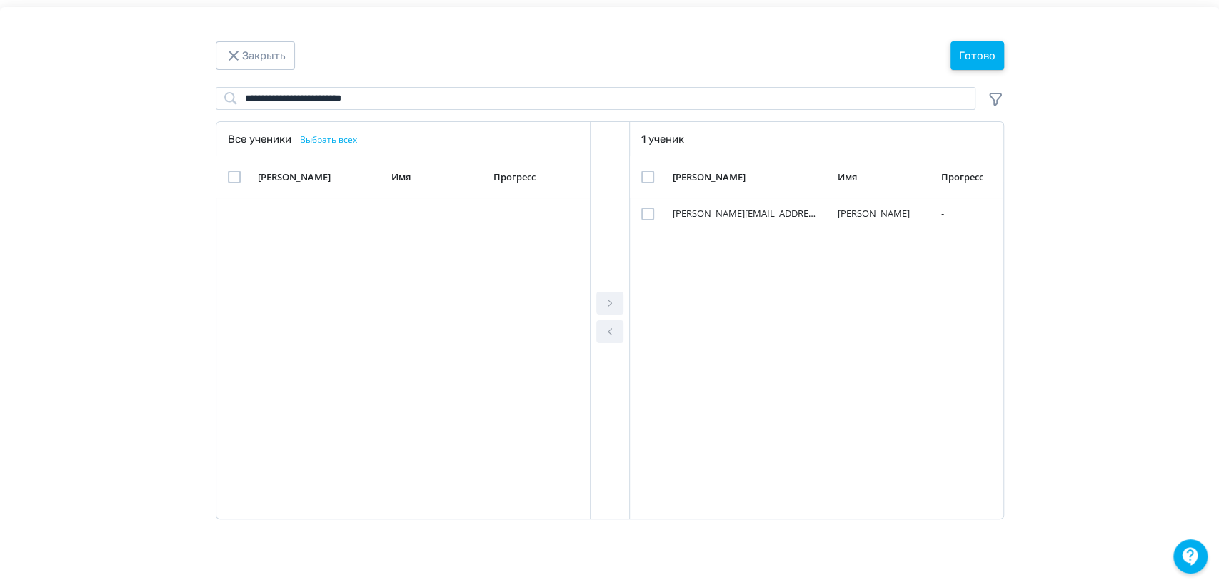
click at [978, 58] on button "Готово" at bounding box center [977, 55] width 54 height 29
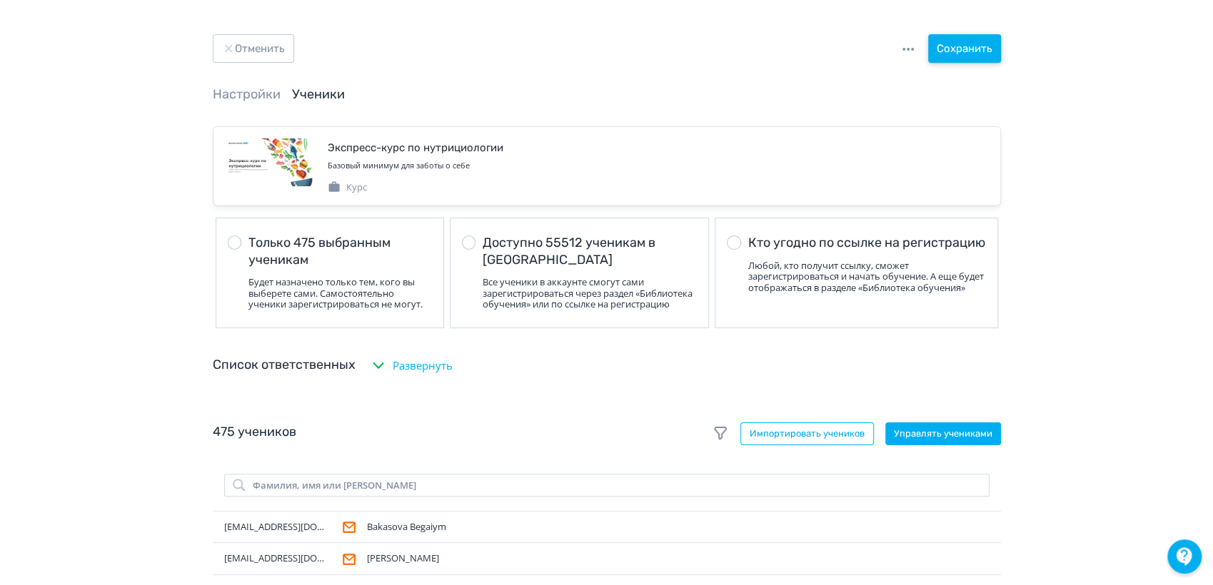
click at [976, 51] on button "Сохранить" at bounding box center [964, 48] width 73 height 29
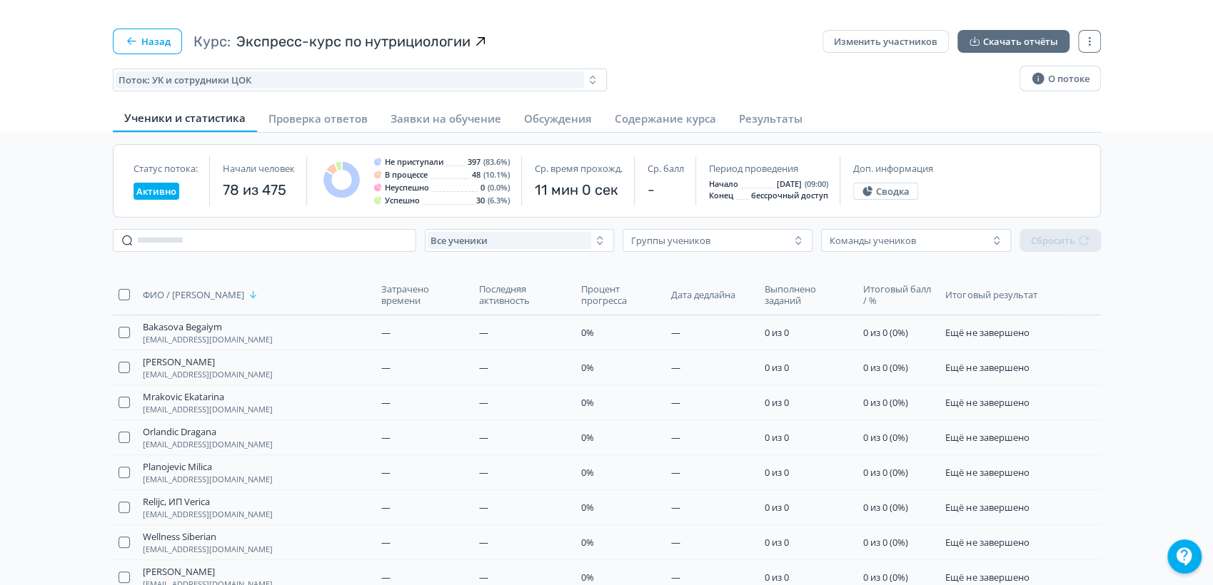
click at [158, 41] on button "Назад" at bounding box center [147, 42] width 69 height 26
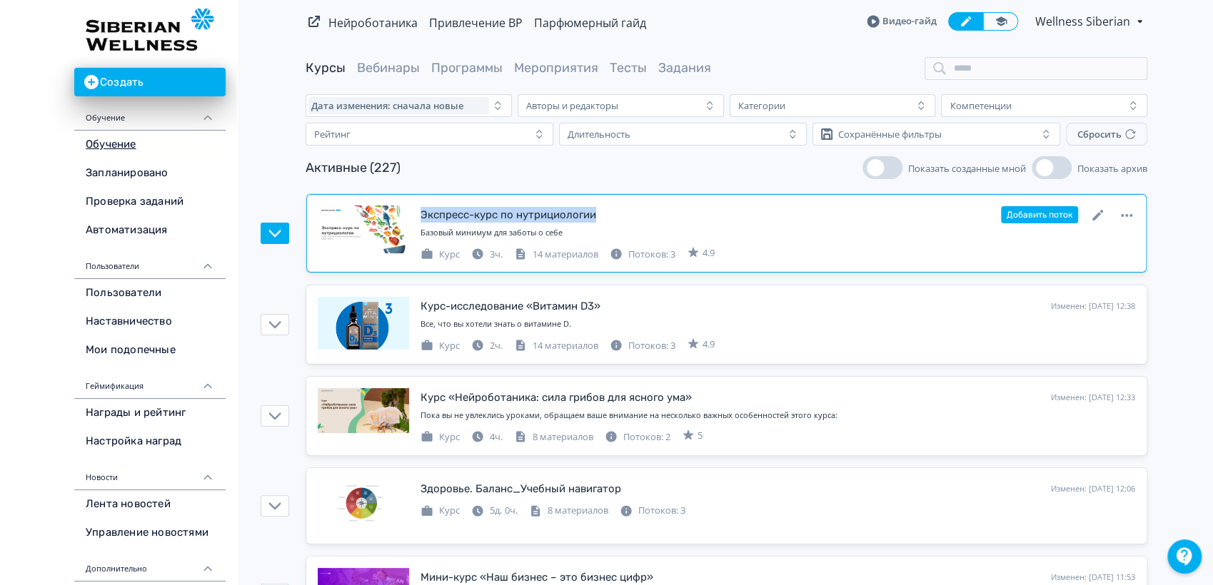
drag, startPoint x: 605, startPoint y: 214, endPoint x: 421, endPoint y: 206, distance: 184.3
click at [421, 206] on div "Экспресс-курс по нутрициологии Изменен: [DATE] 12:38 Добавить поток" at bounding box center [777, 215] width 715 height 19
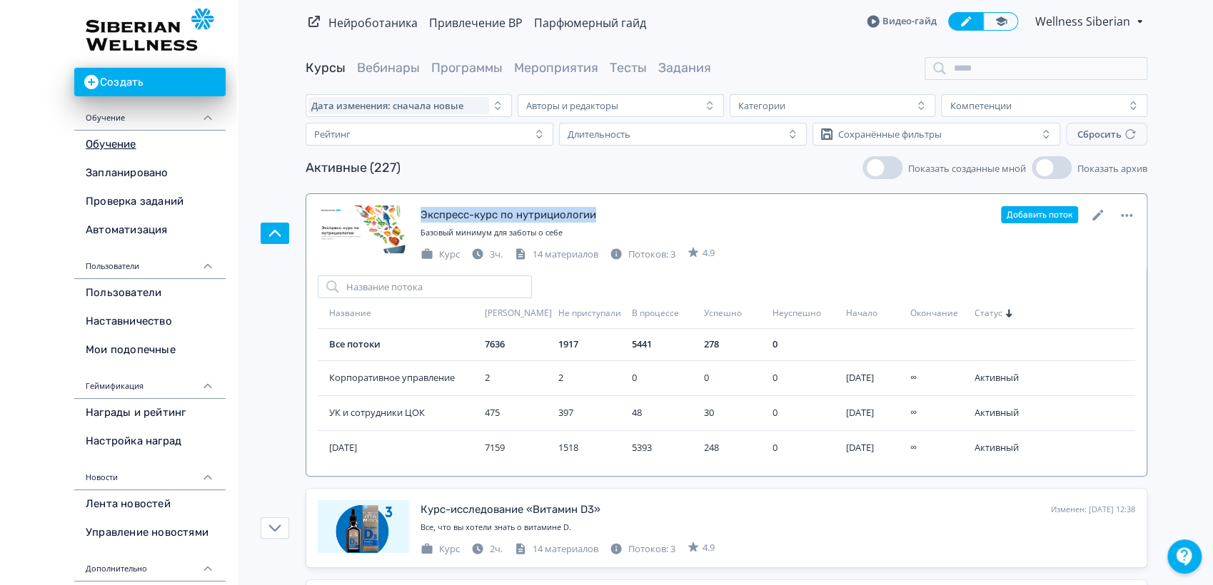
copy div "Экспресс-курс по нутрициологии"
click at [54, 161] on div "Создать Обучение Обучение Запланировано Проверка заданий Автоматизация Пользова…" at bounding box center [118, 426] width 237 height 853
click at [1110, 24] on span "Wellness Siberian" at bounding box center [1083, 21] width 97 height 17
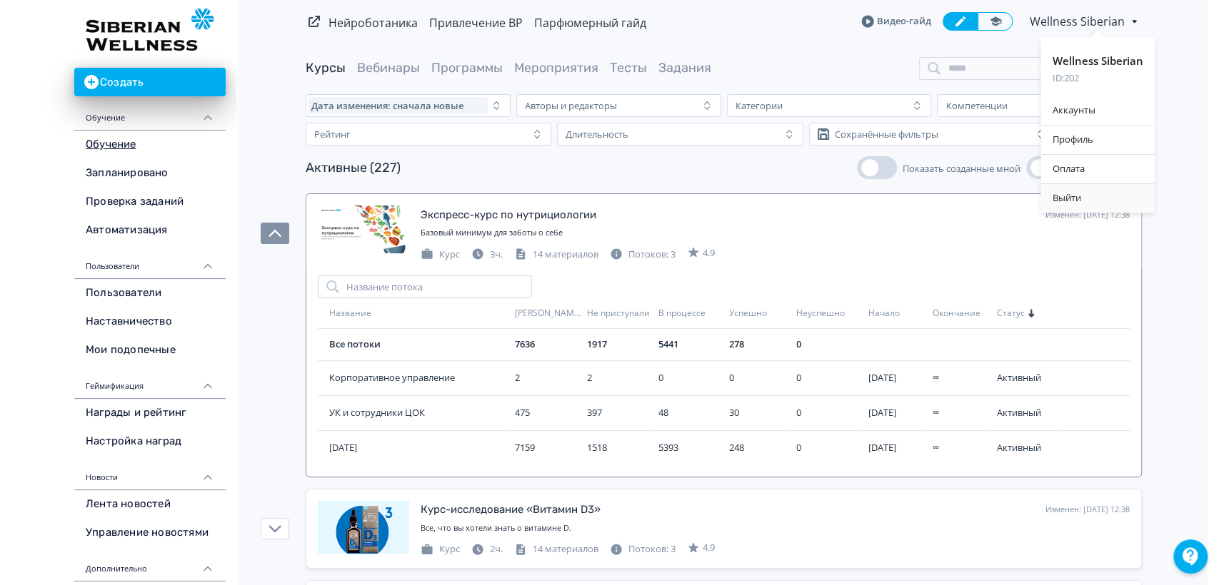
click at [1084, 193] on div "Выйти" at bounding box center [1098, 198] width 114 height 29
